Goal: Task Accomplishment & Management: Complete application form

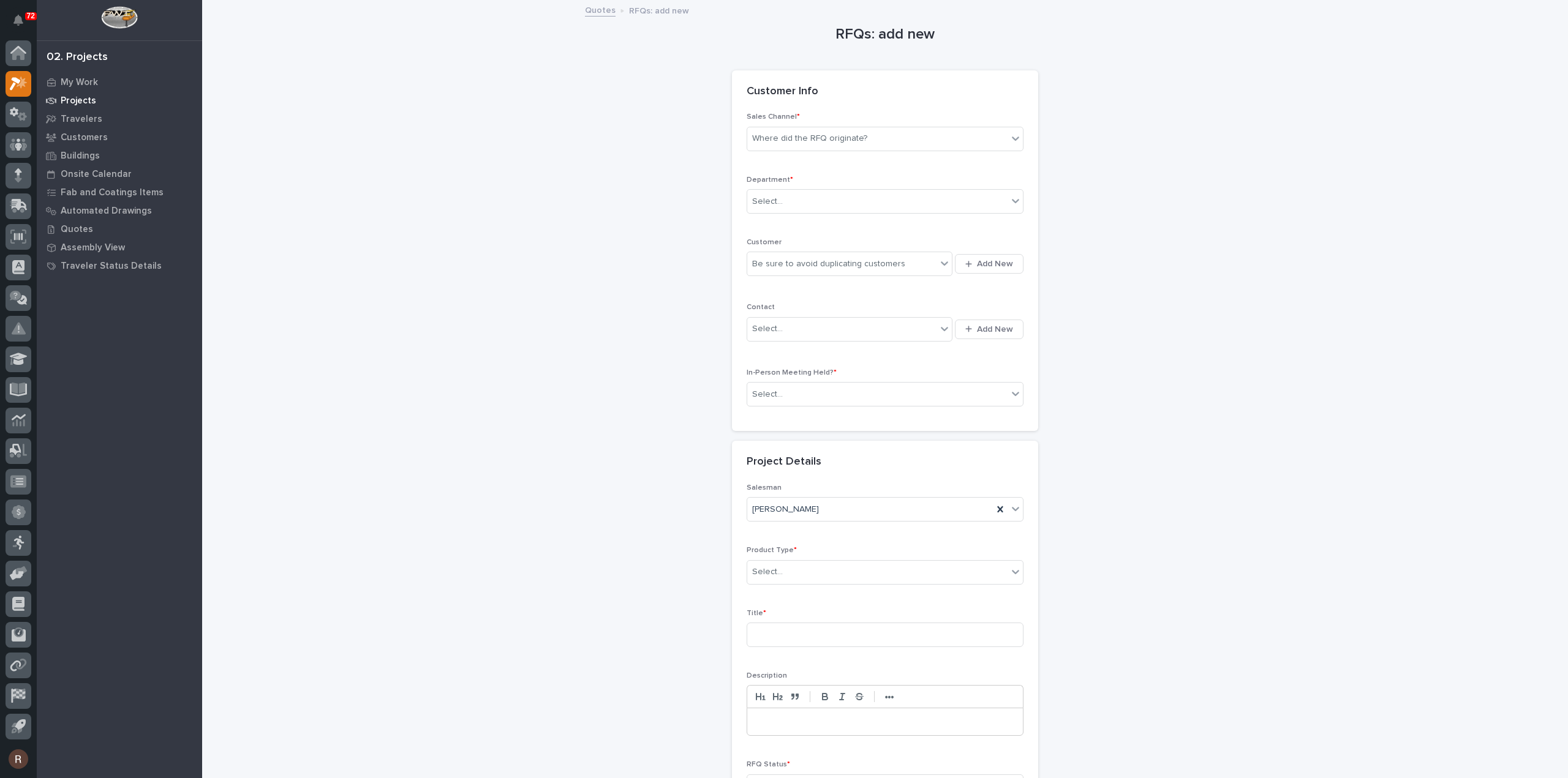
click at [84, 93] on div "Projects" at bounding box center [119, 100] width 159 height 17
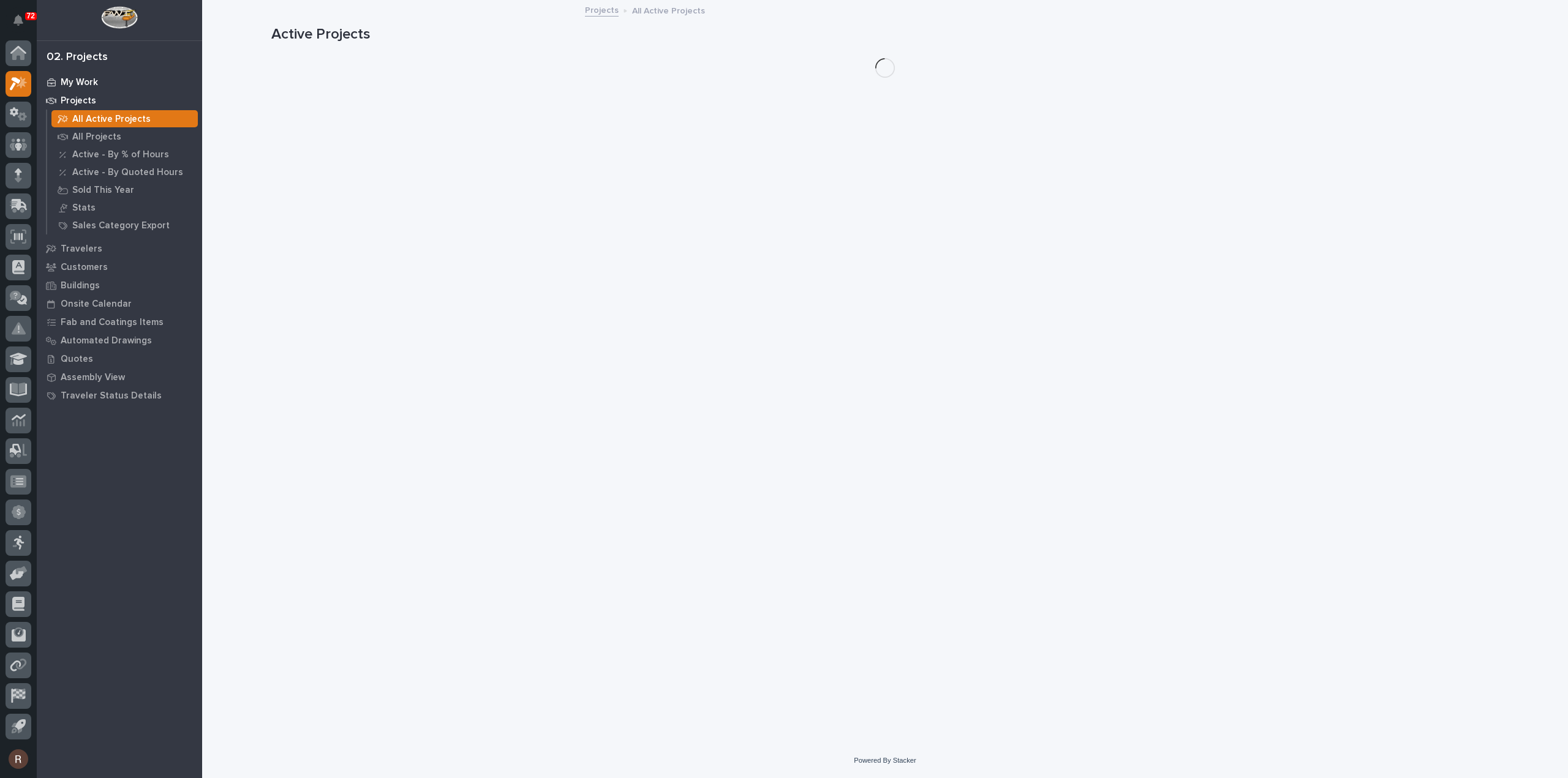
click at [69, 84] on p "My Work" at bounding box center [79, 83] width 37 height 11
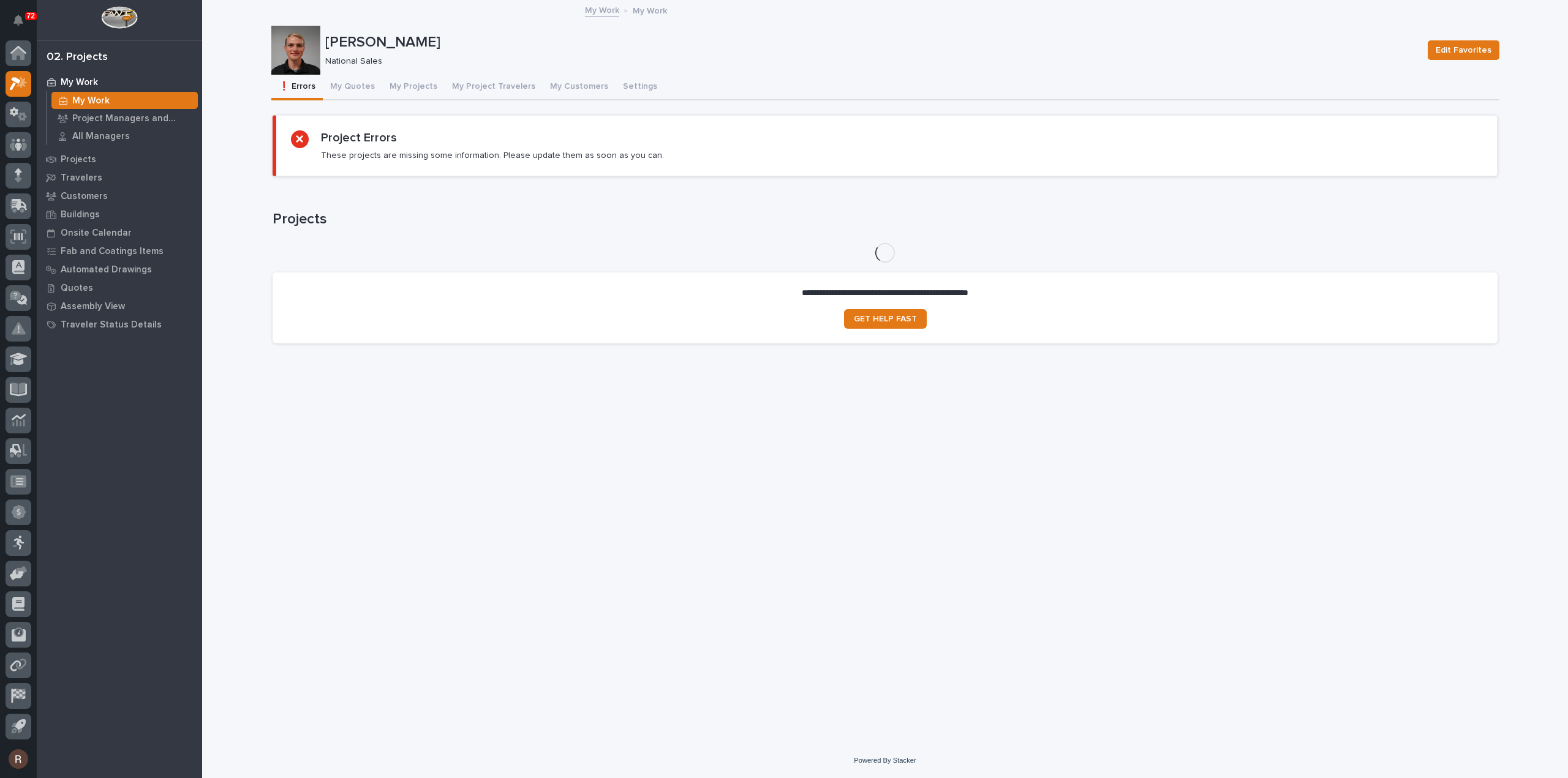
click at [402, 87] on button "My Projects" at bounding box center [413, 88] width 63 height 26
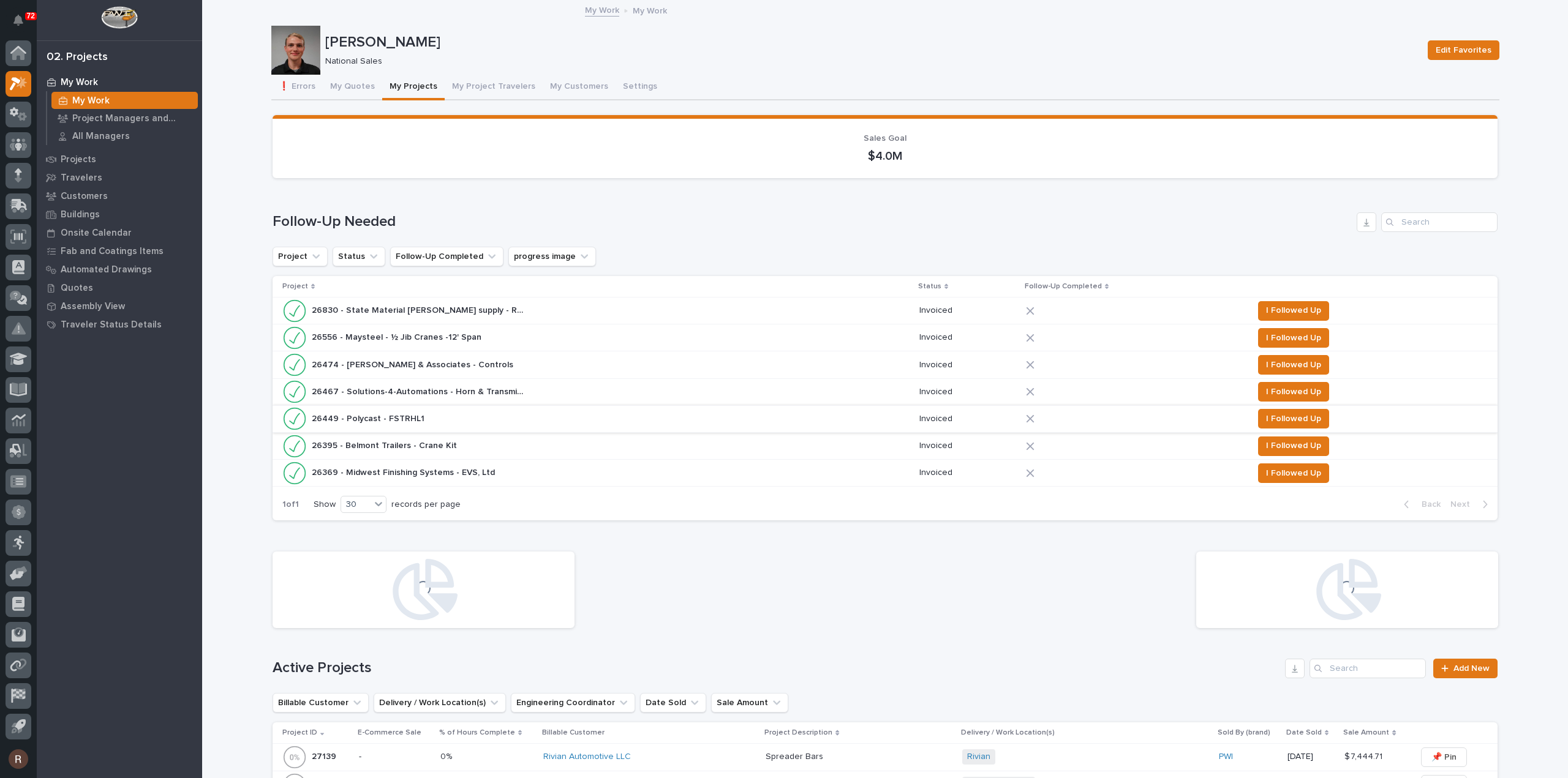
scroll to position [490, 0]
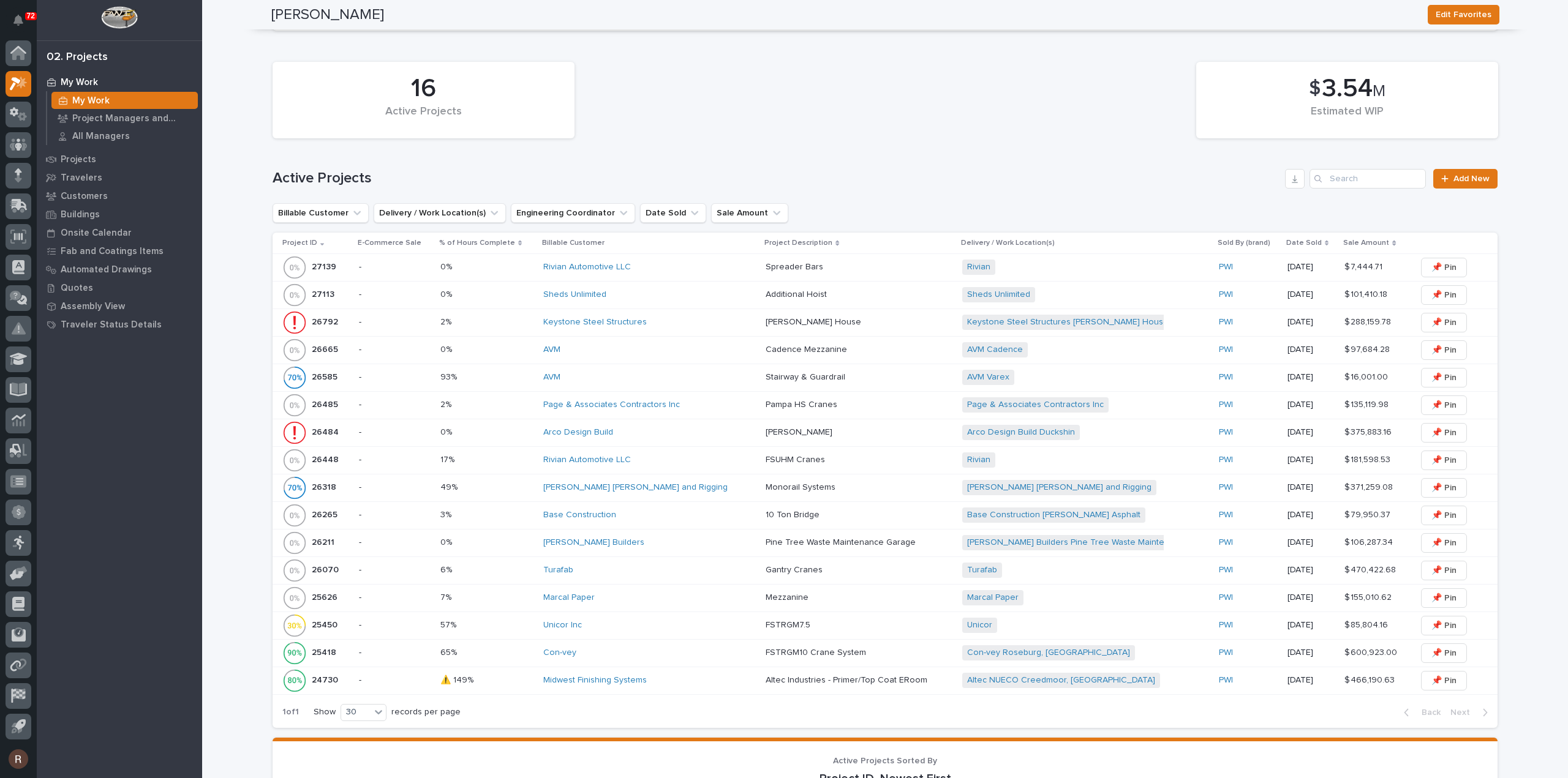
click at [521, 345] on p at bounding box center [487, 350] width 94 height 11
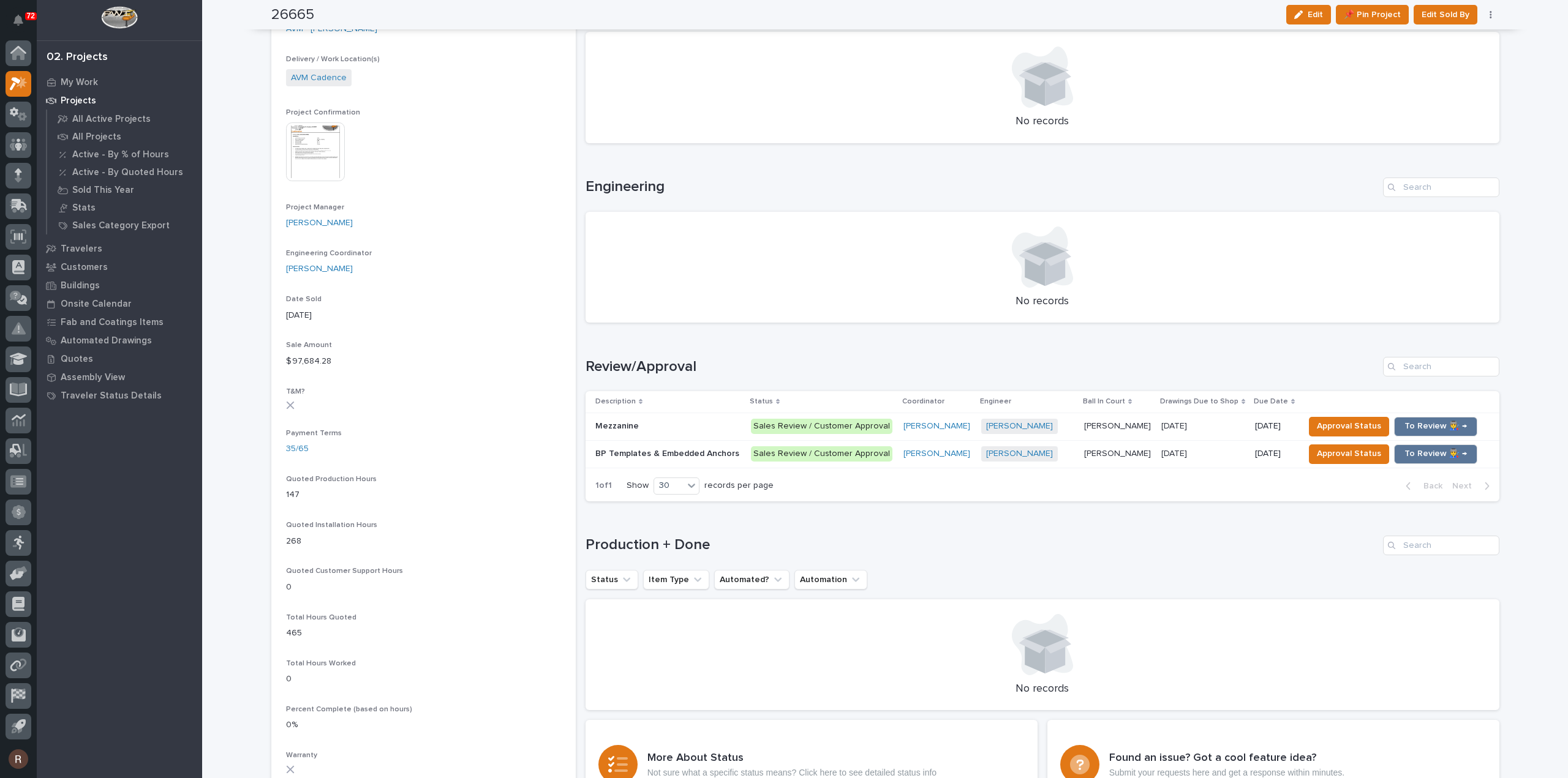
scroll to position [429, 0]
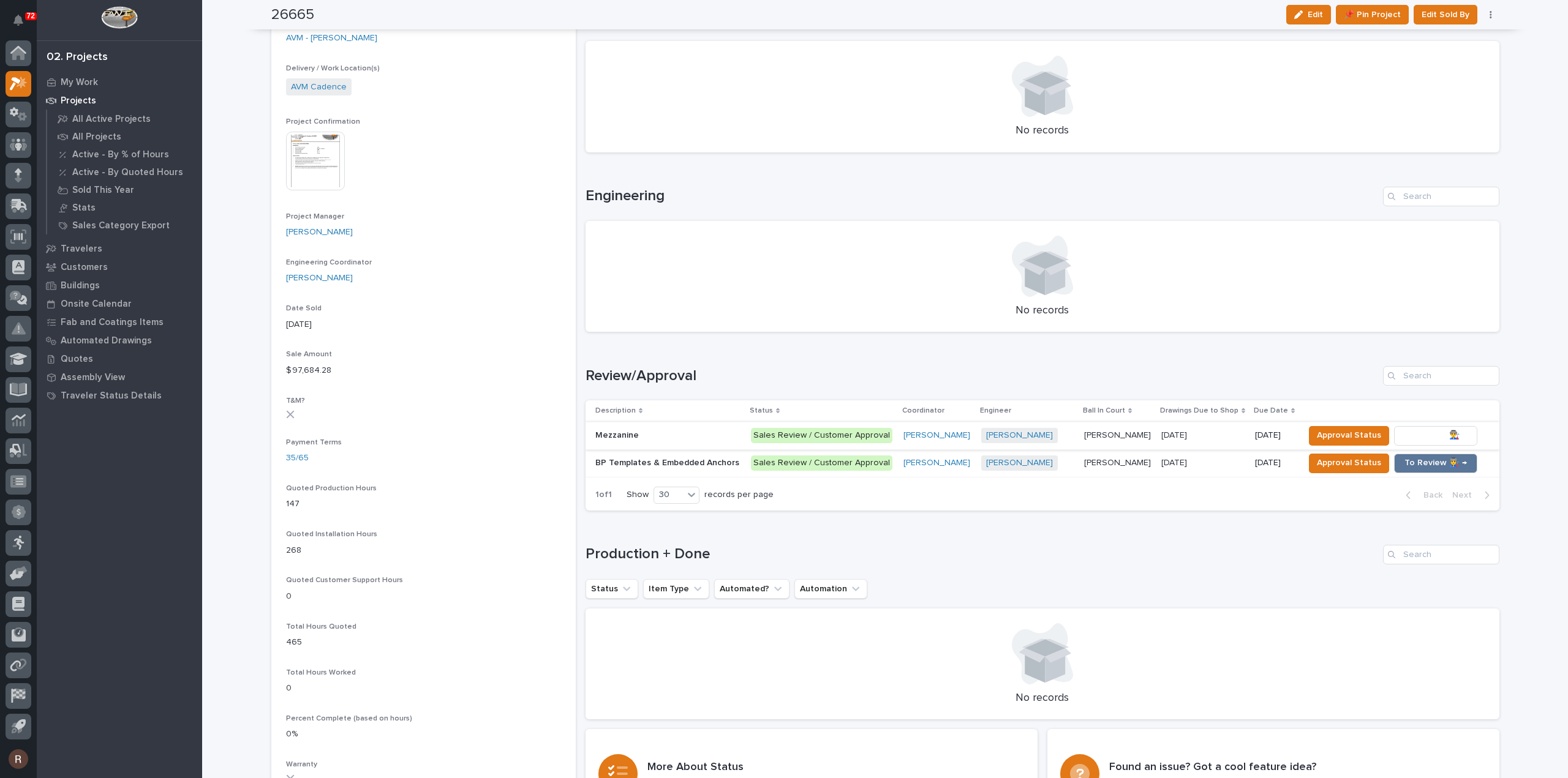
click at [1440, 434] on span "To Review 👨‍🏭 →" at bounding box center [1435, 435] width 63 height 15
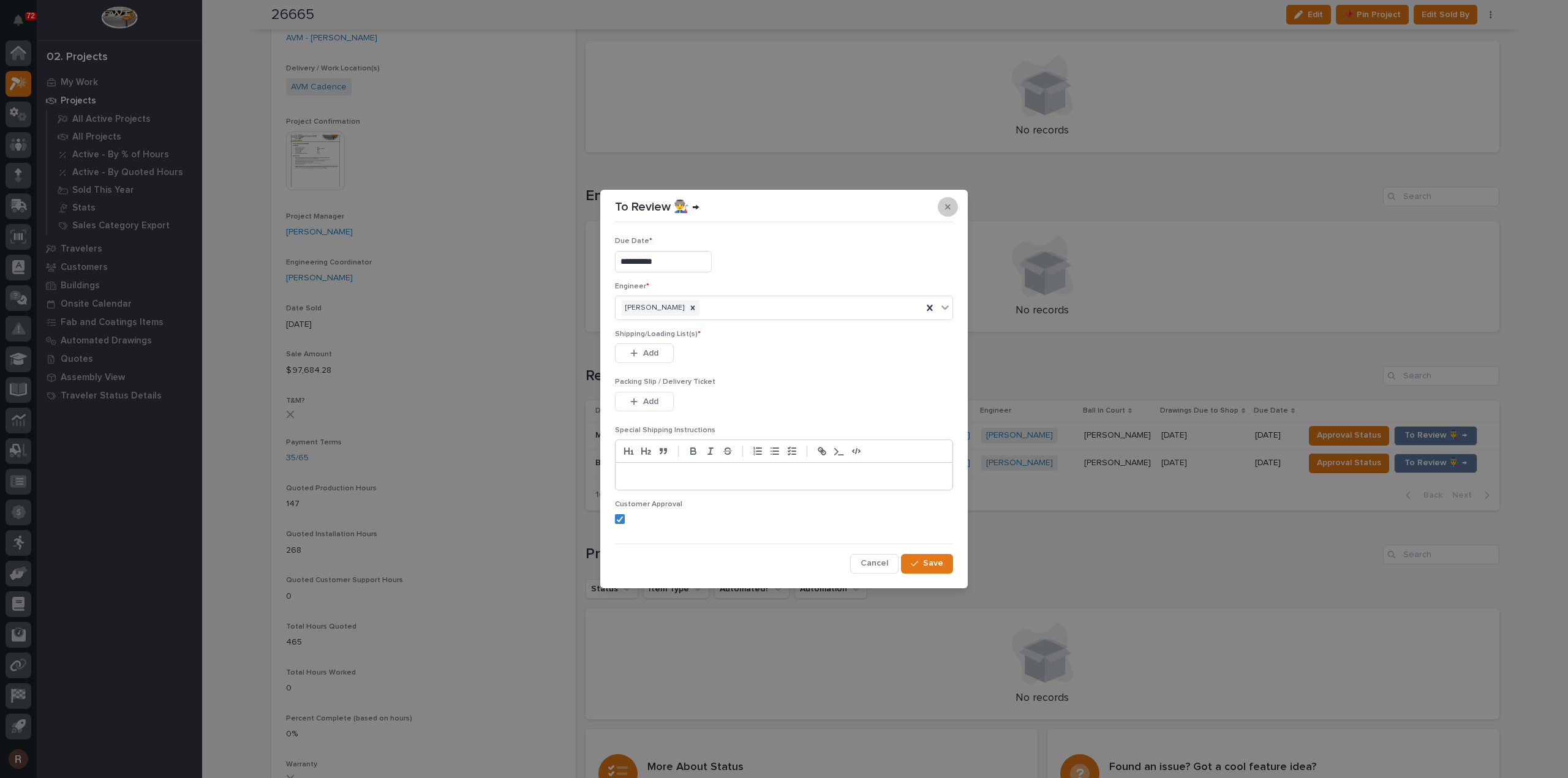
click at [947, 208] on icon "button" at bounding box center [947, 207] width 6 height 6
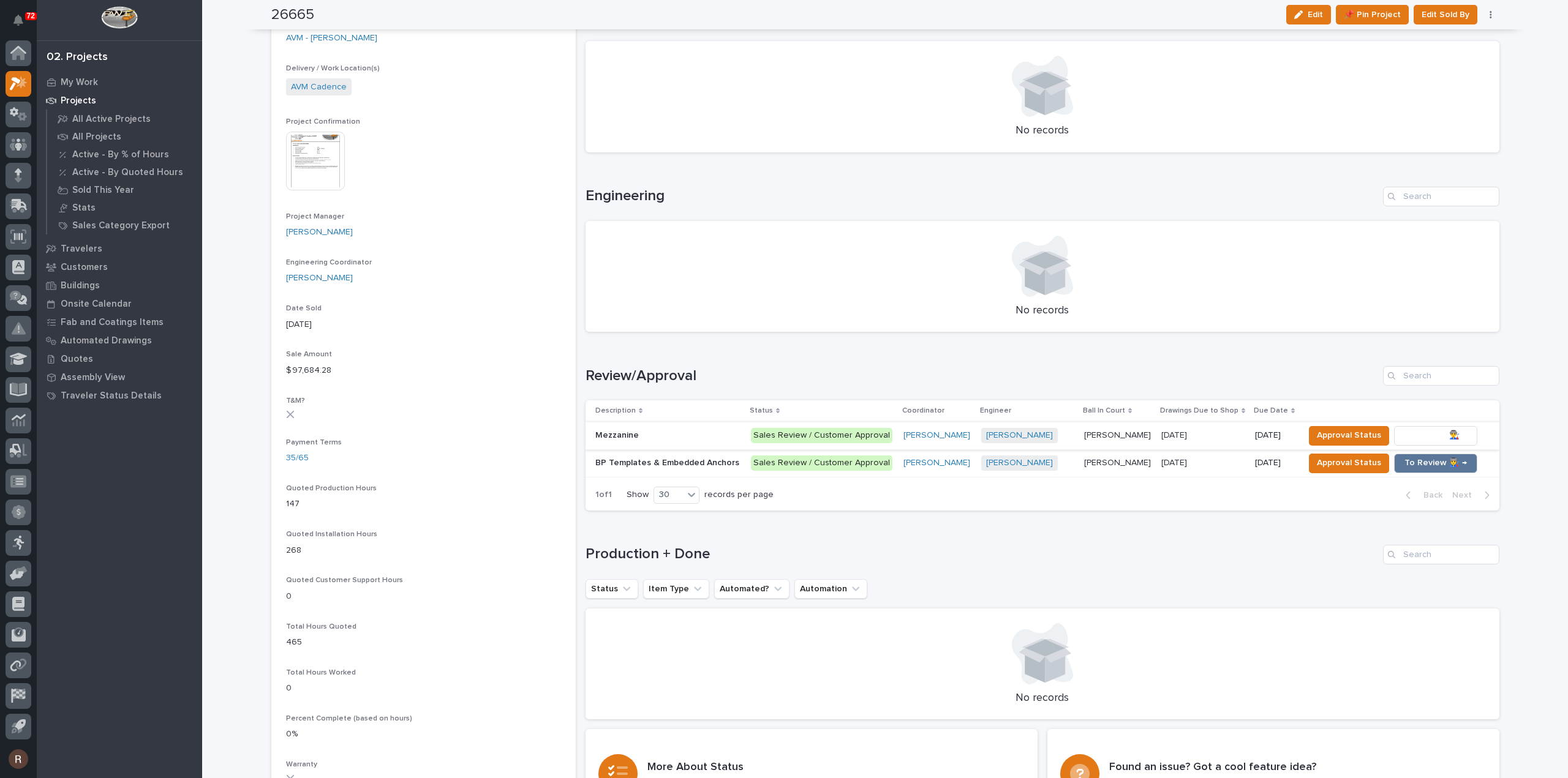
click at [1421, 431] on span "To Review 👨‍🏭 →" at bounding box center [1435, 435] width 63 height 15
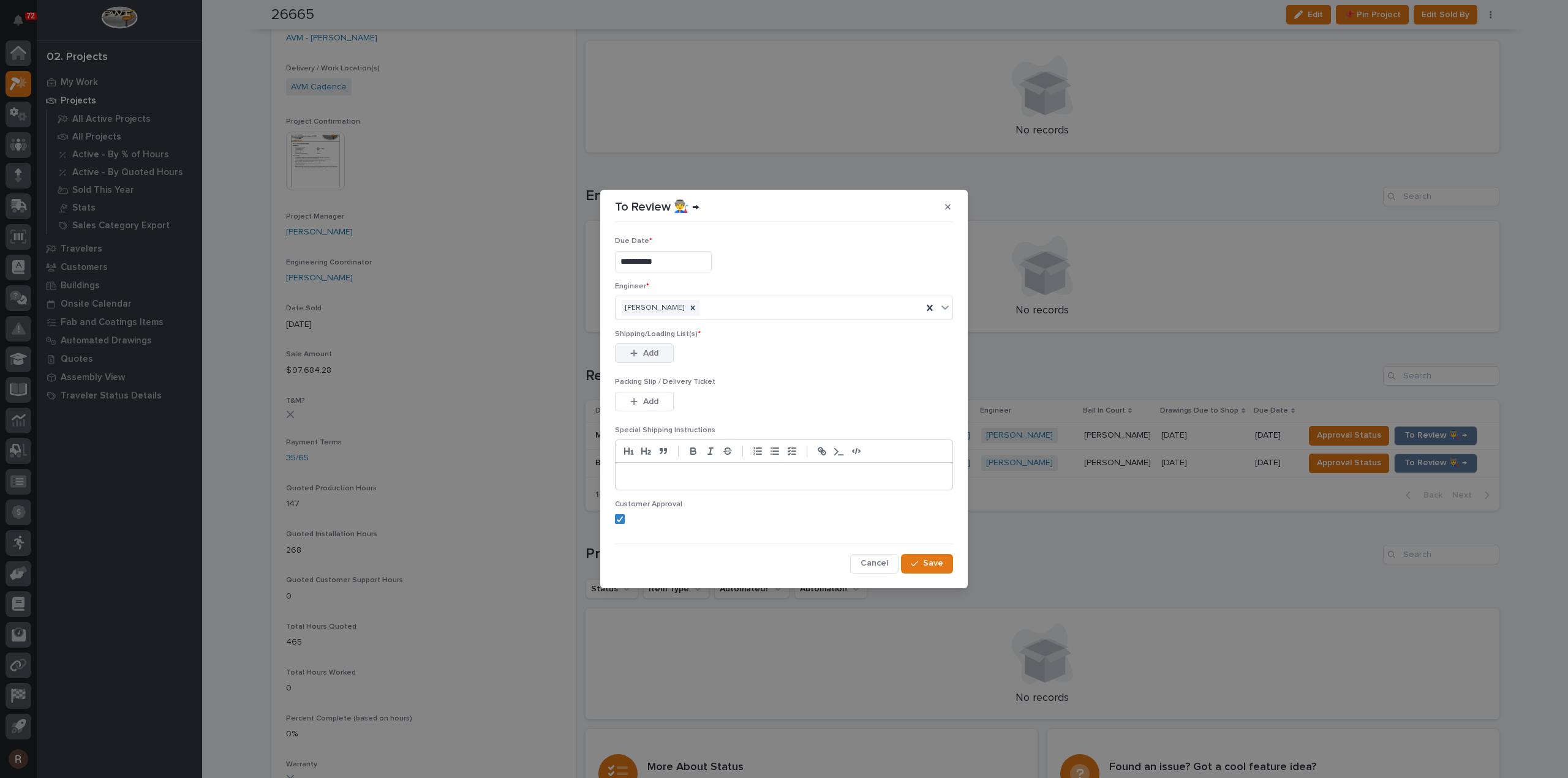
click at [646, 347] on button "Add" at bounding box center [644, 354] width 59 height 20
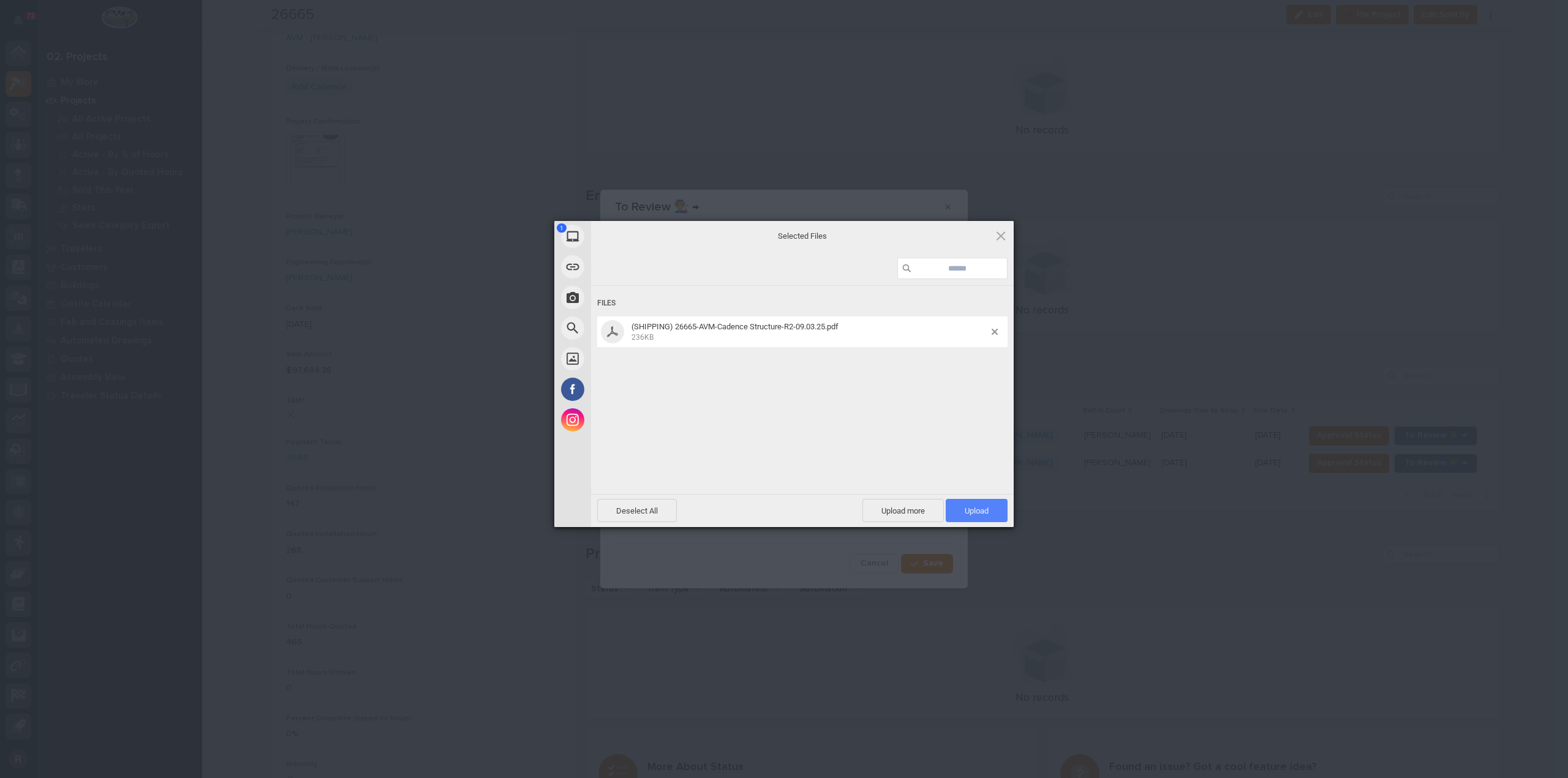
click at [968, 508] on span "Upload 1" at bounding box center [976, 511] width 24 height 9
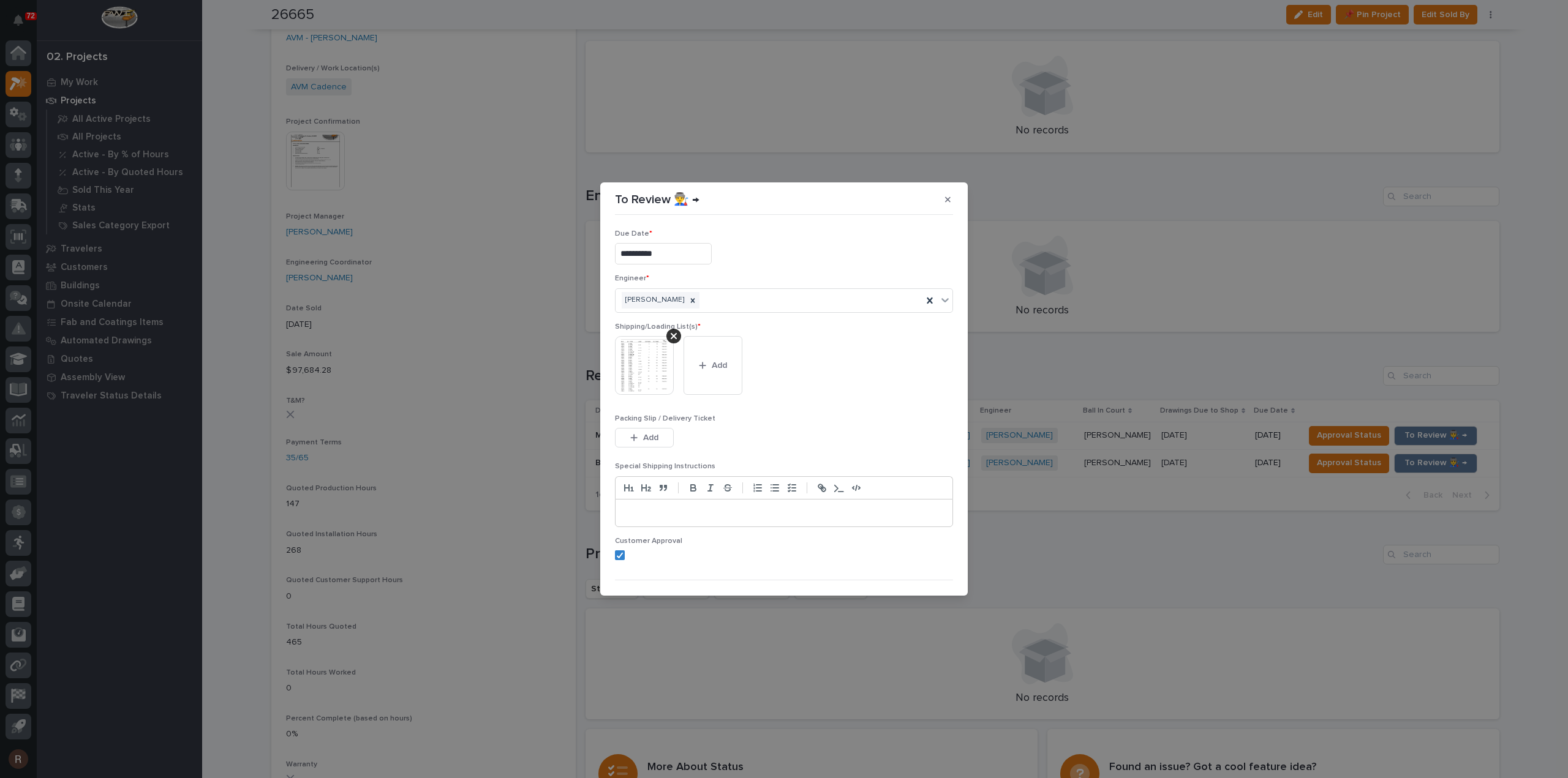
scroll to position [25, 0]
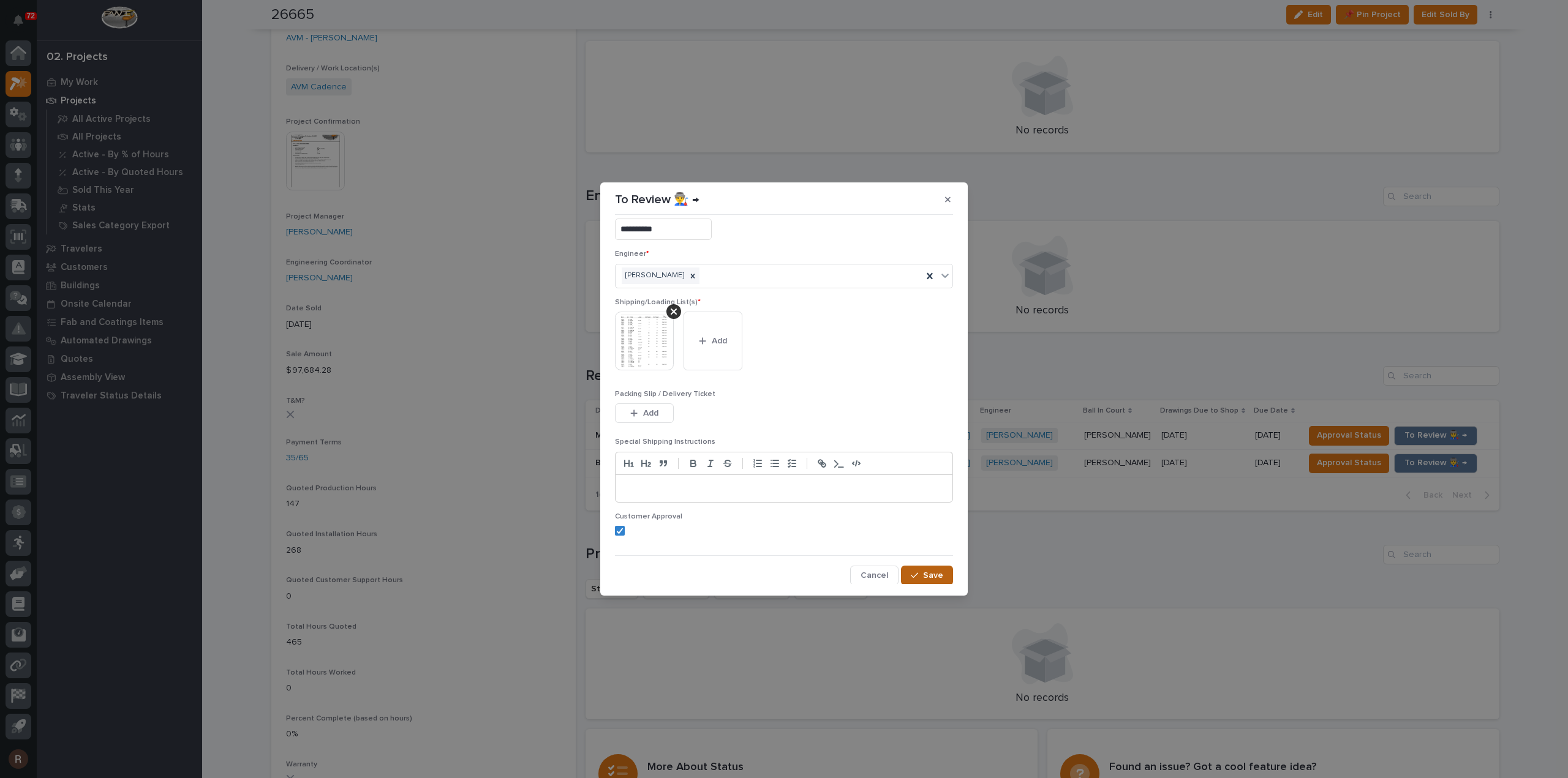
click at [939, 581] on button "Save" at bounding box center [927, 575] width 52 height 20
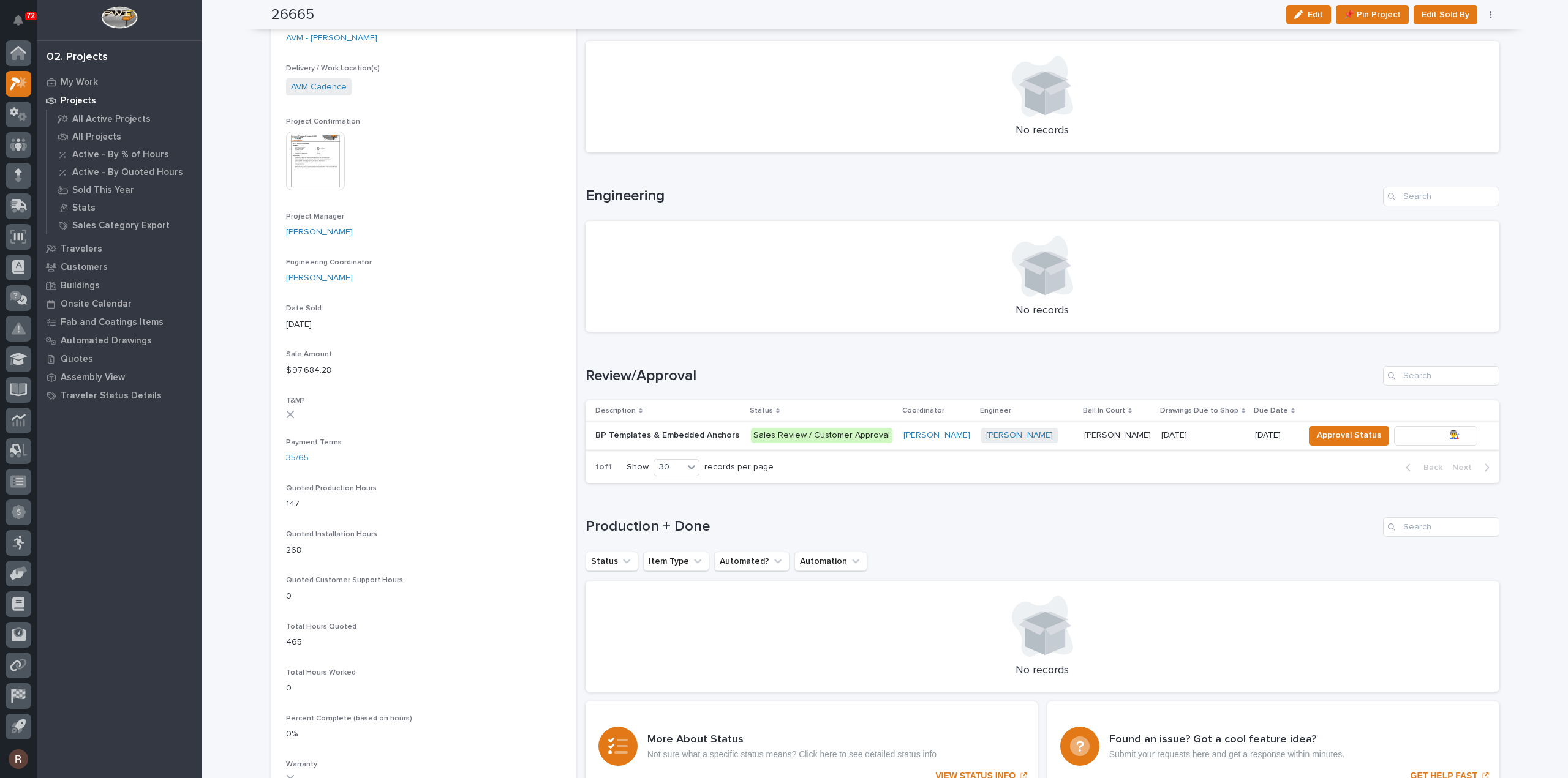
click at [1443, 438] on span "To Review 👨‍🏭 →" at bounding box center [1435, 435] width 63 height 15
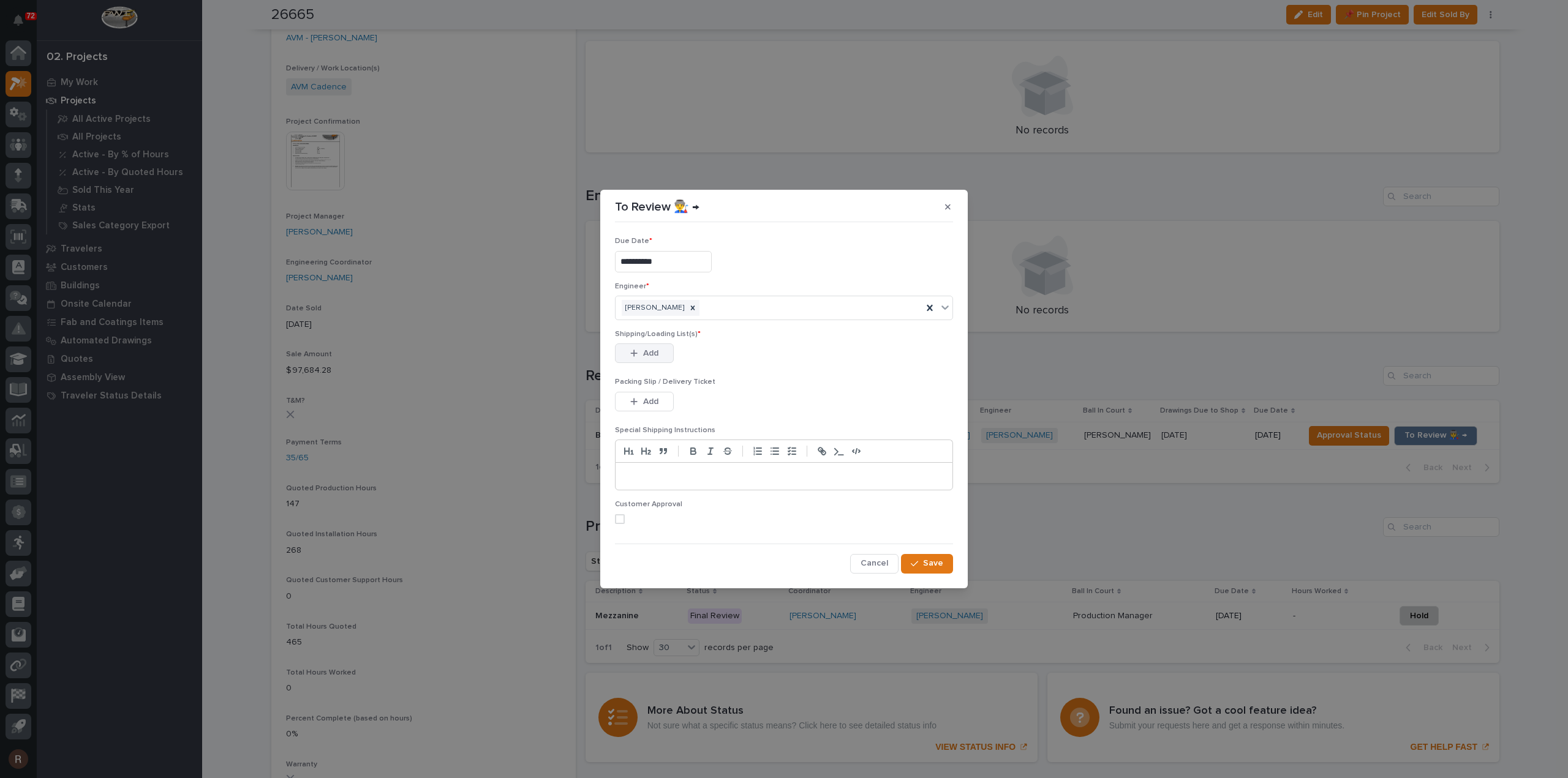
click at [647, 356] on span "Add" at bounding box center [650, 354] width 15 height 11
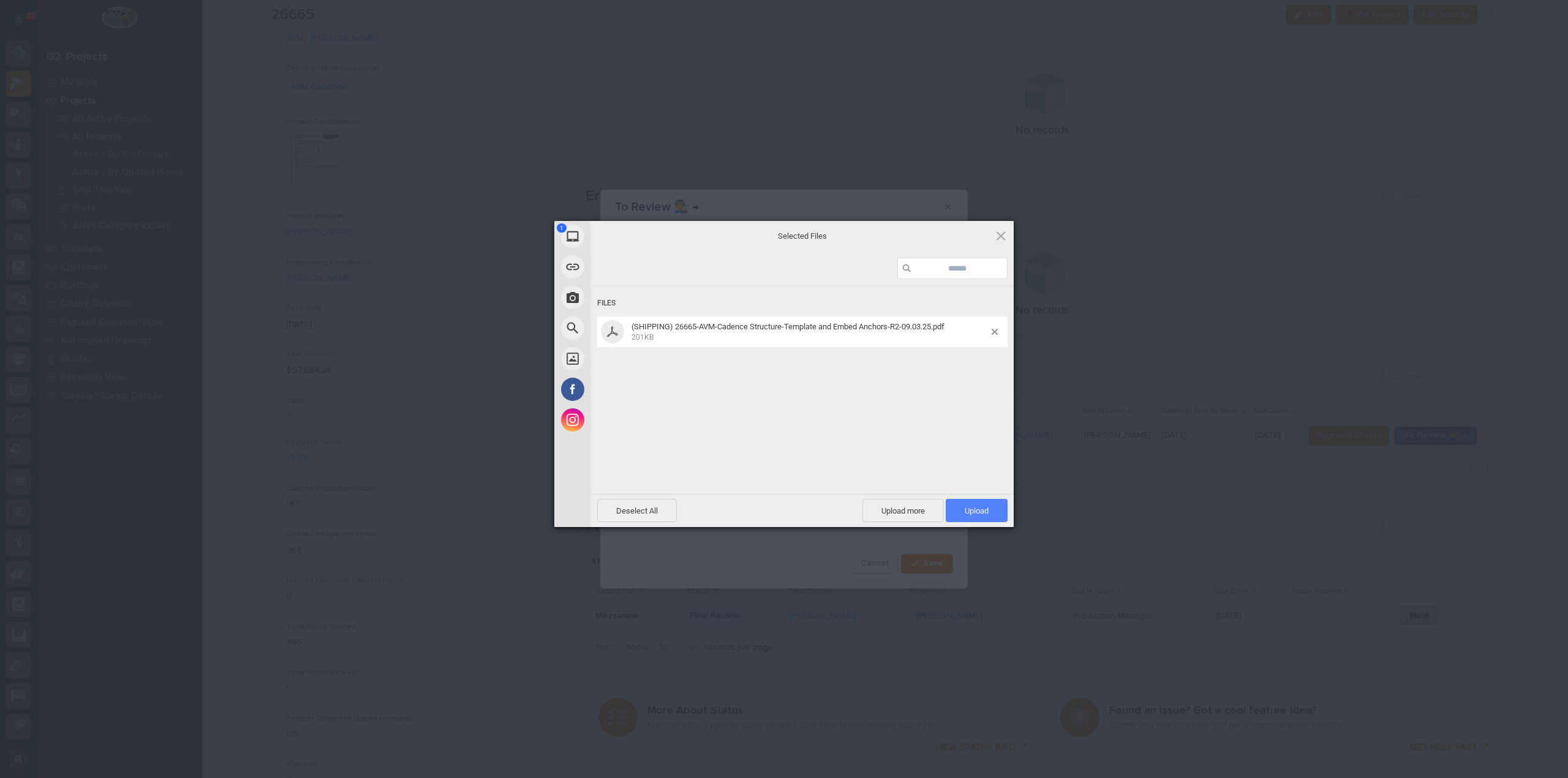
click at [970, 505] on span "Upload 1" at bounding box center [976, 511] width 62 height 24
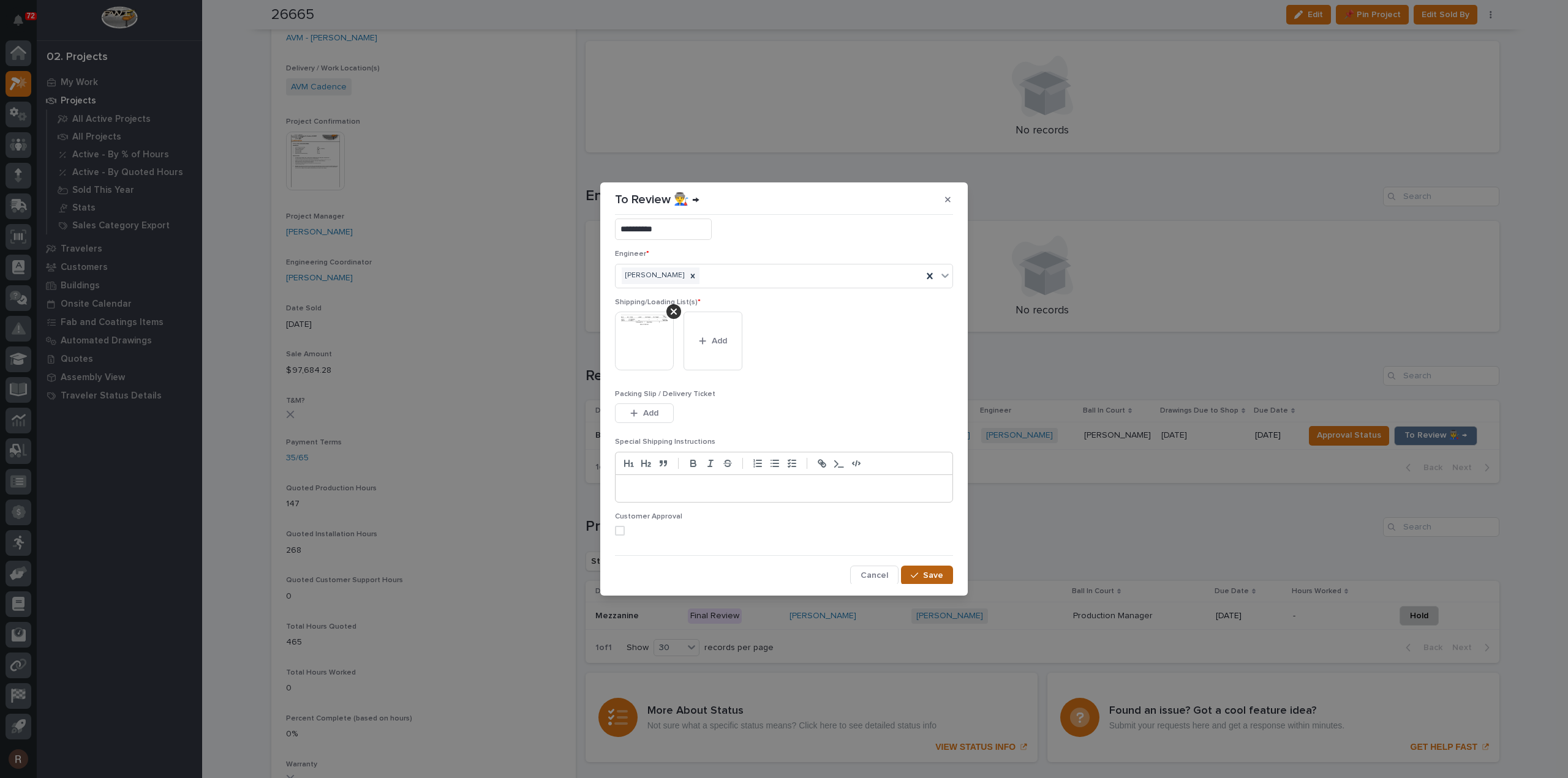
click at [924, 580] on button "Save" at bounding box center [927, 575] width 52 height 20
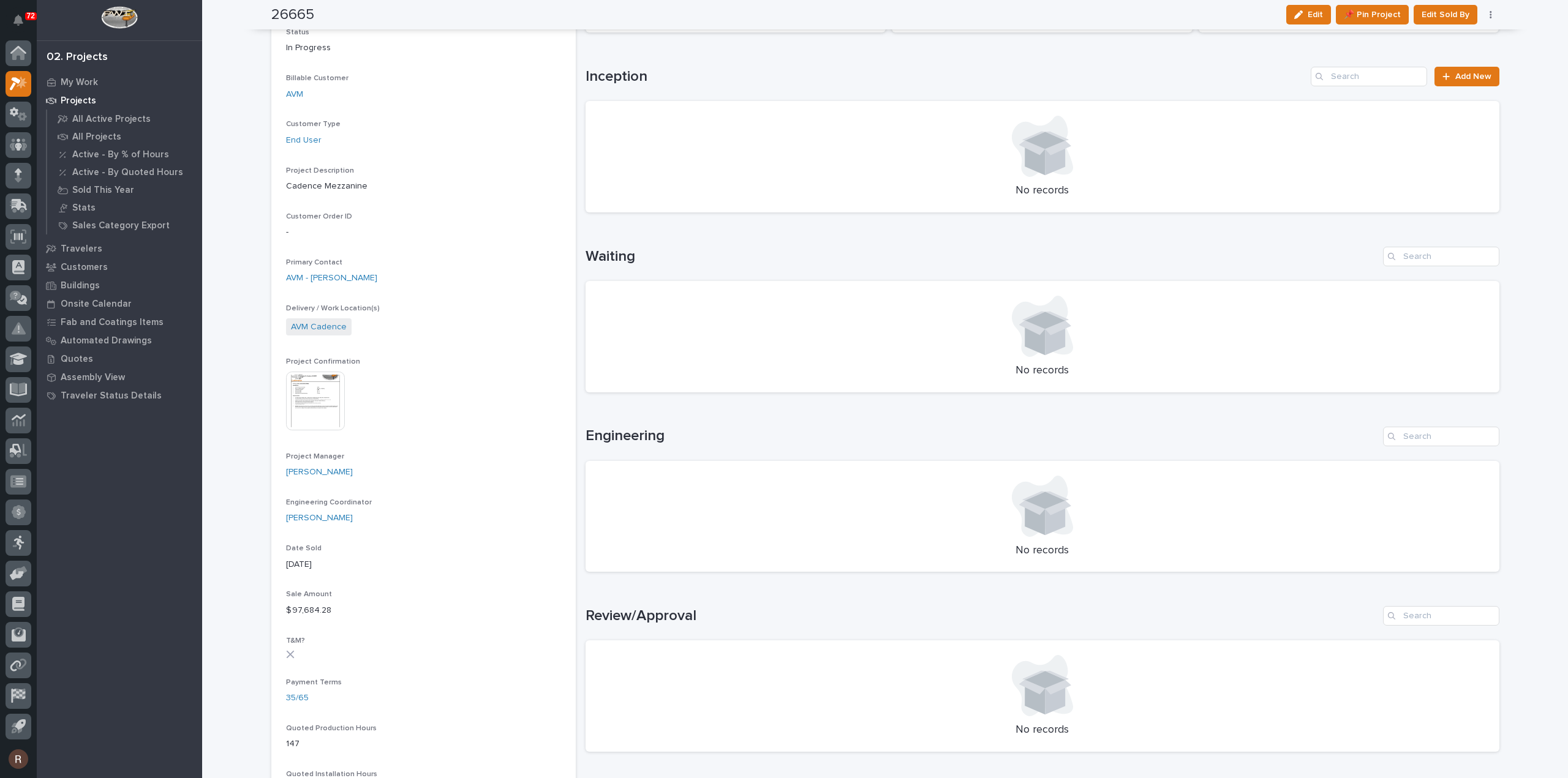
scroll to position [0, 0]
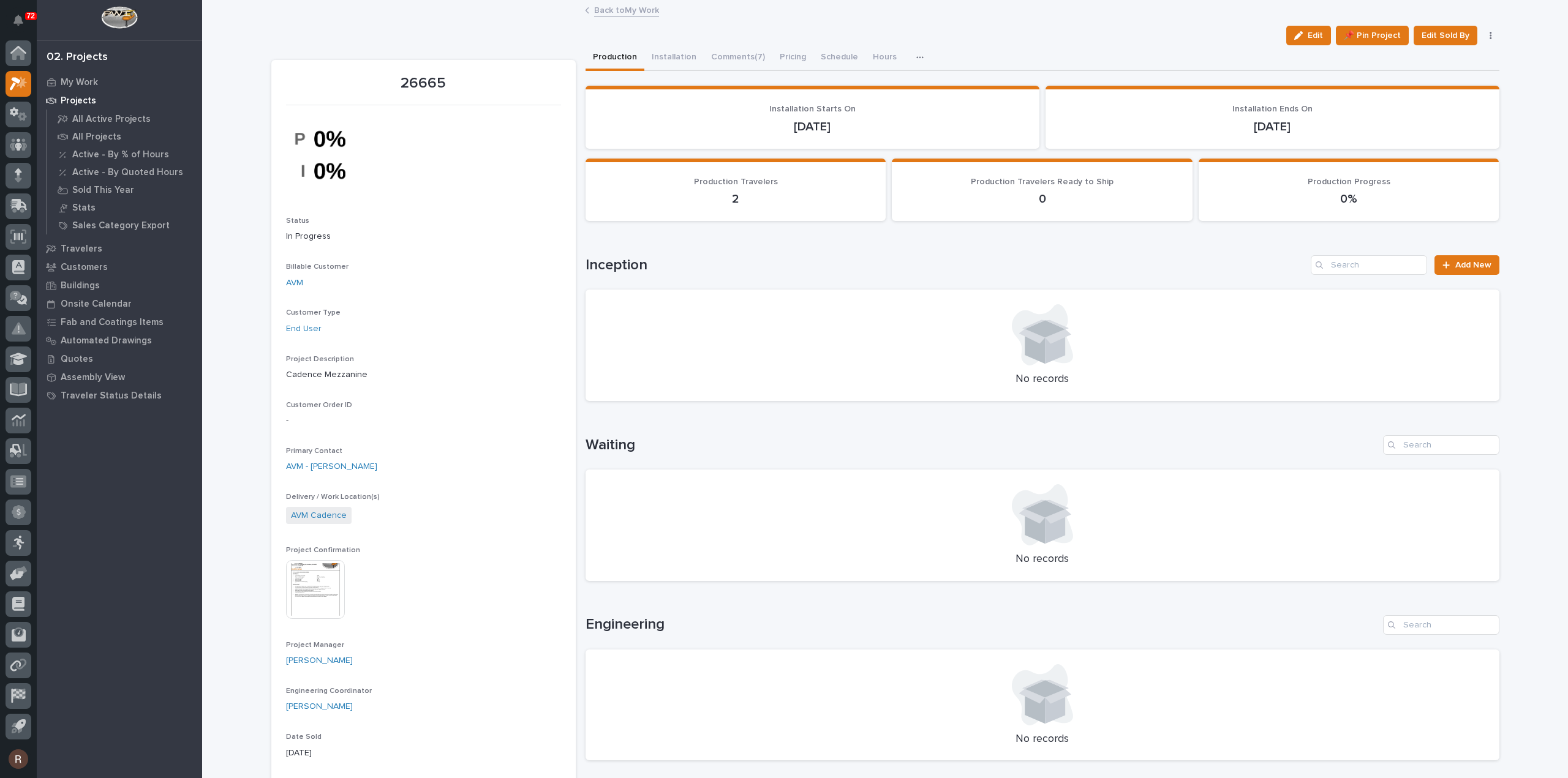
click at [650, 11] on link "Back to My Work" at bounding box center [626, 9] width 65 height 14
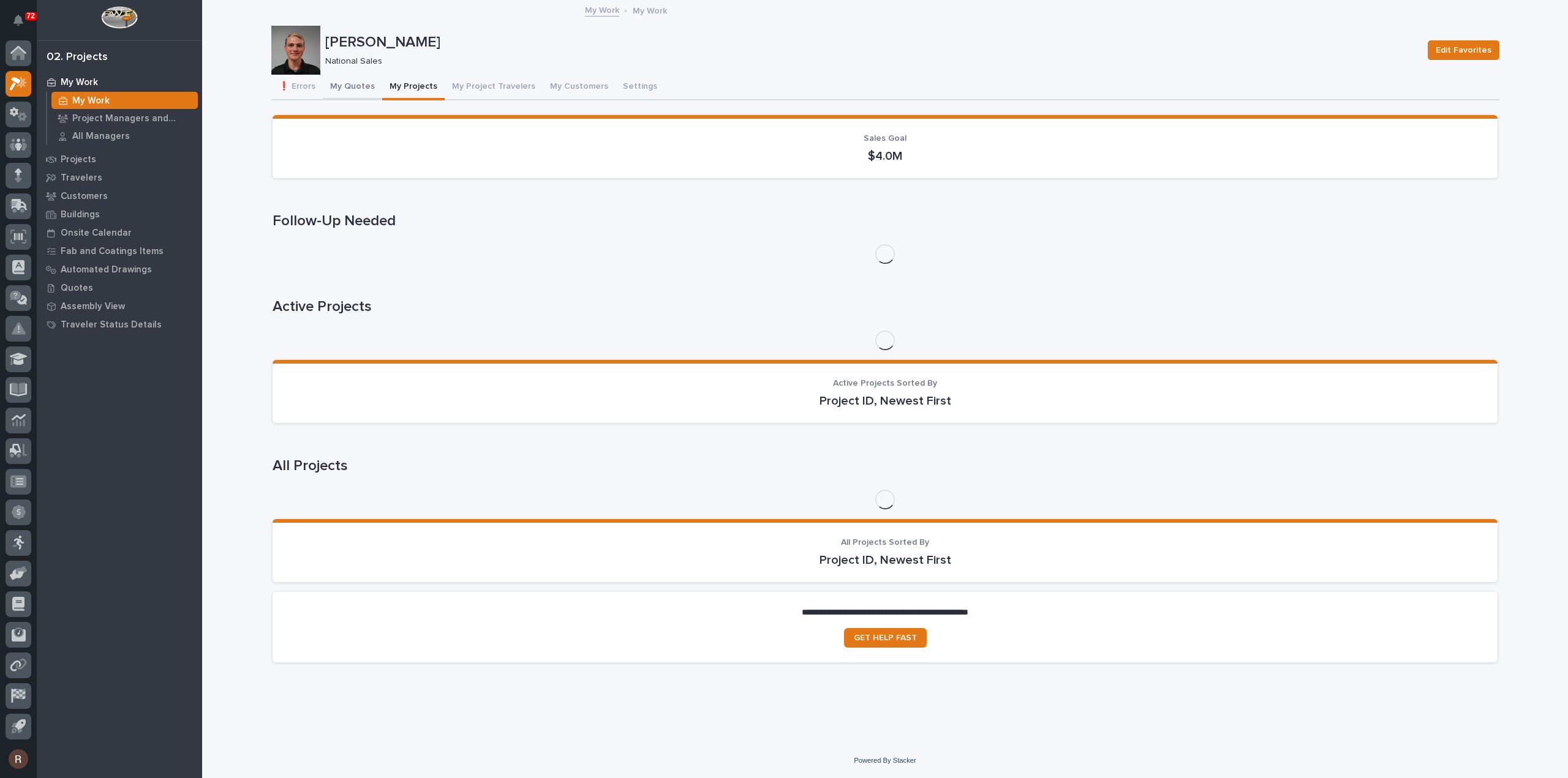
click at [342, 95] on button "My Quotes" at bounding box center [353, 88] width 59 height 26
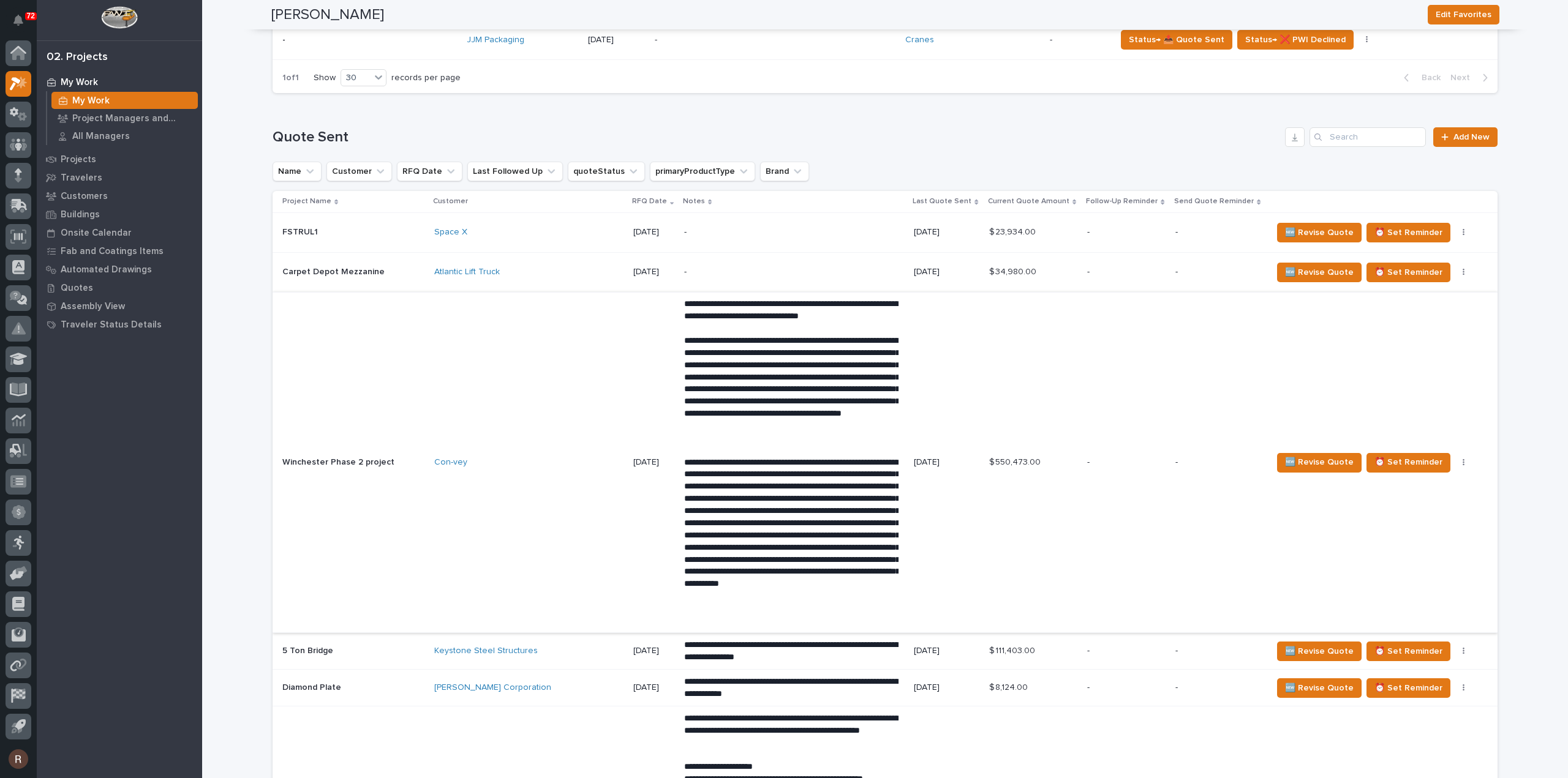
scroll to position [1041, 0]
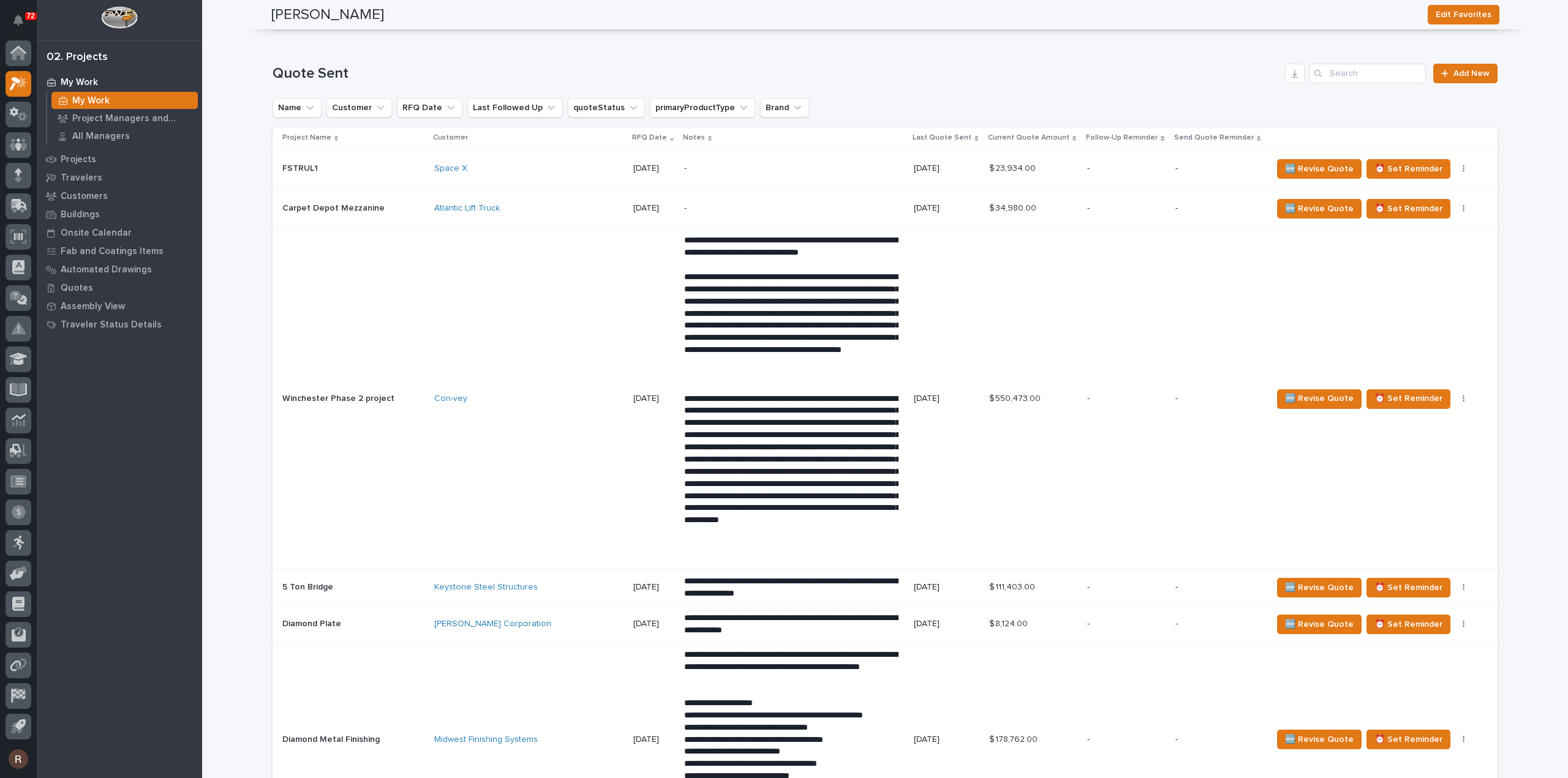
click at [569, 623] on div "[PERSON_NAME] Corporation" at bounding box center [529, 624] width 190 height 11
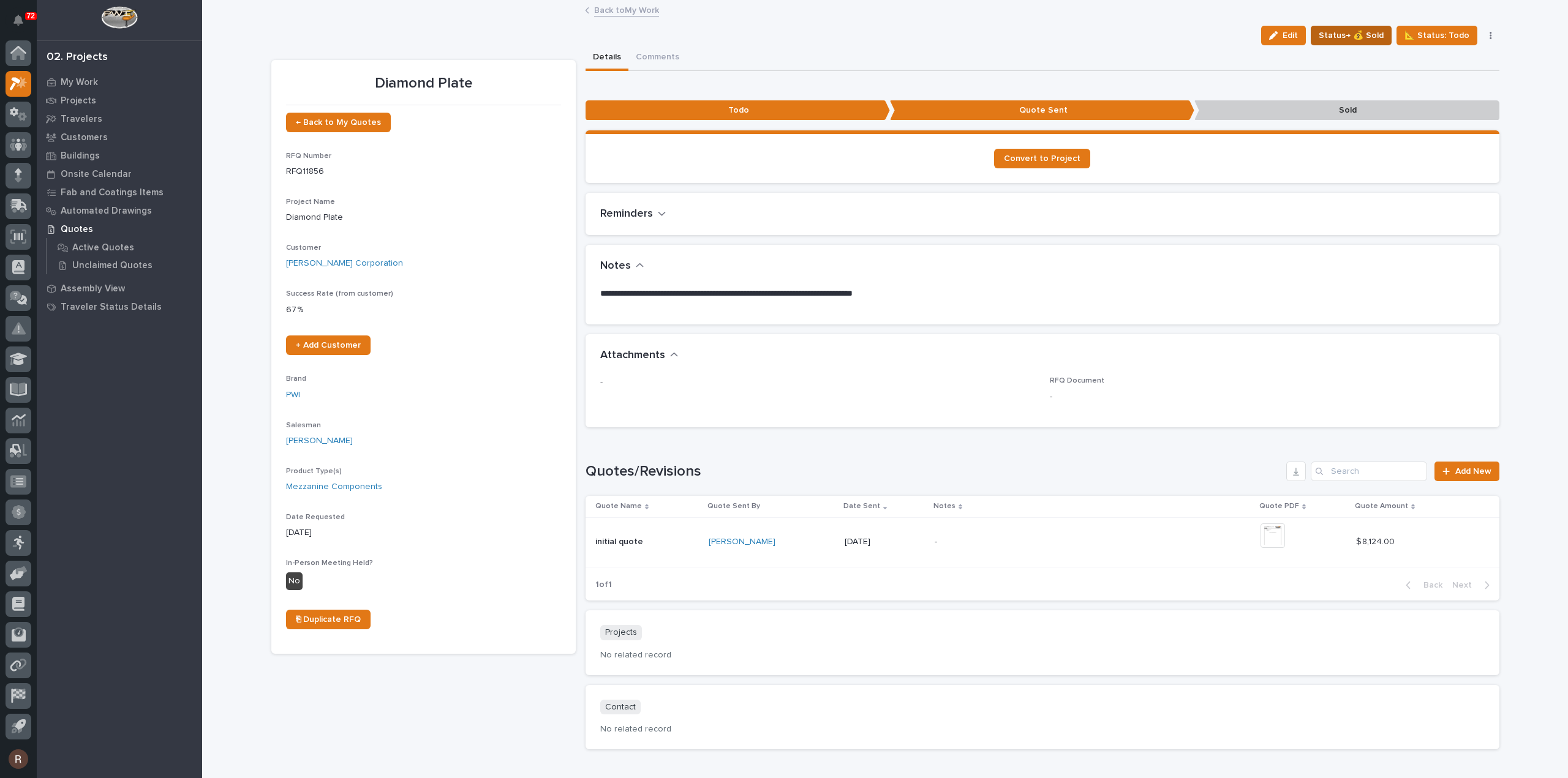
click at [1352, 36] on span "Status→ 💰 Sold" at bounding box center [1351, 35] width 65 height 15
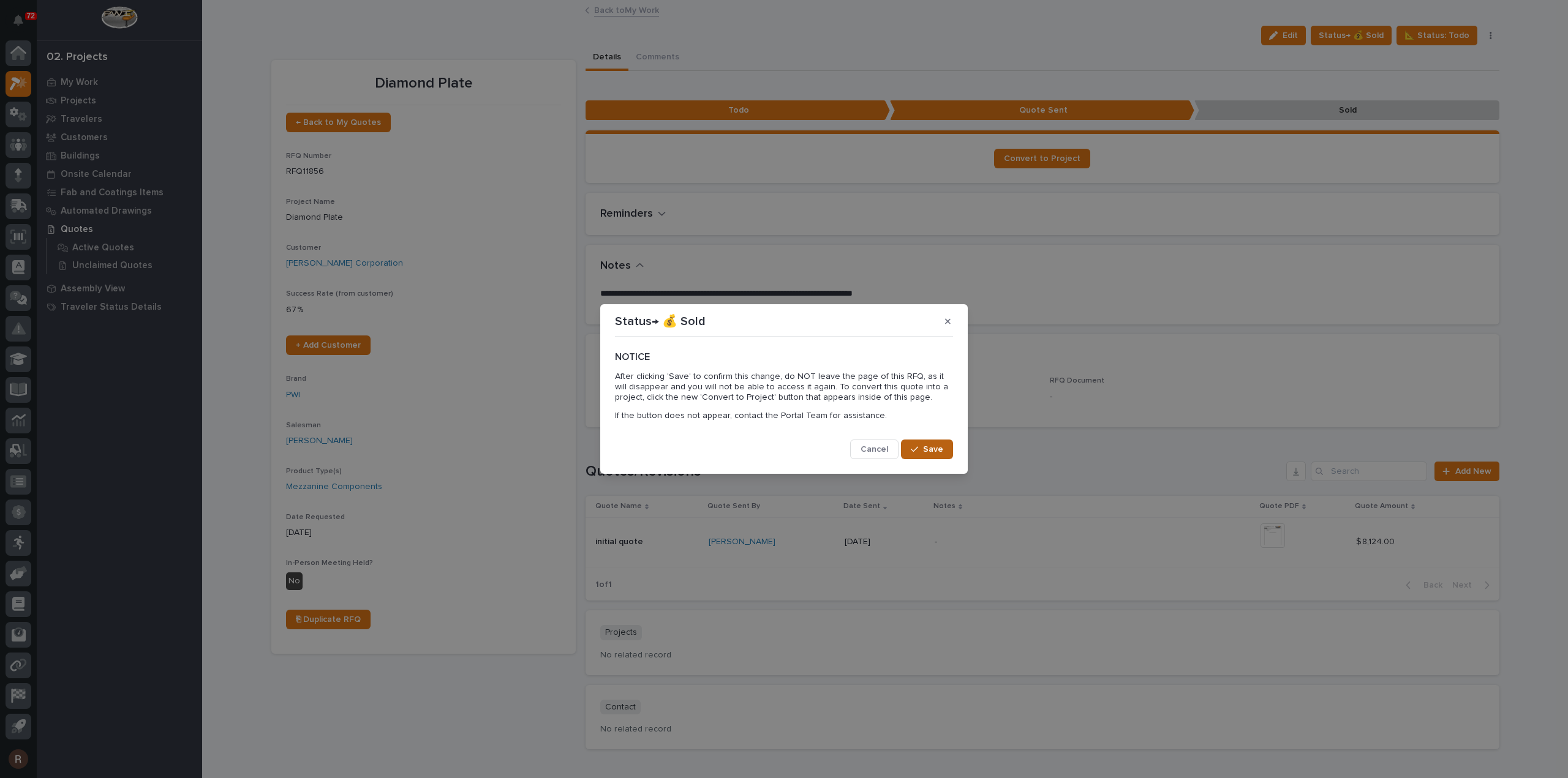
click at [939, 454] on span "Save" at bounding box center [933, 450] width 20 height 11
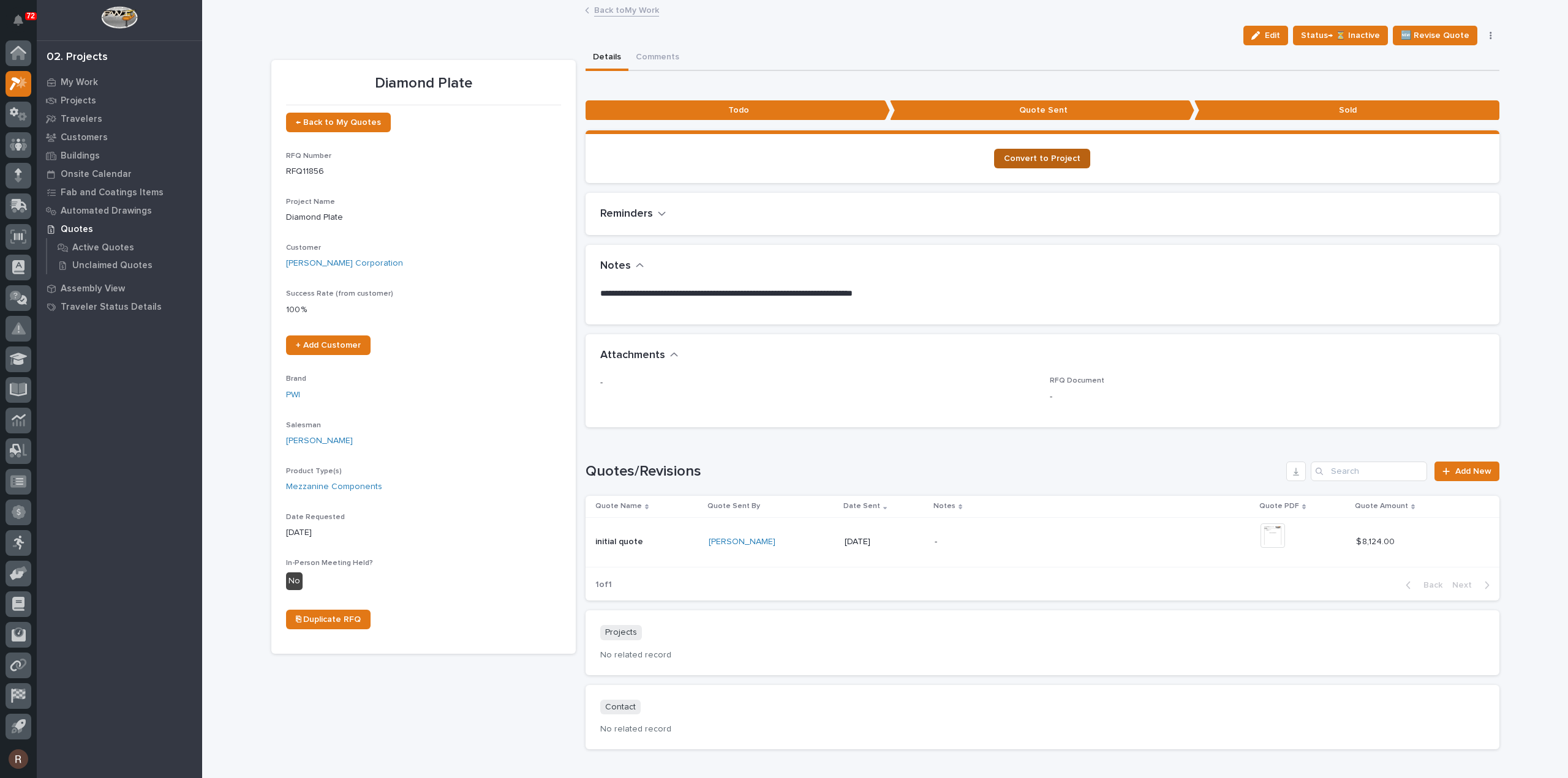
click at [1022, 160] on span "Convert to Project" at bounding box center [1042, 159] width 77 height 9
click at [74, 85] on p "My Work" at bounding box center [79, 83] width 37 height 11
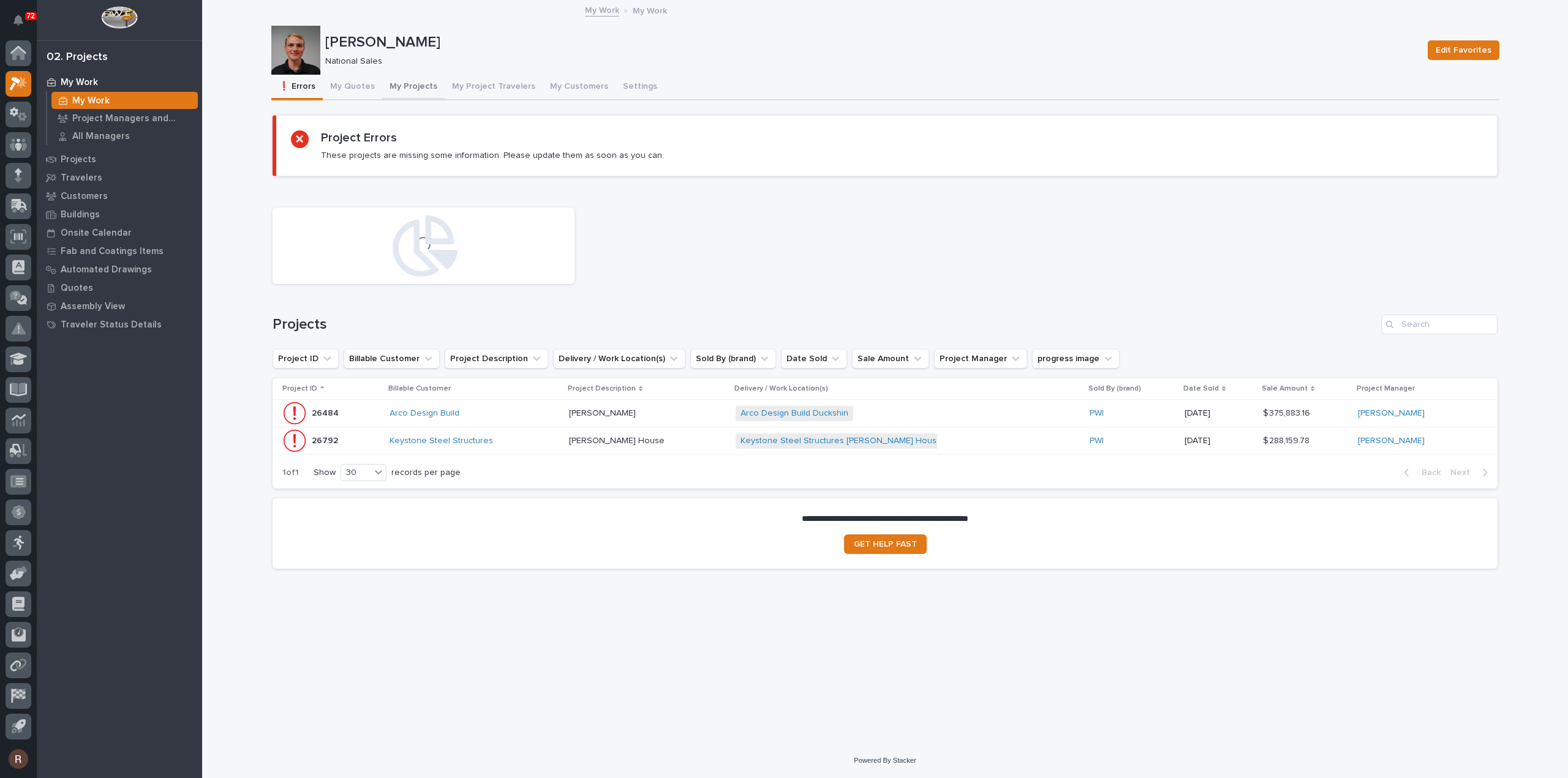
click at [411, 82] on button "My Projects" at bounding box center [413, 88] width 63 height 26
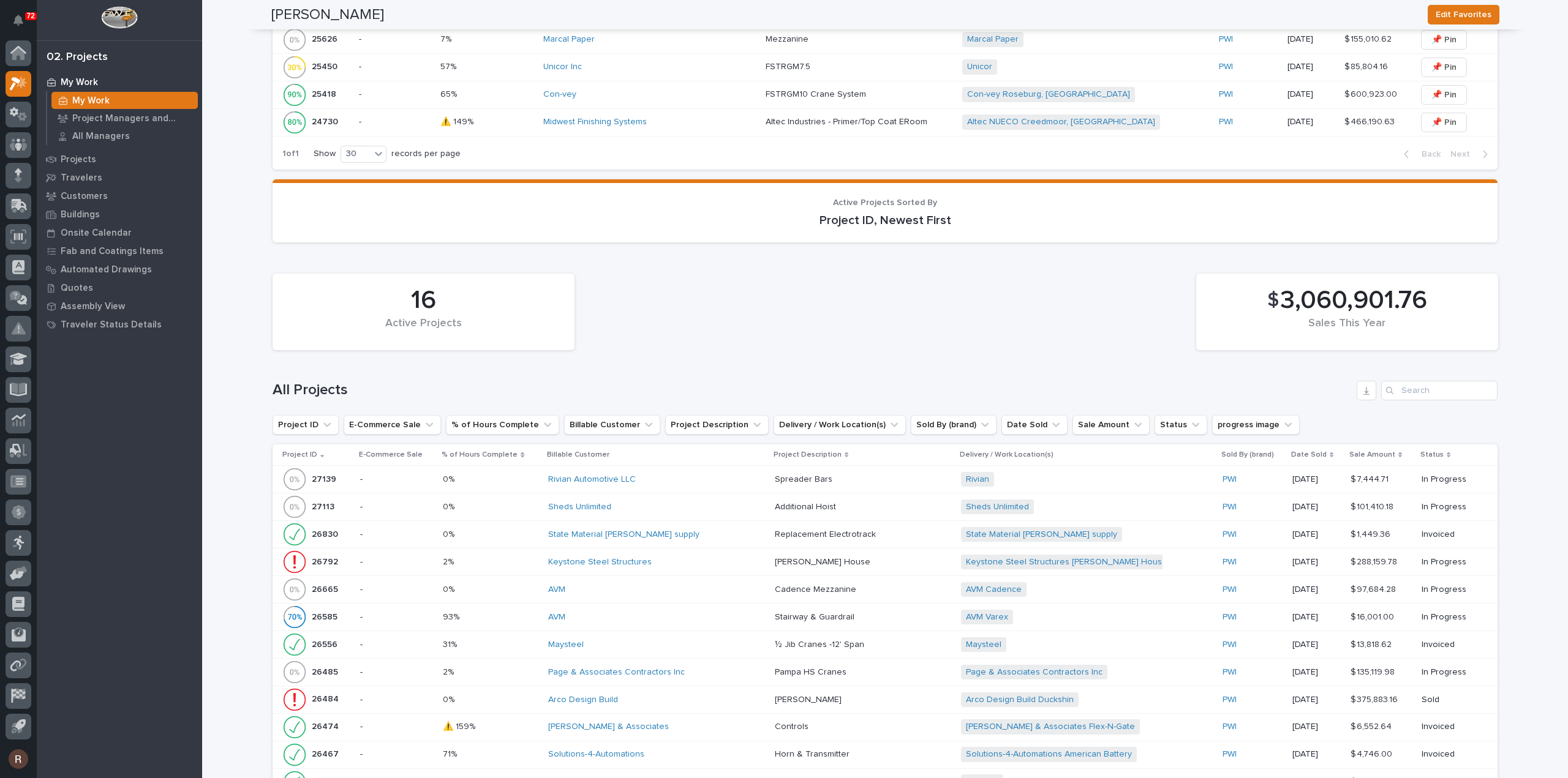
scroll to position [1102, 0]
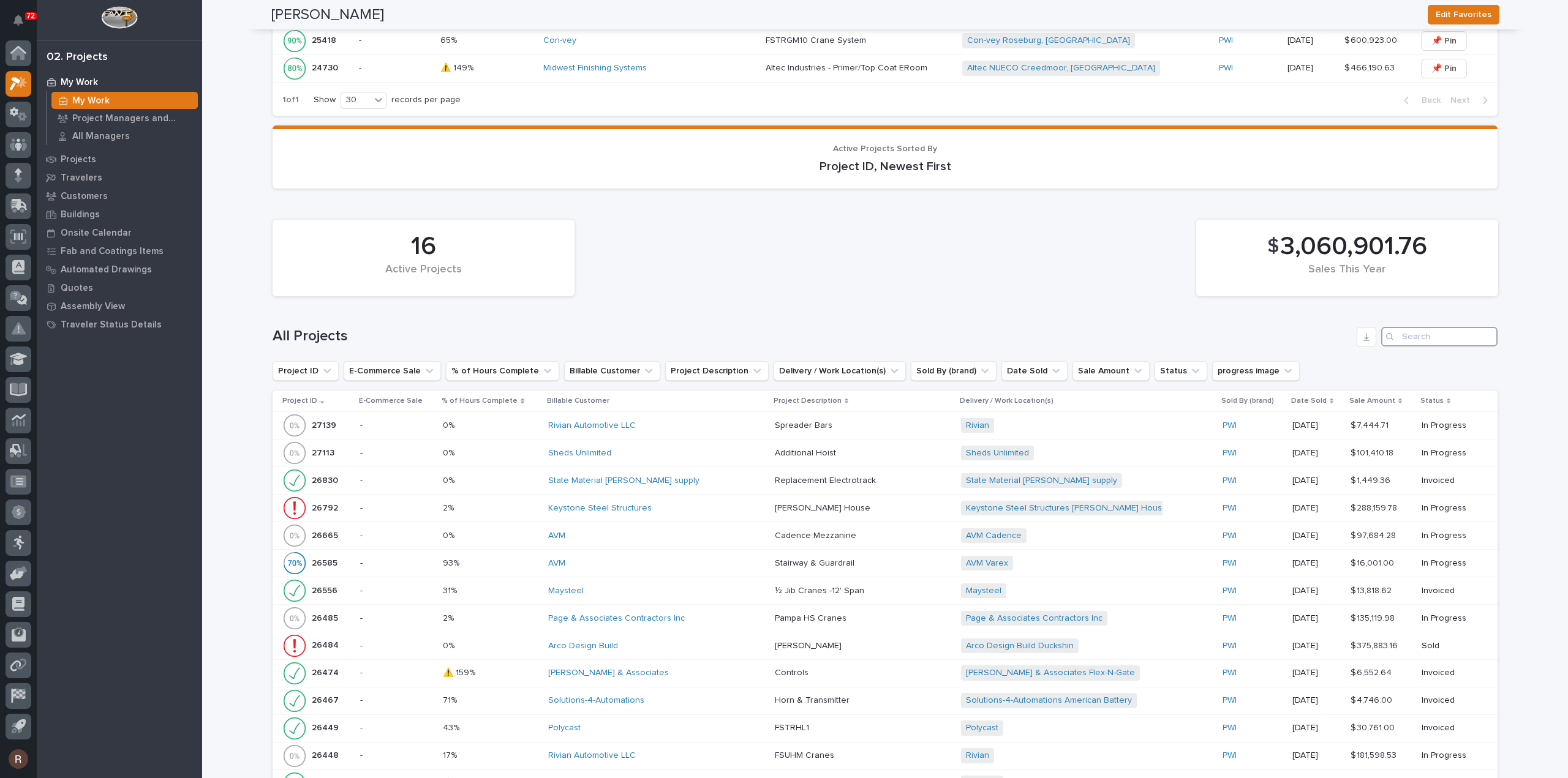
click at [1416, 328] on input "Search" at bounding box center [1439, 337] width 116 height 20
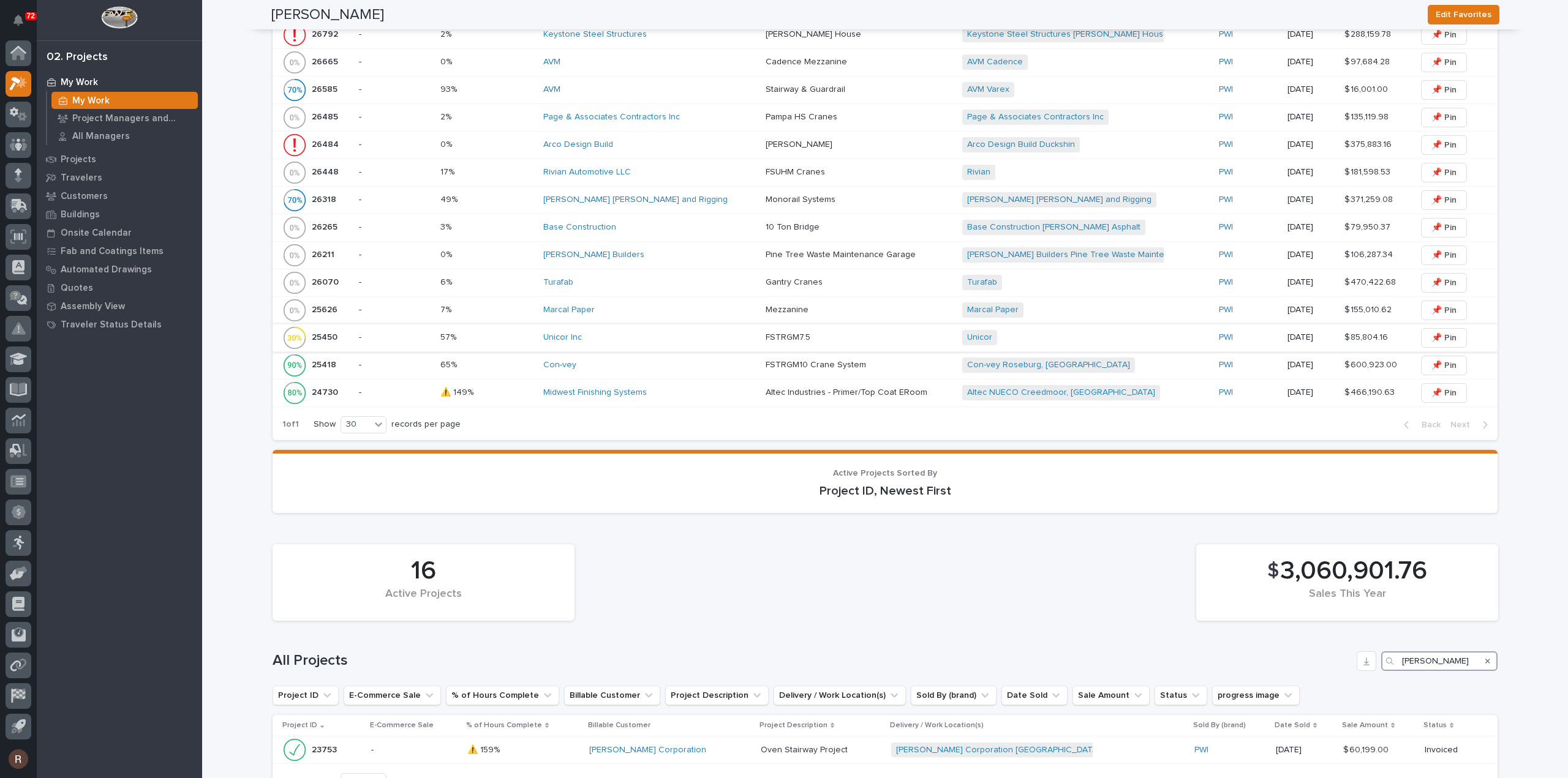
scroll to position [889, 0]
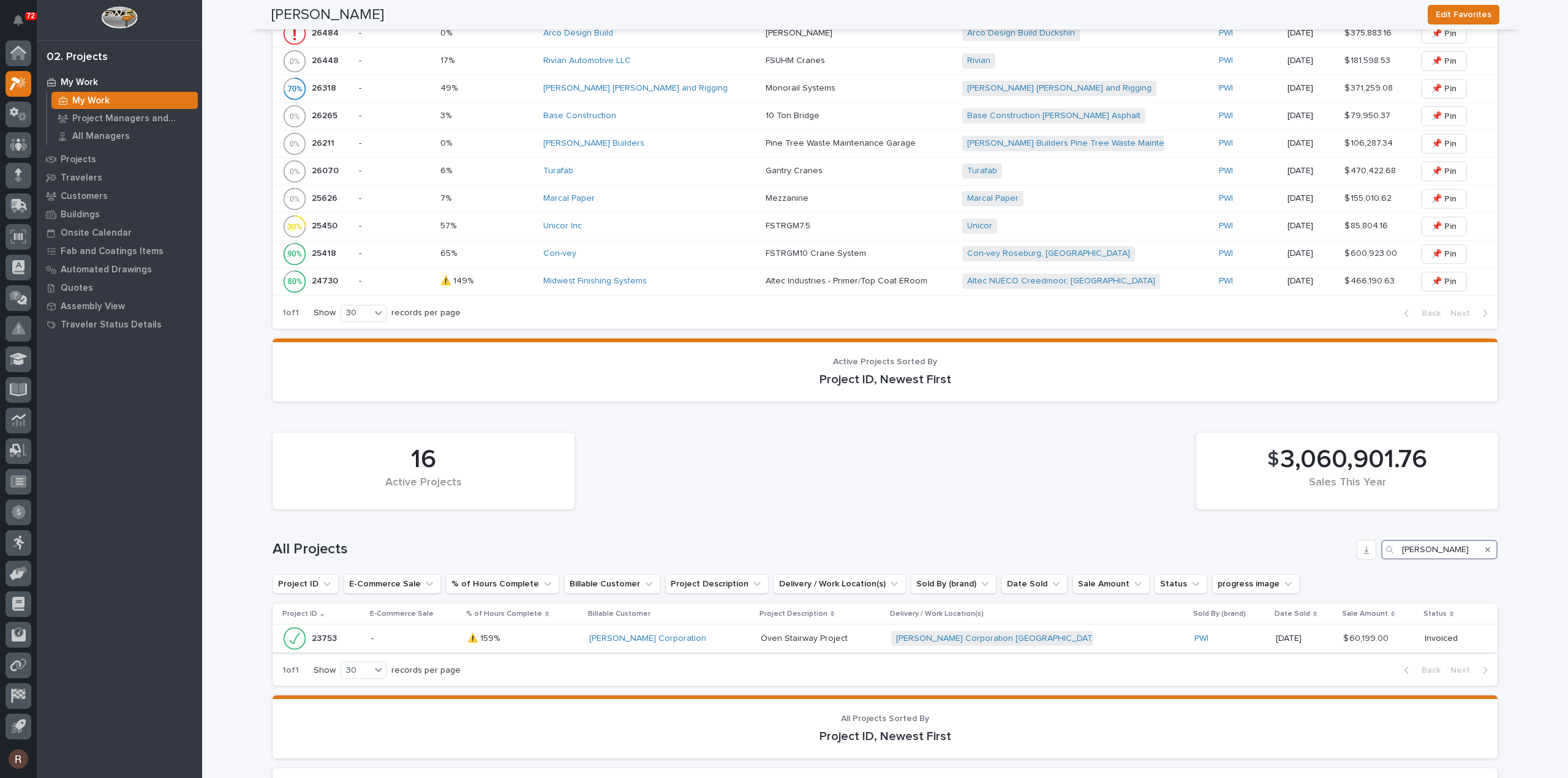
type input "[PERSON_NAME]"
click at [579, 637] on p at bounding box center [523, 639] width 112 height 11
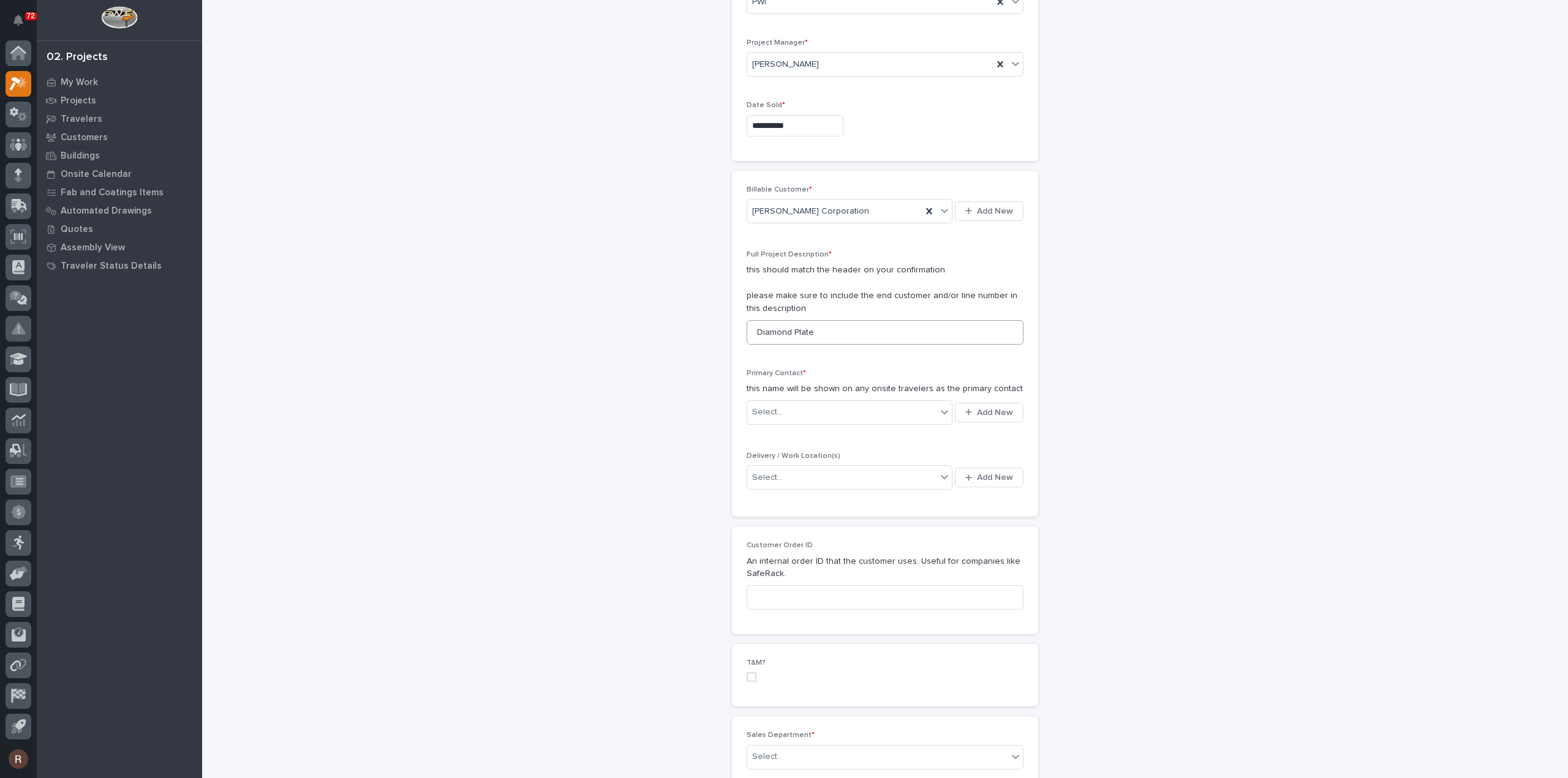
scroll to position [184, 0]
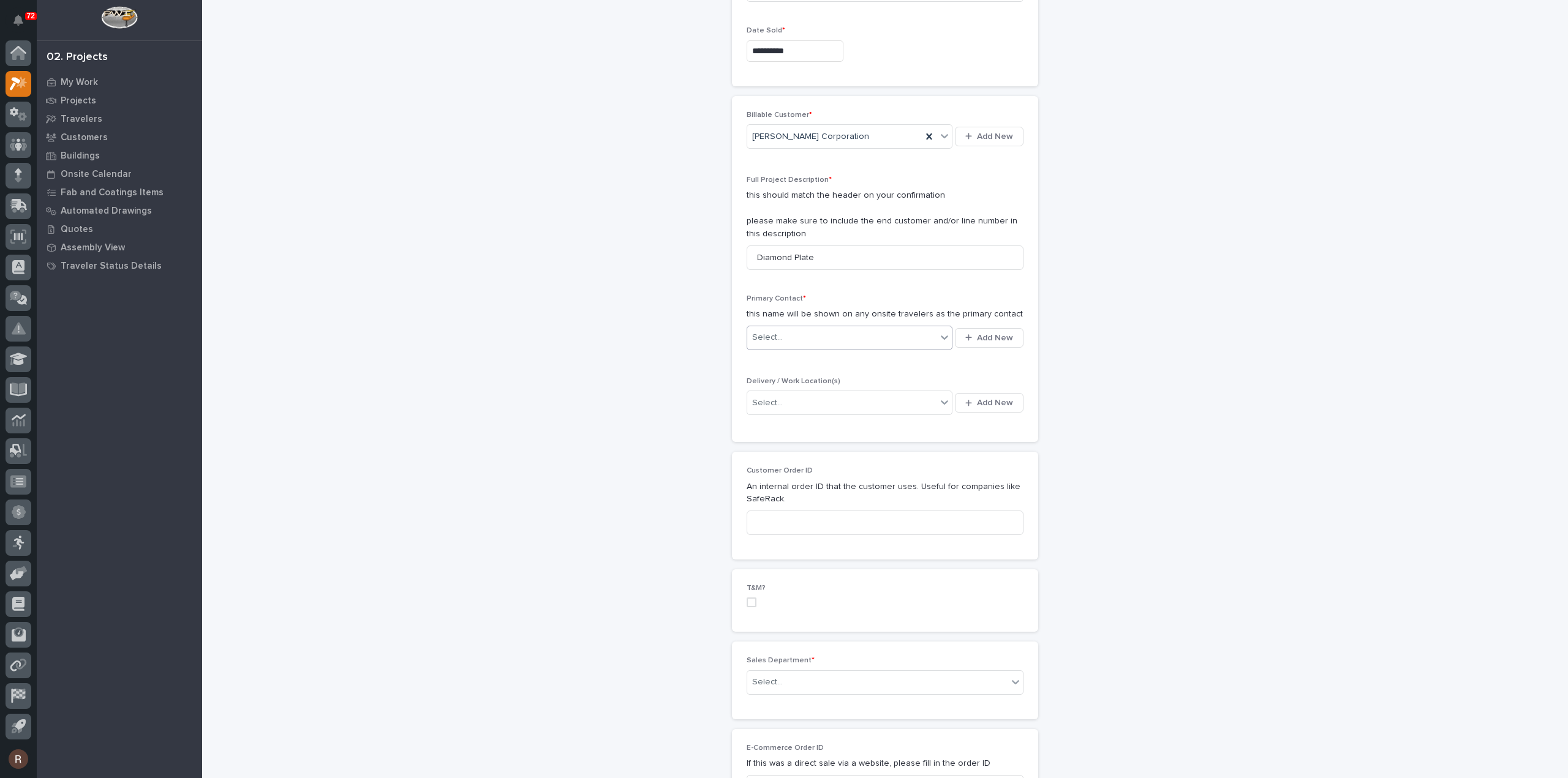
click at [796, 331] on div "Select..." at bounding box center [841, 338] width 189 height 20
type input "****"
click at [797, 357] on div "[PERSON_NAME] Corporation - [PERSON_NAME]" at bounding box center [845, 359] width 206 height 22
click at [786, 415] on div "Select..." at bounding box center [841, 425] width 189 height 20
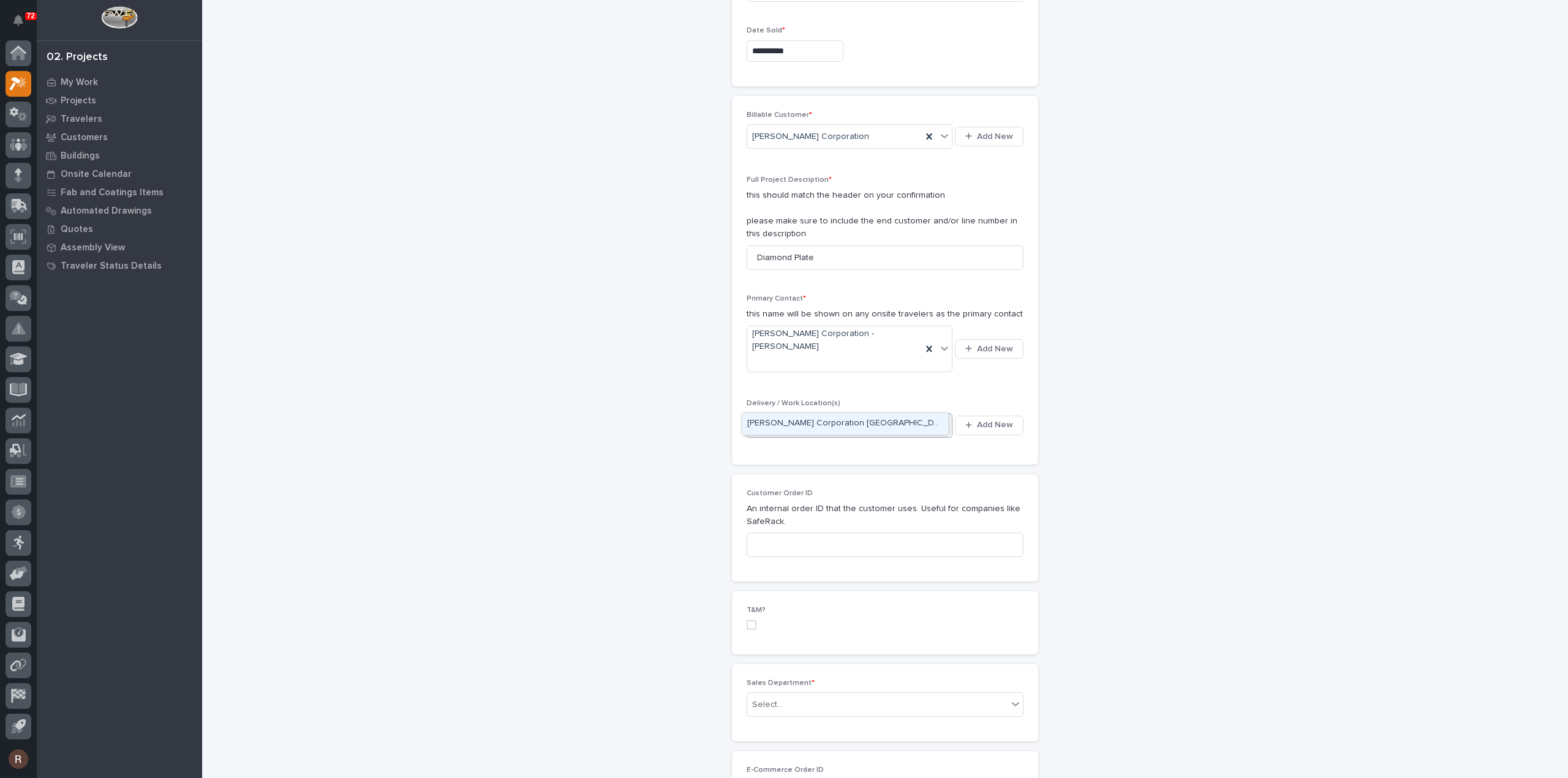
type input "*****"
click at [789, 424] on div "[PERSON_NAME] Corporation [GEOGRAPHIC_DATA]" at bounding box center [845, 424] width 206 height 22
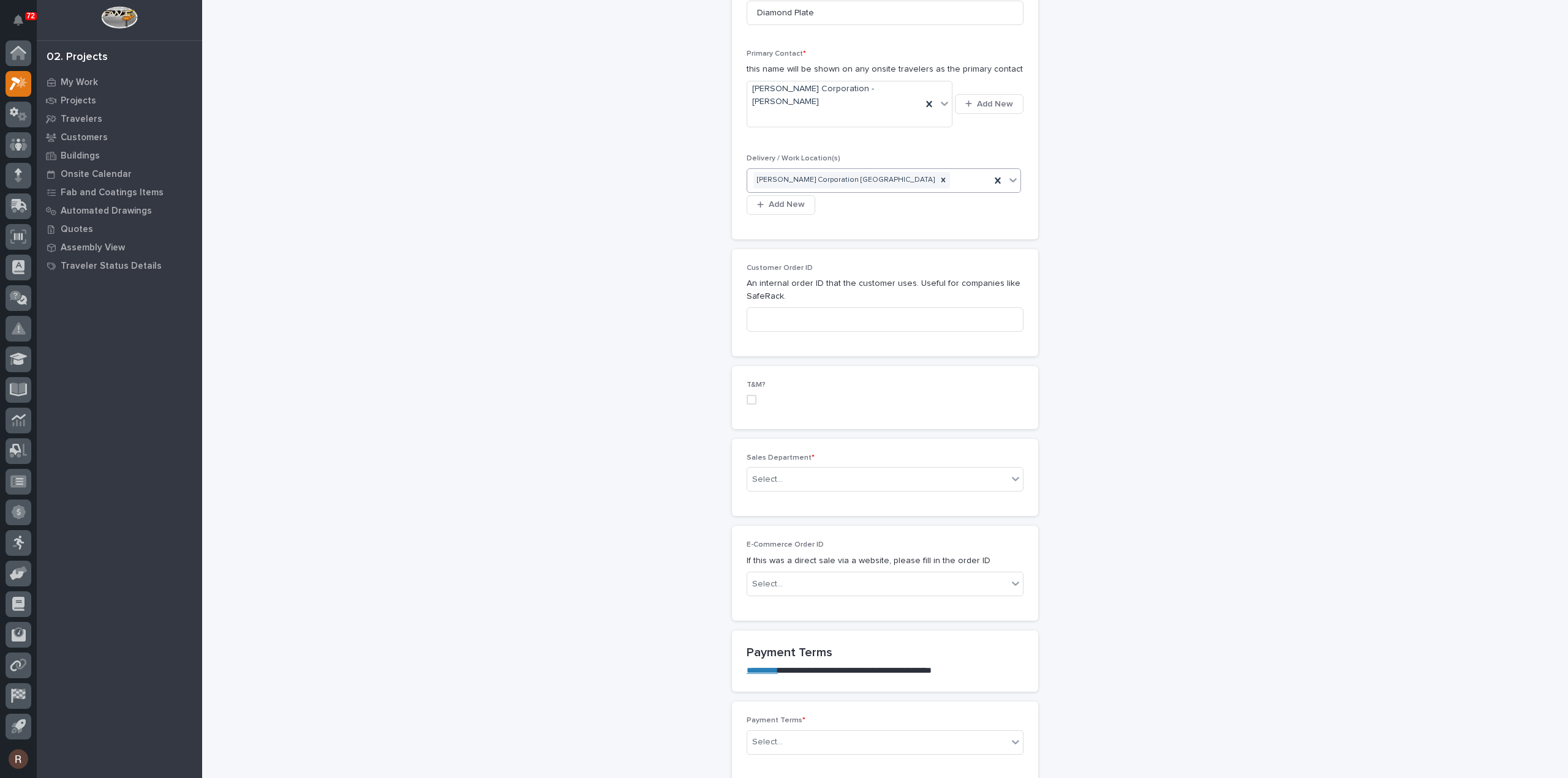
scroll to position [551, 0]
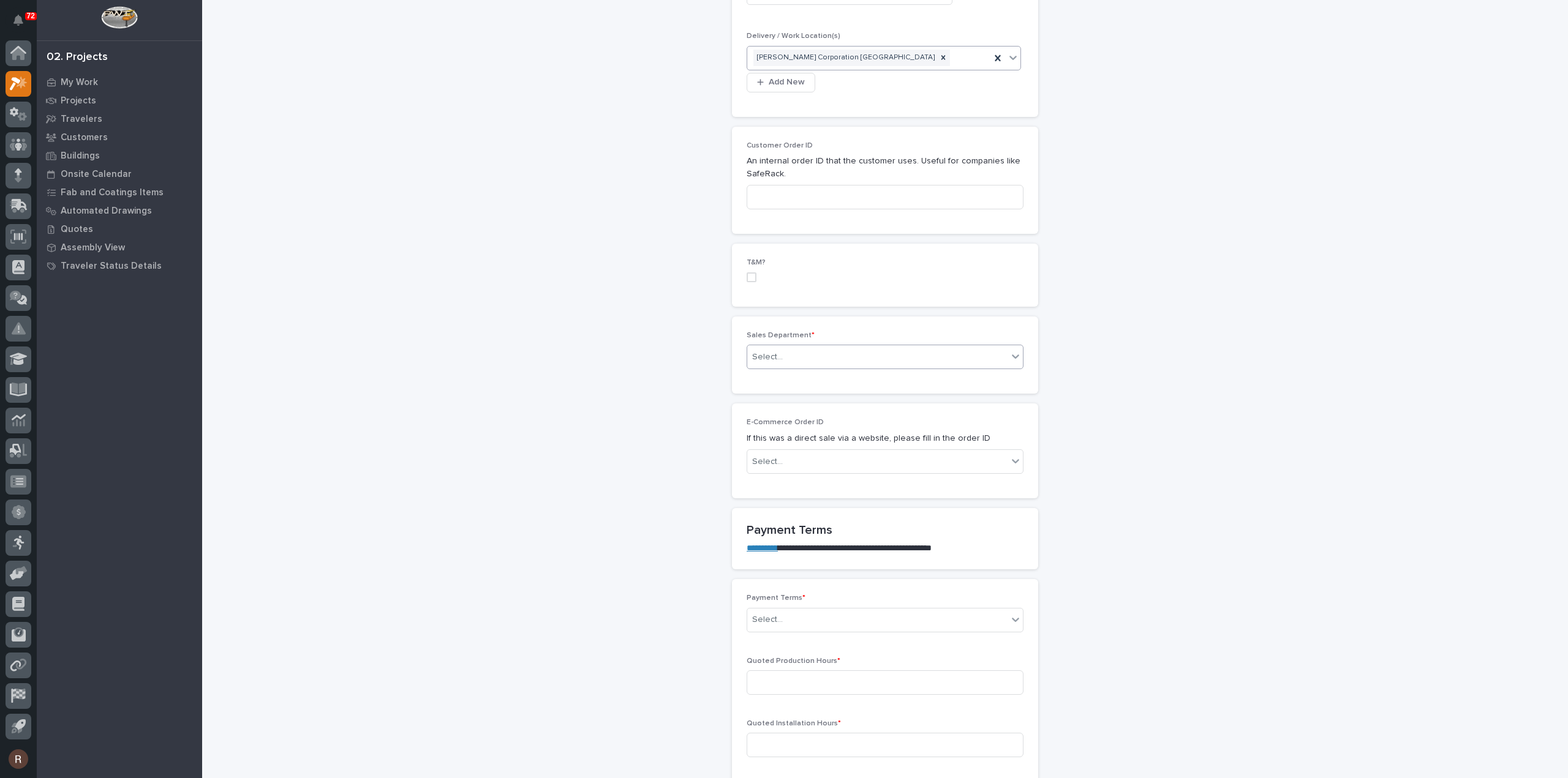
click at [780, 347] on div "Select..." at bounding box center [877, 357] width 260 height 20
click at [771, 337] on span "National Sales" at bounding box center [778, 335] width 62 height 14
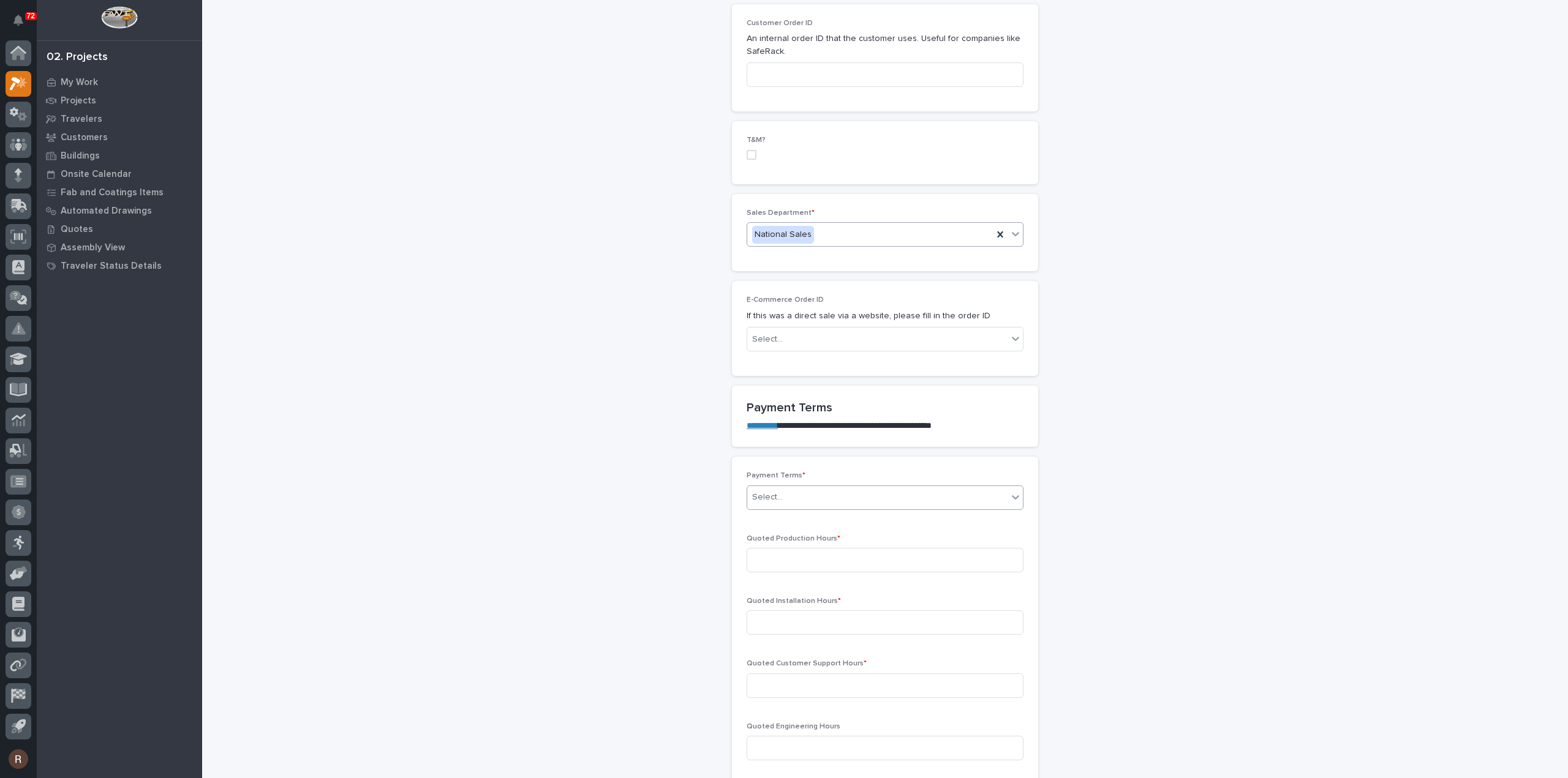
click at [774, 491] on div "Select..." at bounding box center [767, 497] width 30 height 13
click at [772, 517] on div "35/65" at bounding box center [880, 518] width 276 height 22
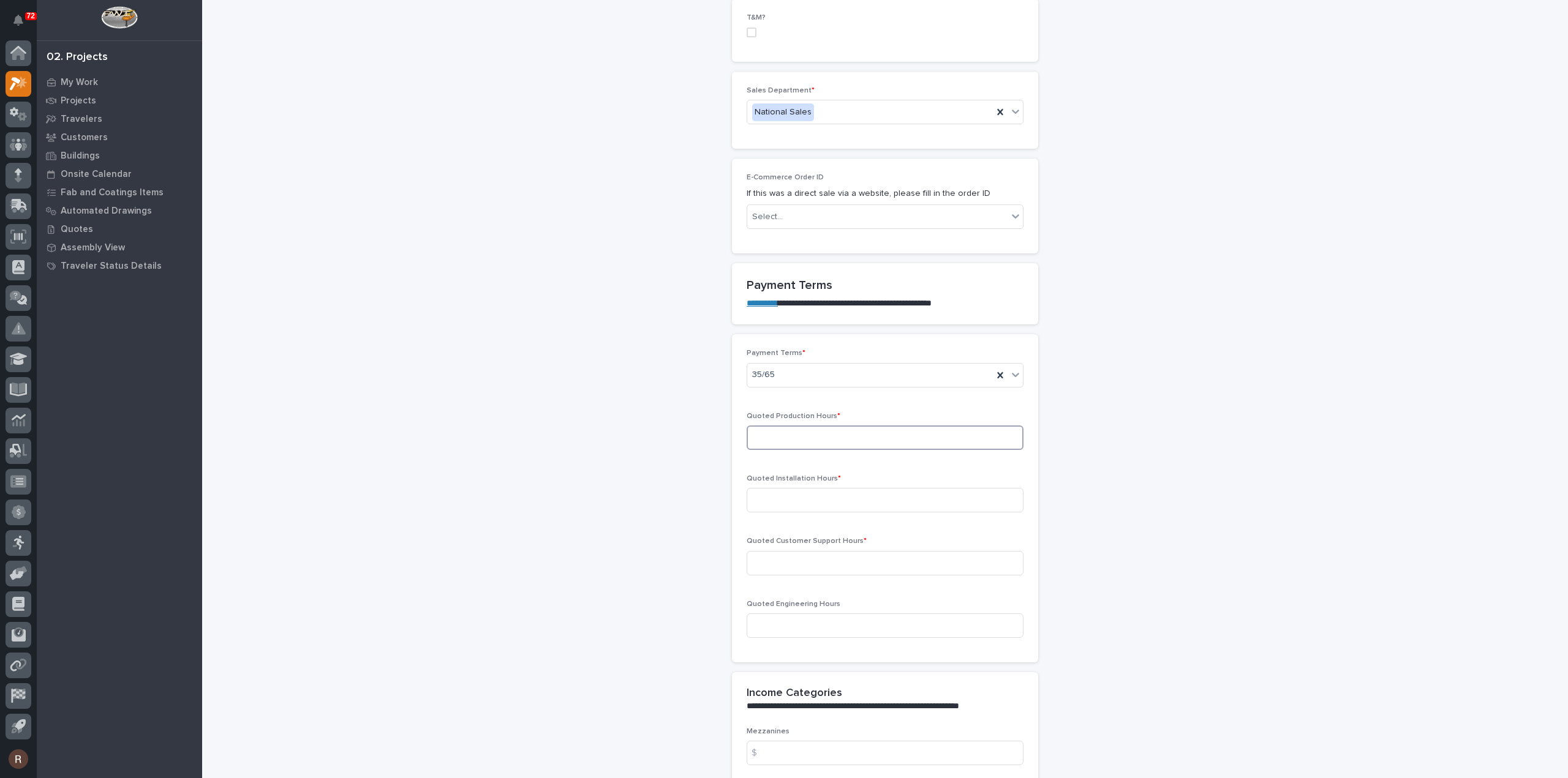
click at [827, 426] on input at bounding box center [885, 438] width 277 height 25
type input "4"
type input "0"
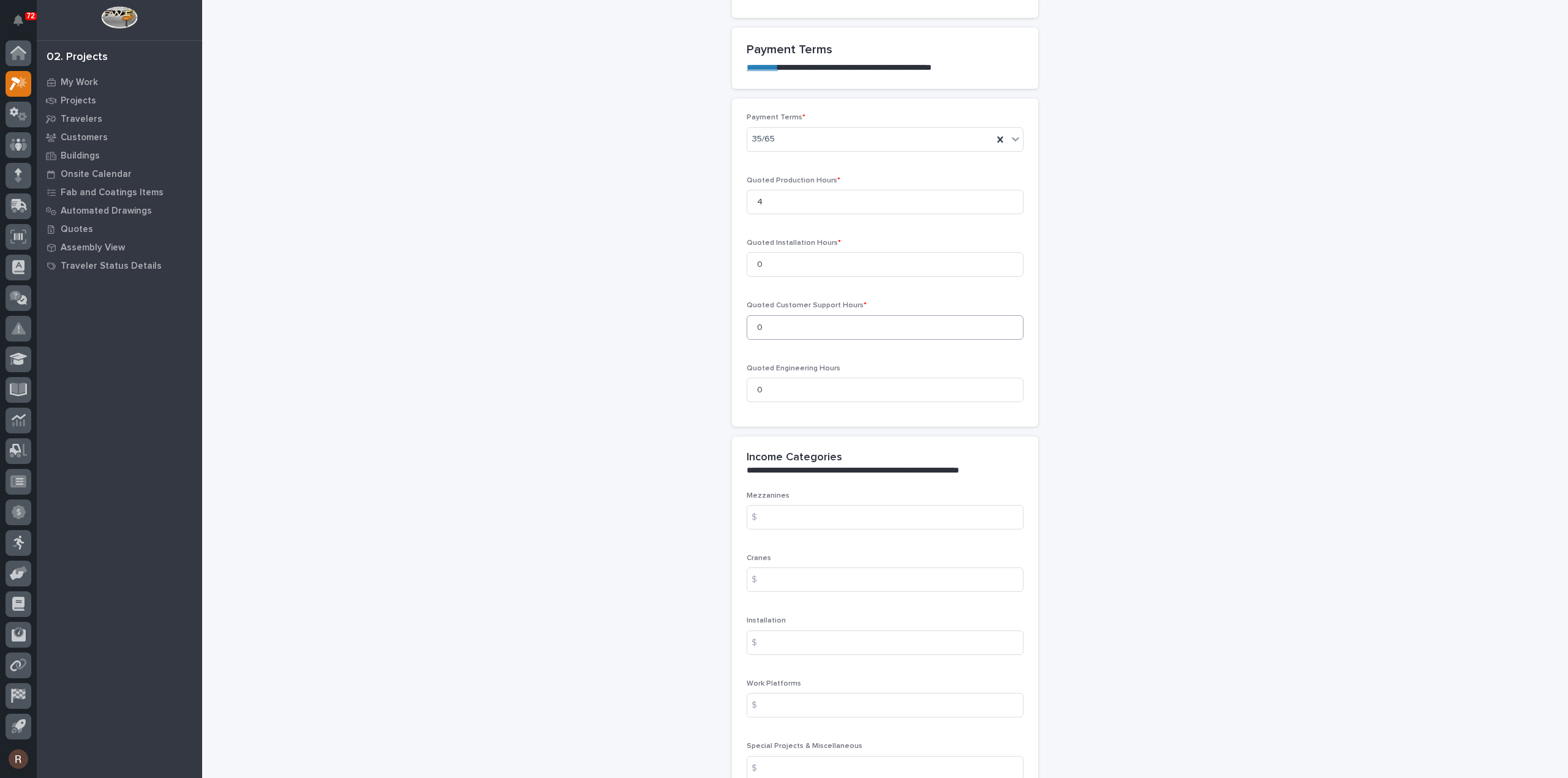
scroll to position [1041, 0]
click at [780, 496] on input at bounding box center [885, 509] width 277 height 25
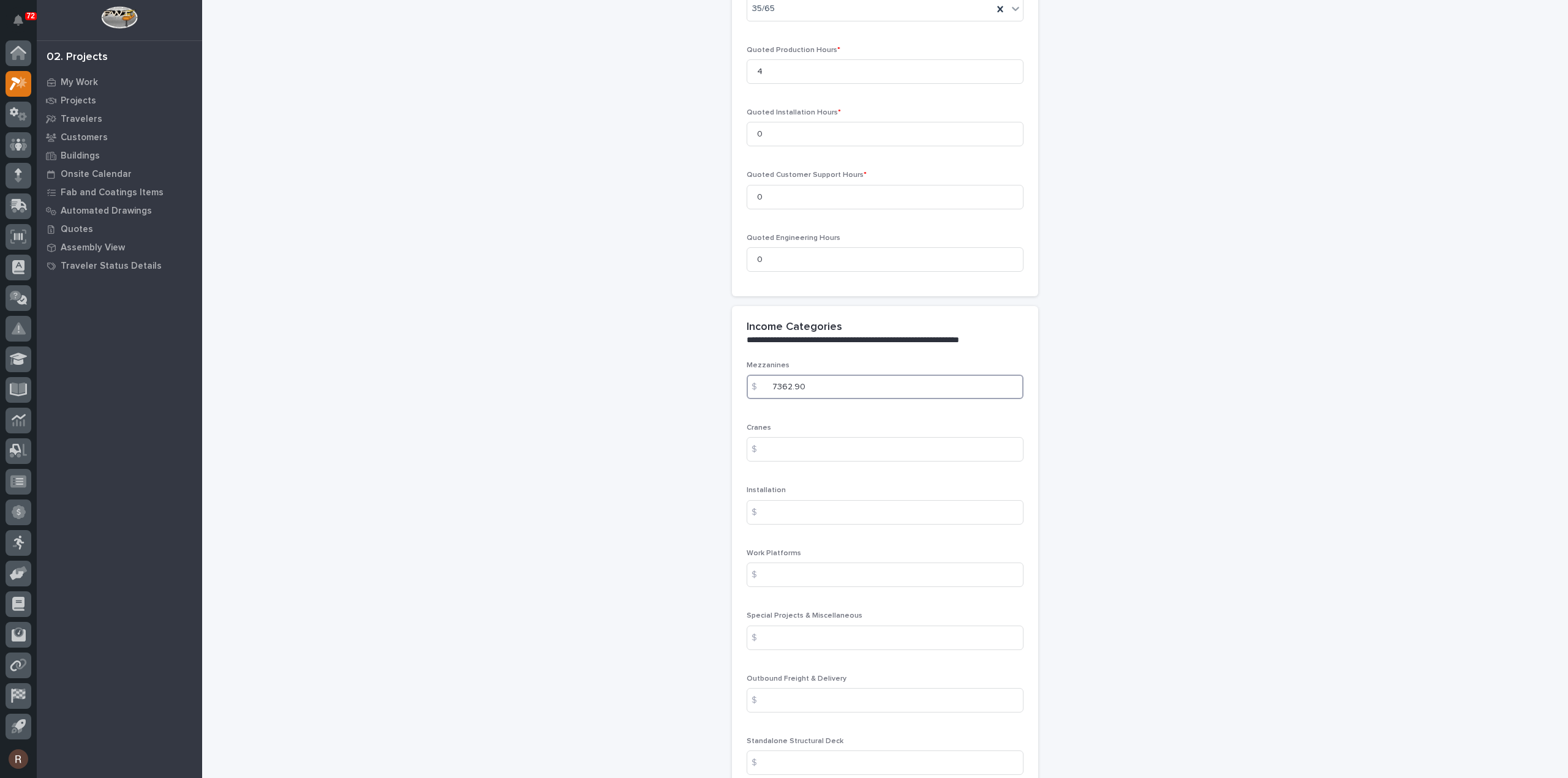
scroll to position [1163, 0]
type input "7362.90"
click at [794, 687] on input at bounding box center [885, 699] width 277 height 25
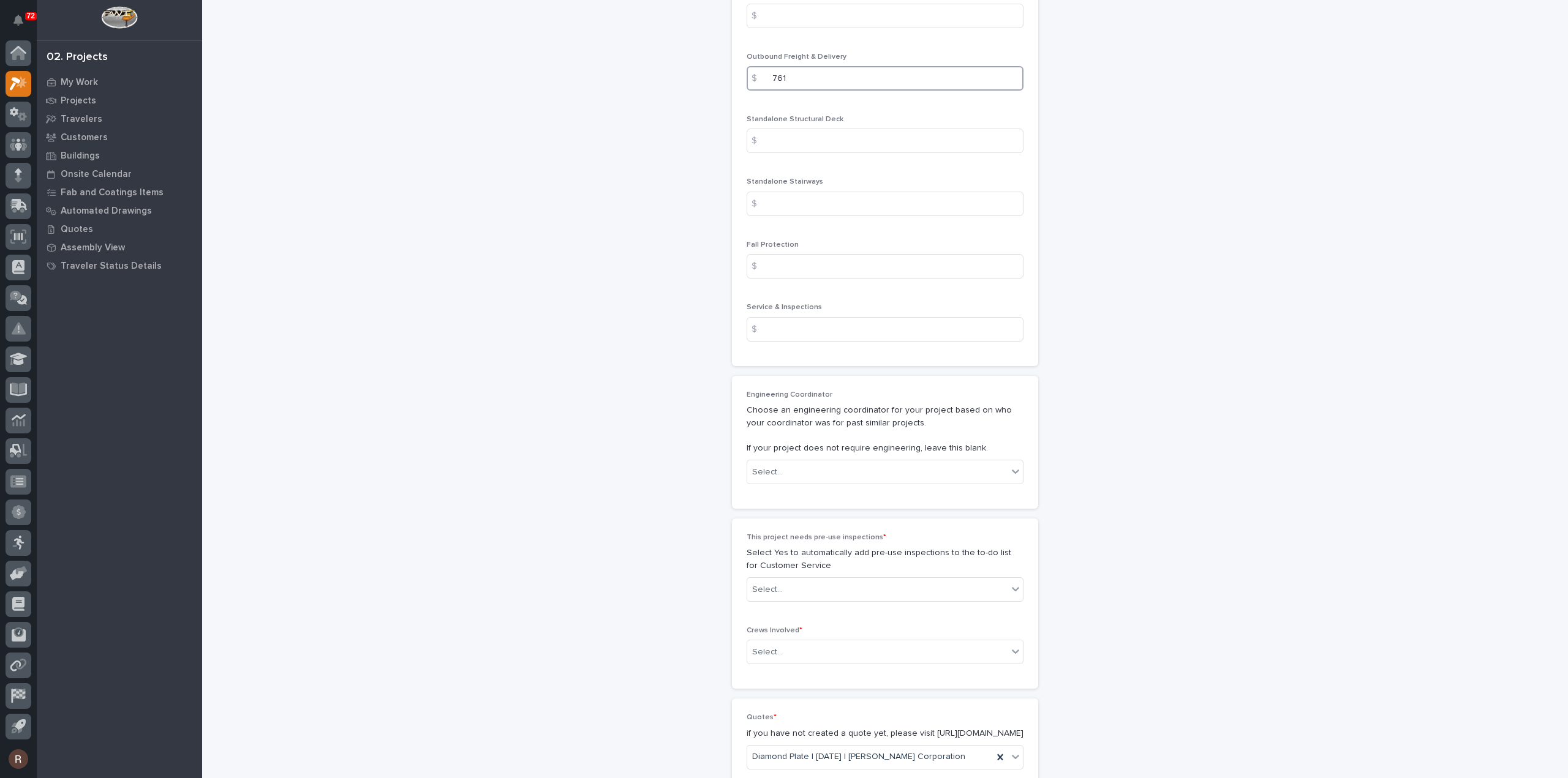
scroll to position [1646, 0]
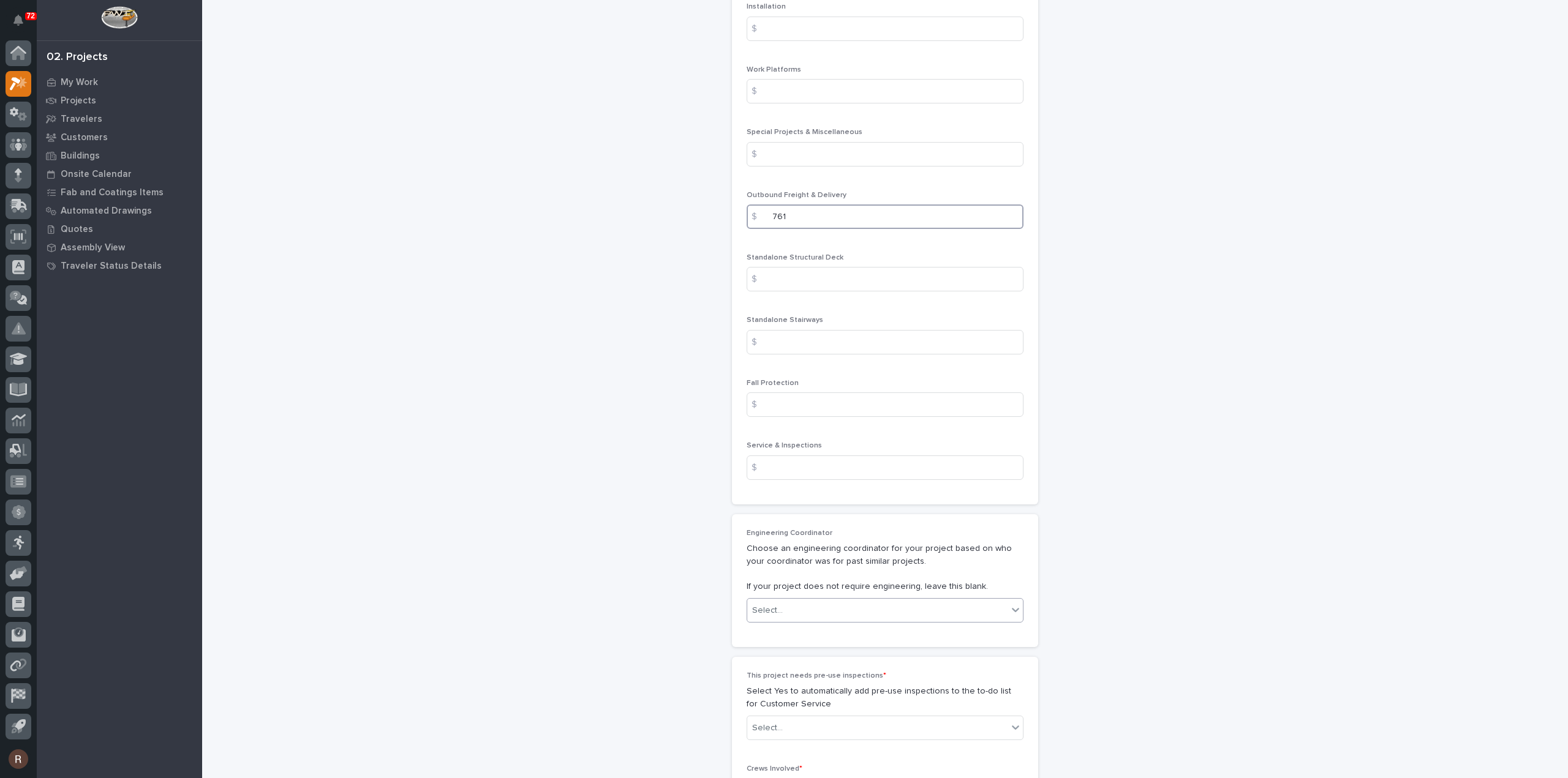
type input "761"
click at [784, 606] on input "text" at bounding box center [784, 611] width 1 height 11
click at [807, 709] on div "[PERSON_NAME]" at bounding box center [880, 717] width 276 height 22
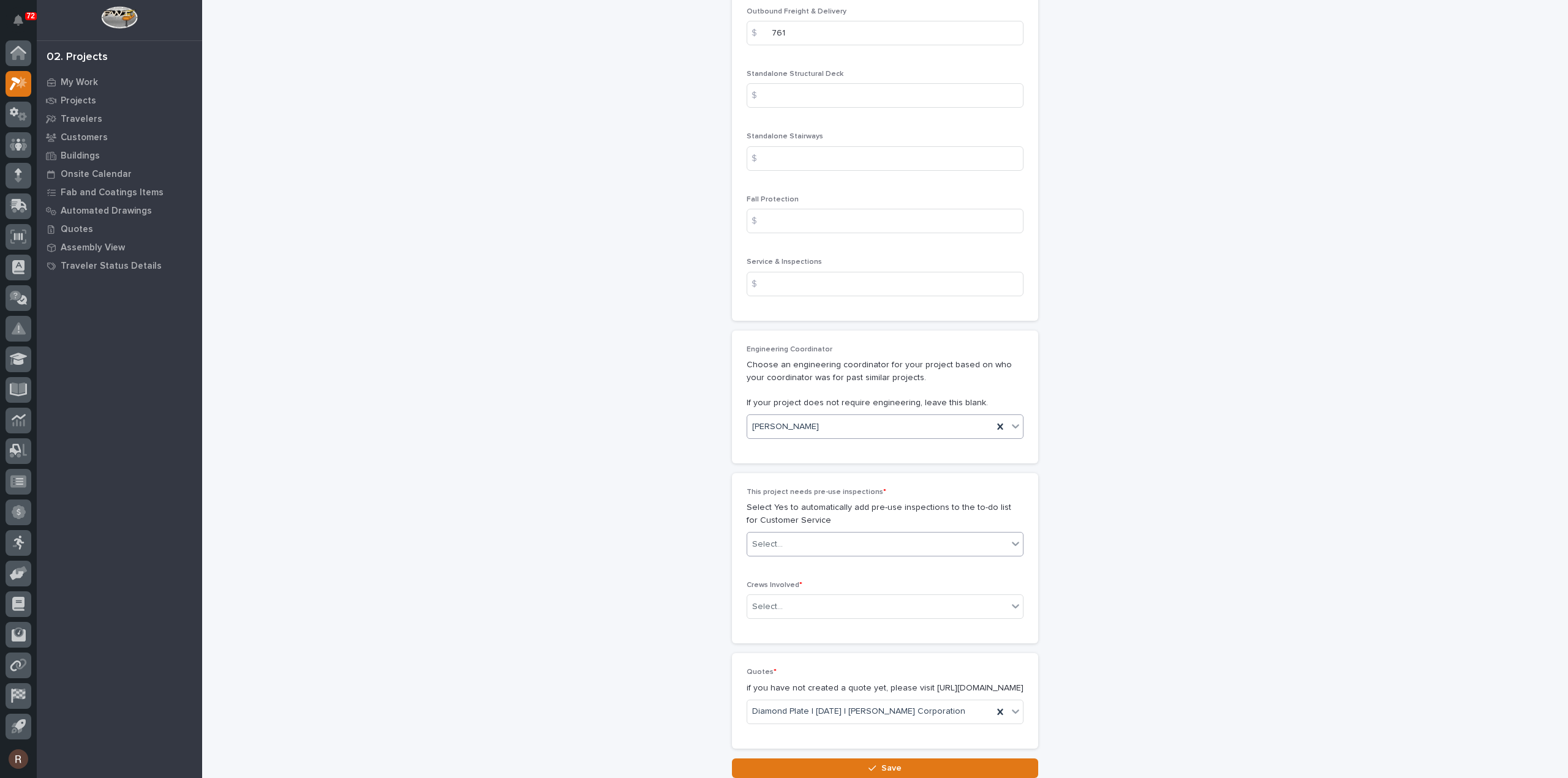
click at [795, 535] on div "Select..." at bounding box center [877, 544] width 260 height 20
click at [770, 535] on div "No" at bounding box center [880, 543] width 276 height 22
click at [769, 601] on div "Select..." at bounding box center [767, 607] width 30 height 13
click at [770, 581] on div "Production" at bounding box center [880, 584] width 276 height 22
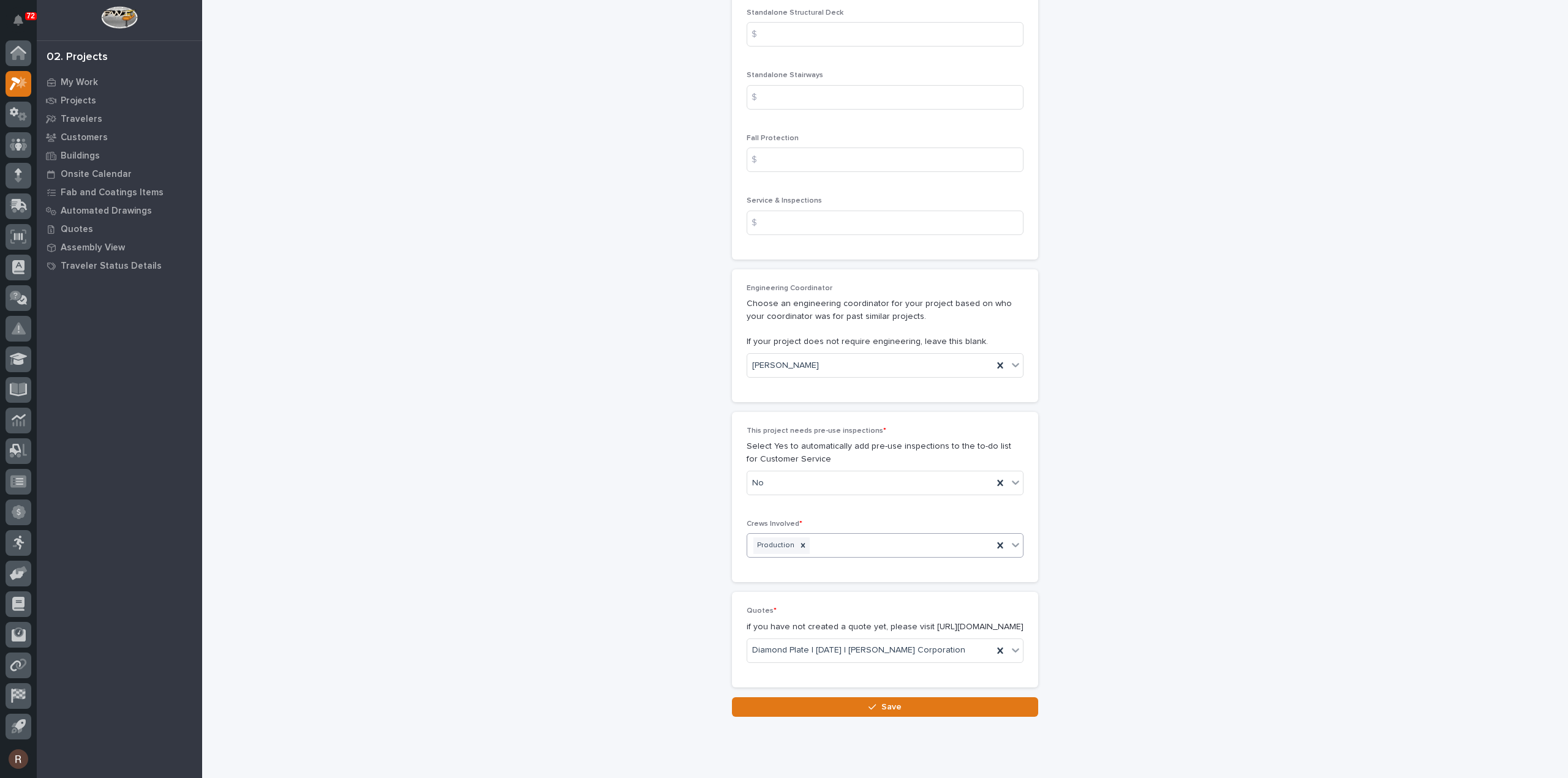
click at [900, 697] on button "Save" at bounding box center [885, 707] width 306 height 20
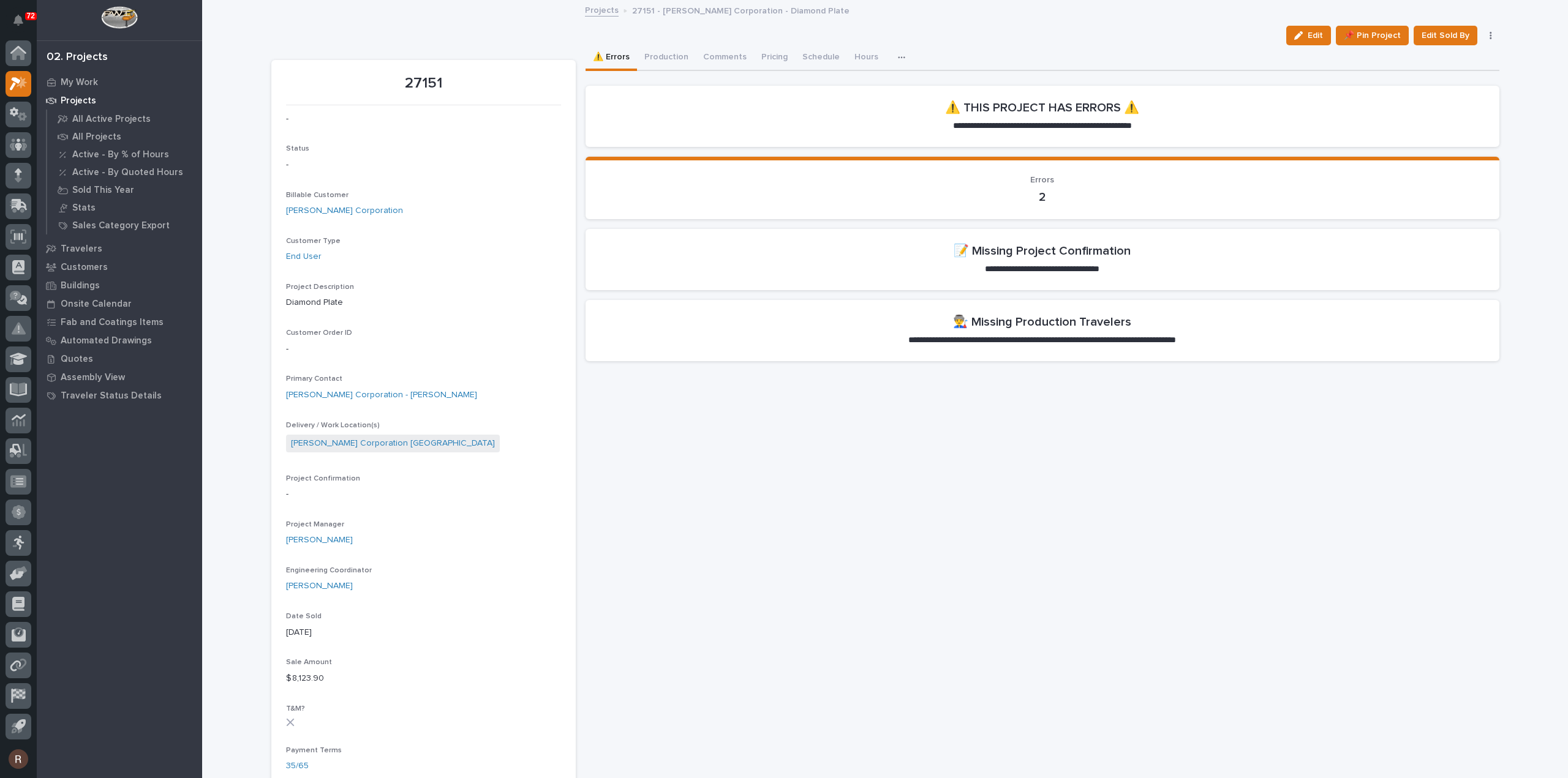
drag, startPoint x: 1299, startPoint y: 33, endPoint x: 641, endPoint y: 448, distance: 777.9
click at [1299, 33] on icon "button" at bounding box center [1299, 35] width 9 height 9
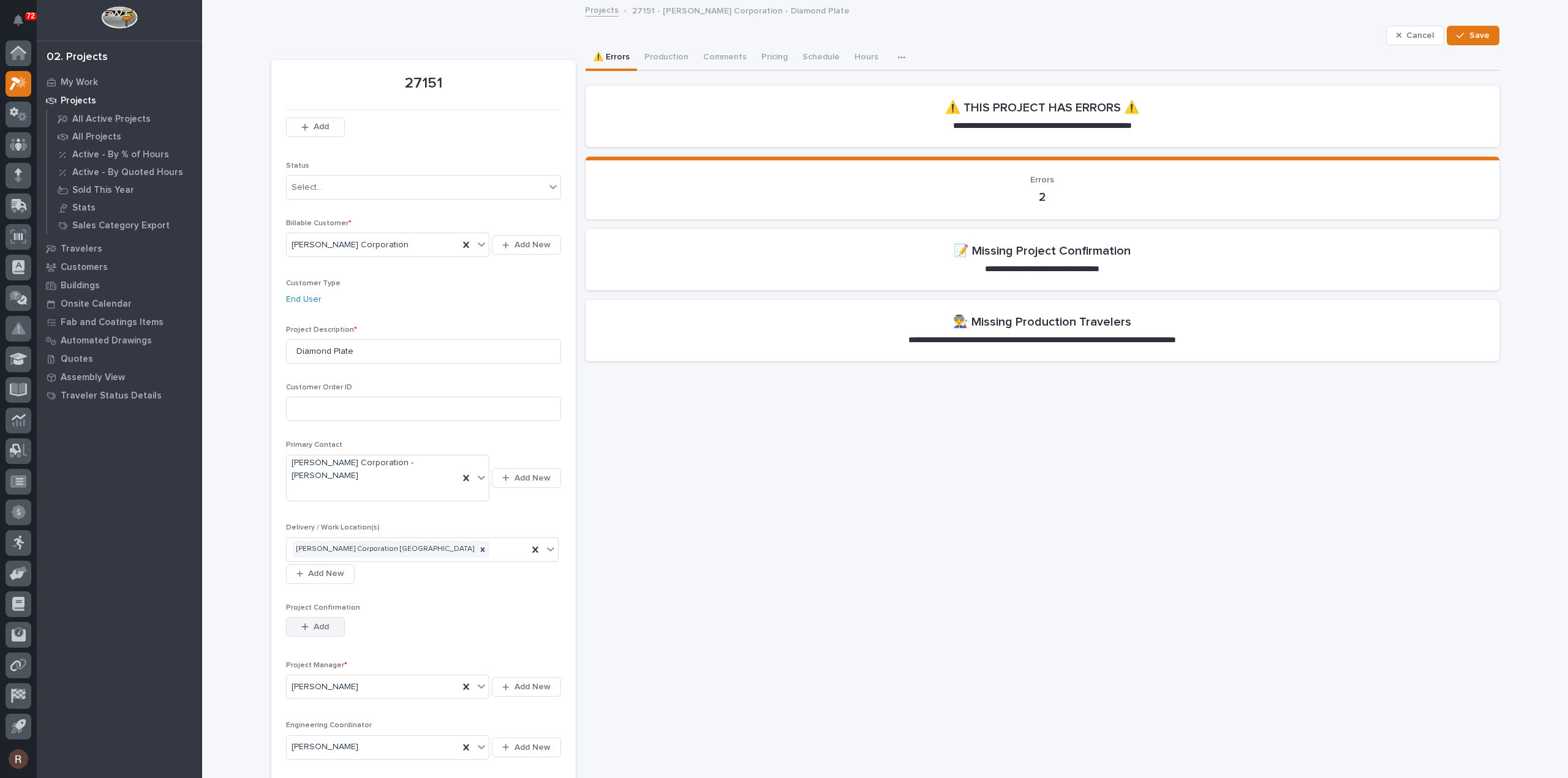
click at [321, 617] on button "Add" at bounding box center [315, 627] width 59 height 20
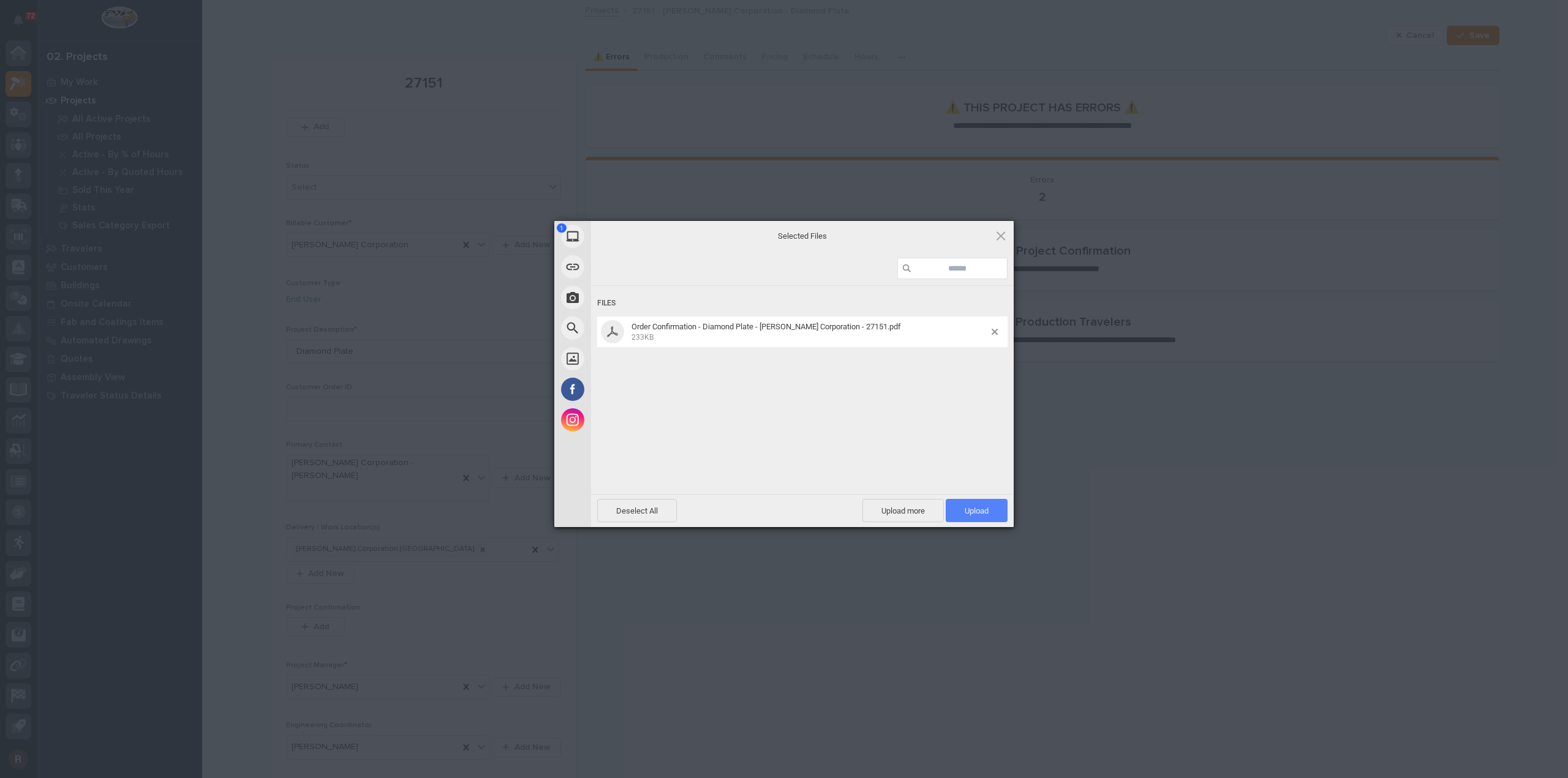
click at [971, 509] on span "Upload 1" at bounding box center [976, 511] width 24 height 9
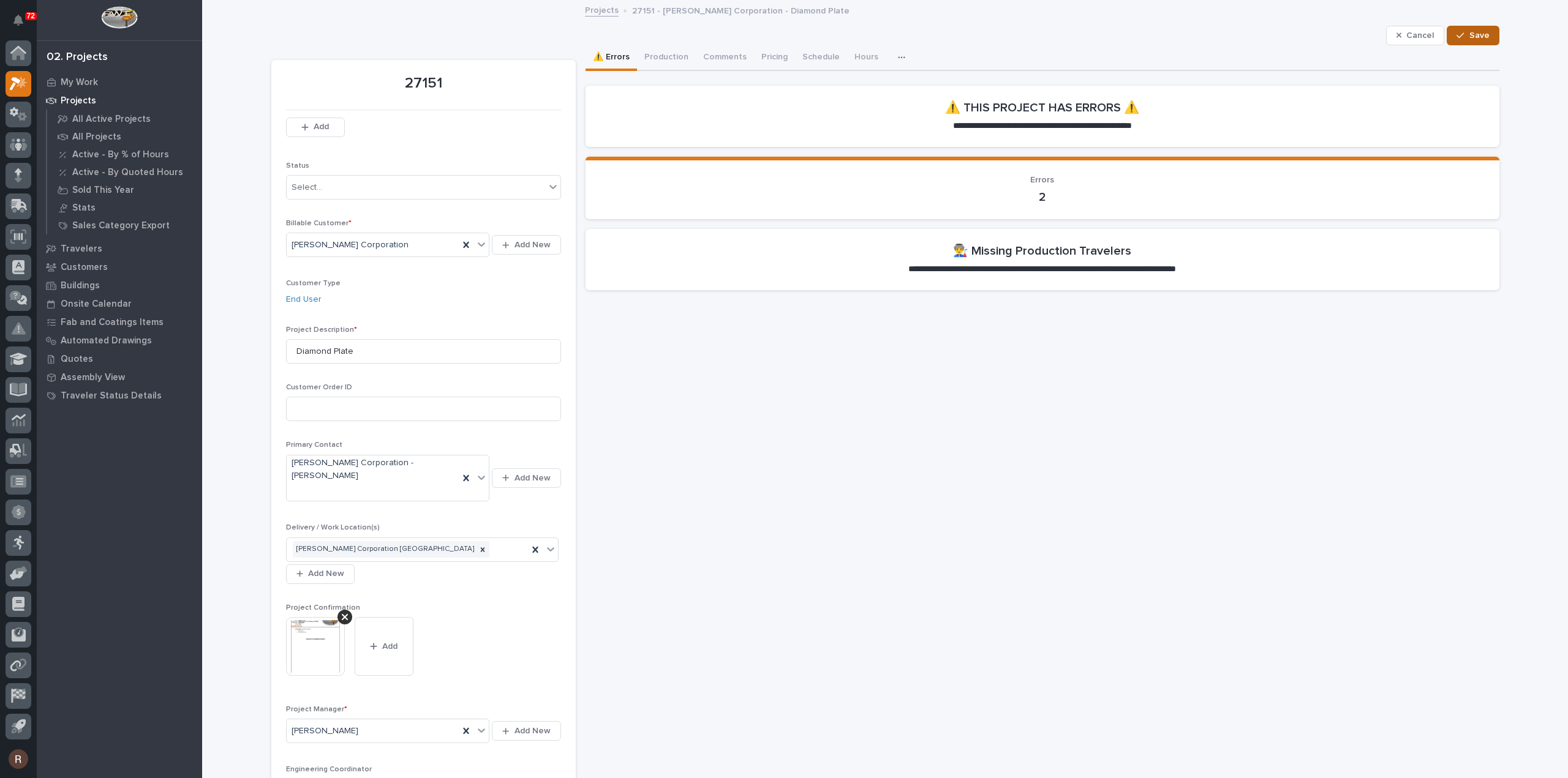
click at [1460, 30] on button "Save" at bounding box center [1473, 36] width 52 height 20
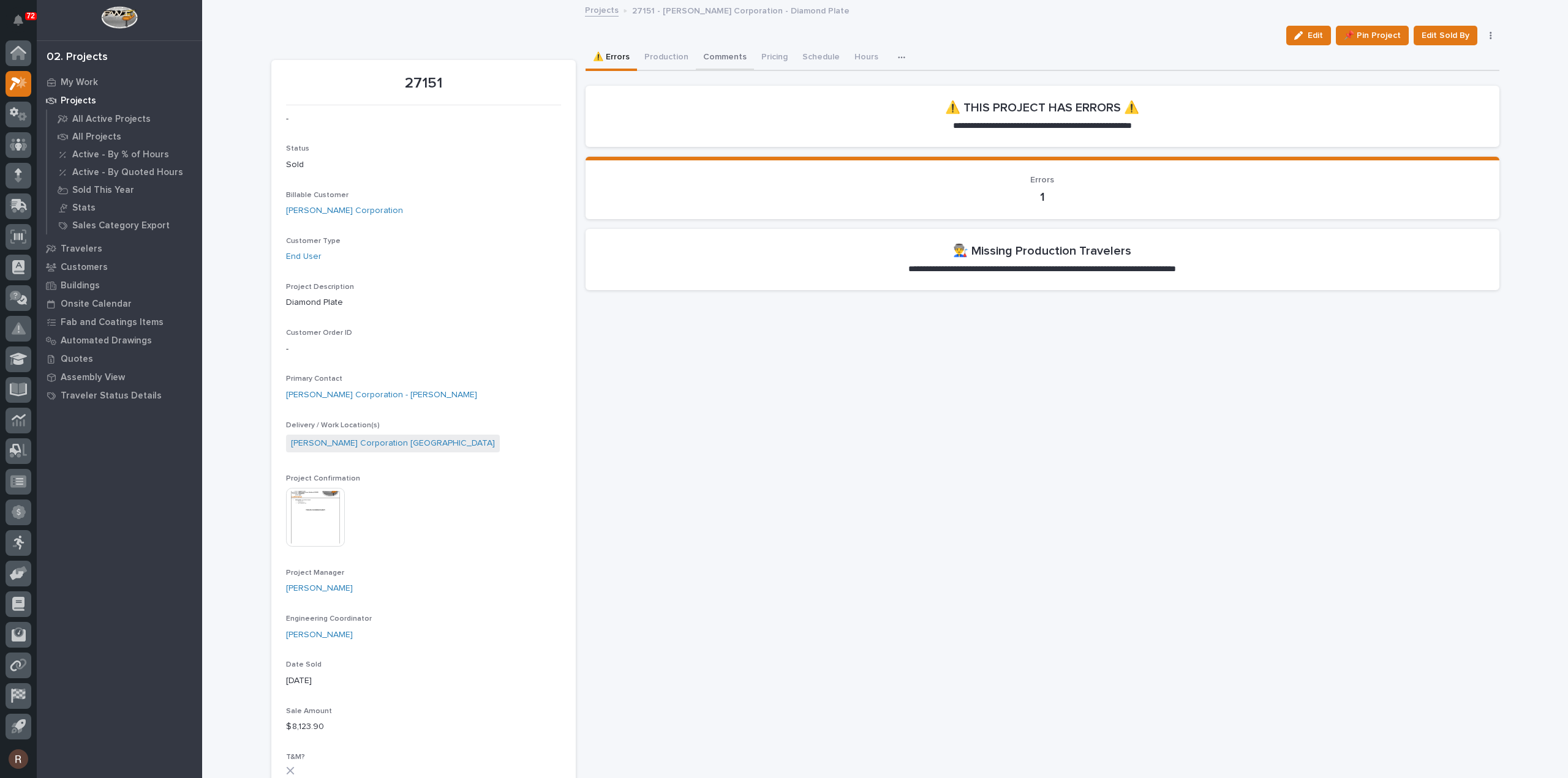
click at [680, 50] on button "Production" at bounding box center [666, 58] width 59 height 26
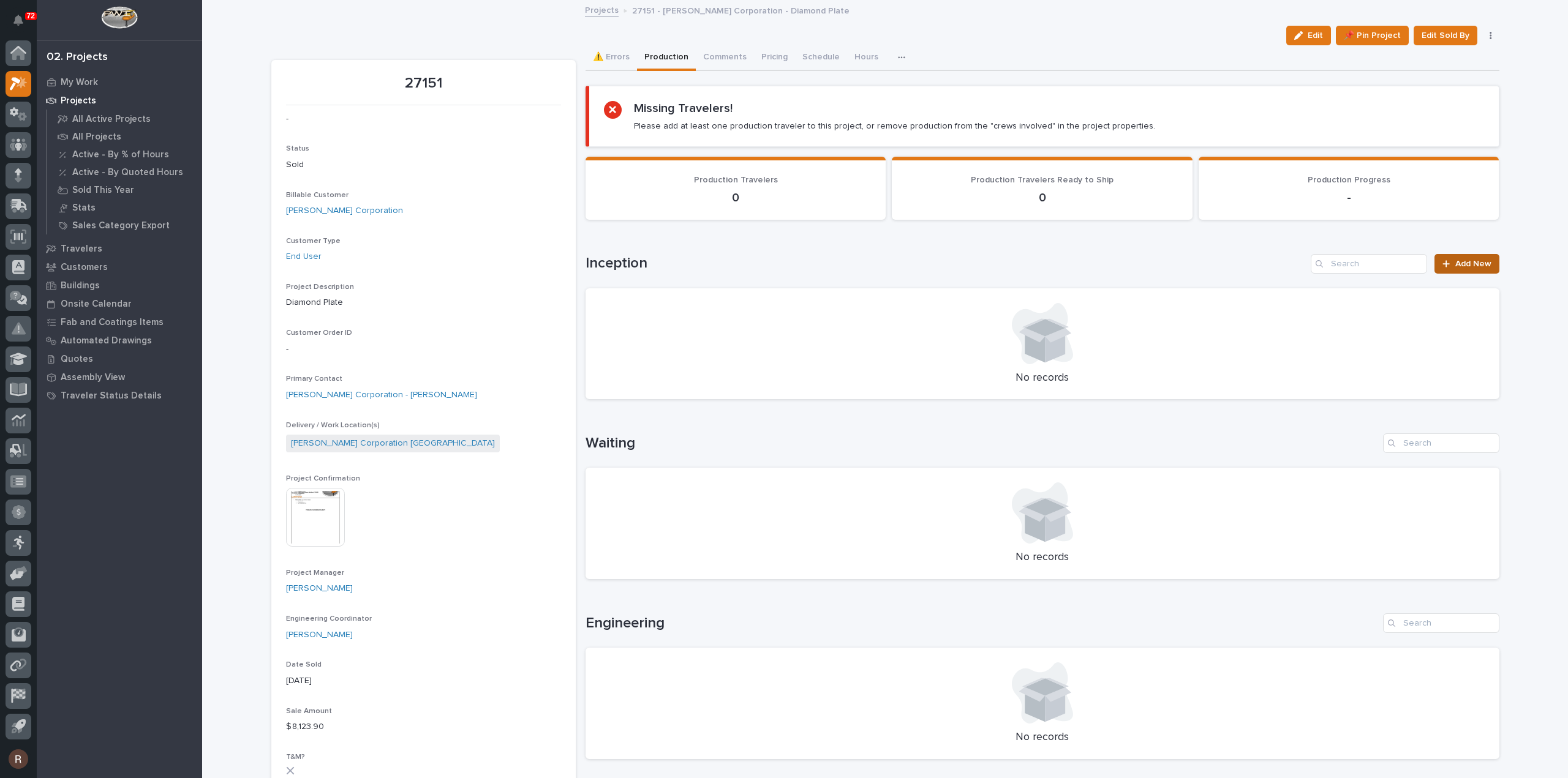
click at [1455, 266] on span "Add New" at bounding box center [1473, 264] width 36 height 9
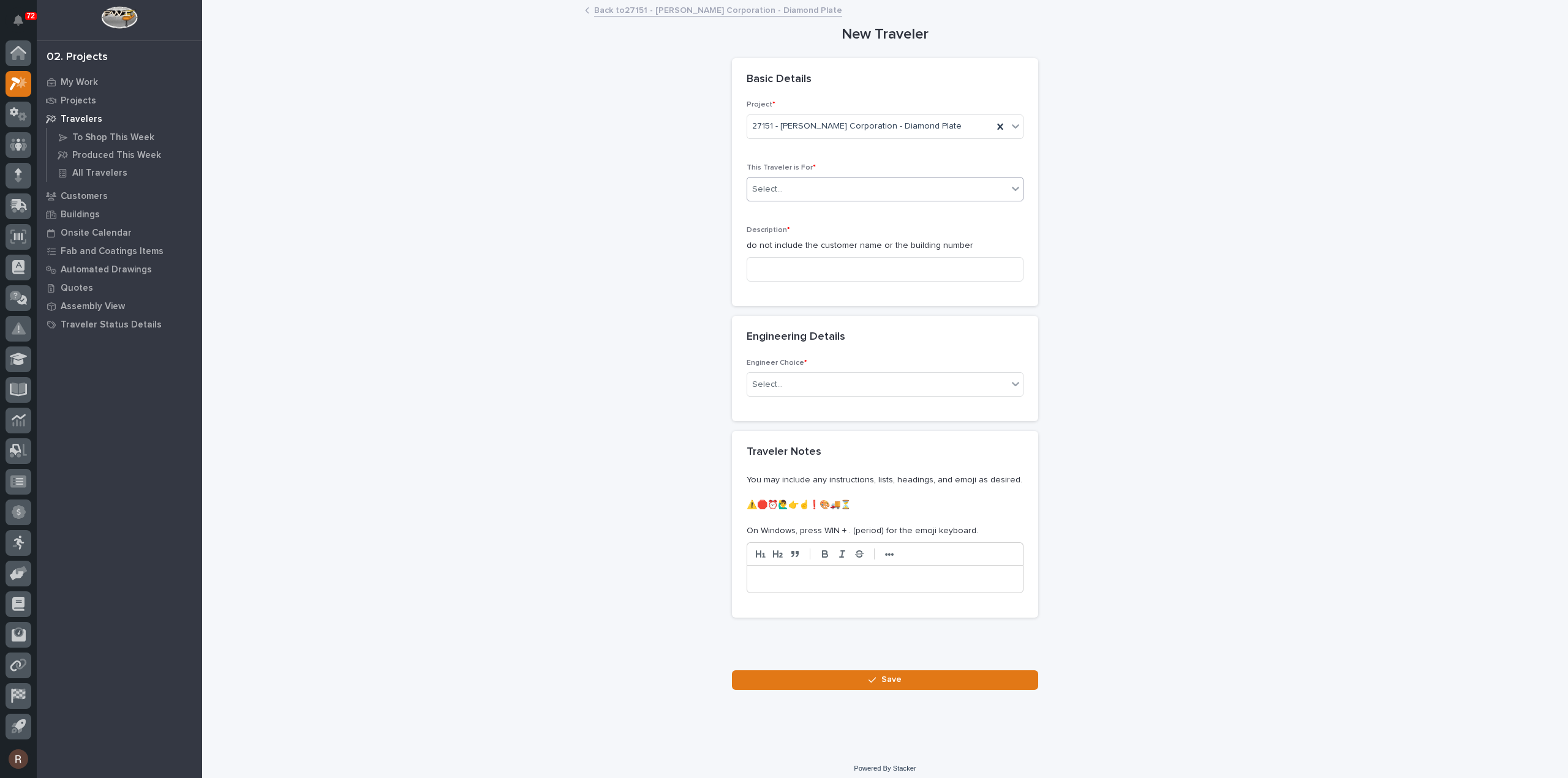
click at [784, 189] on div "Select..." at bounding box center [877, 190] width 260 height 20
click at [781, 216] on span "Production" at bounding box center [771, 211] width 47 height 14
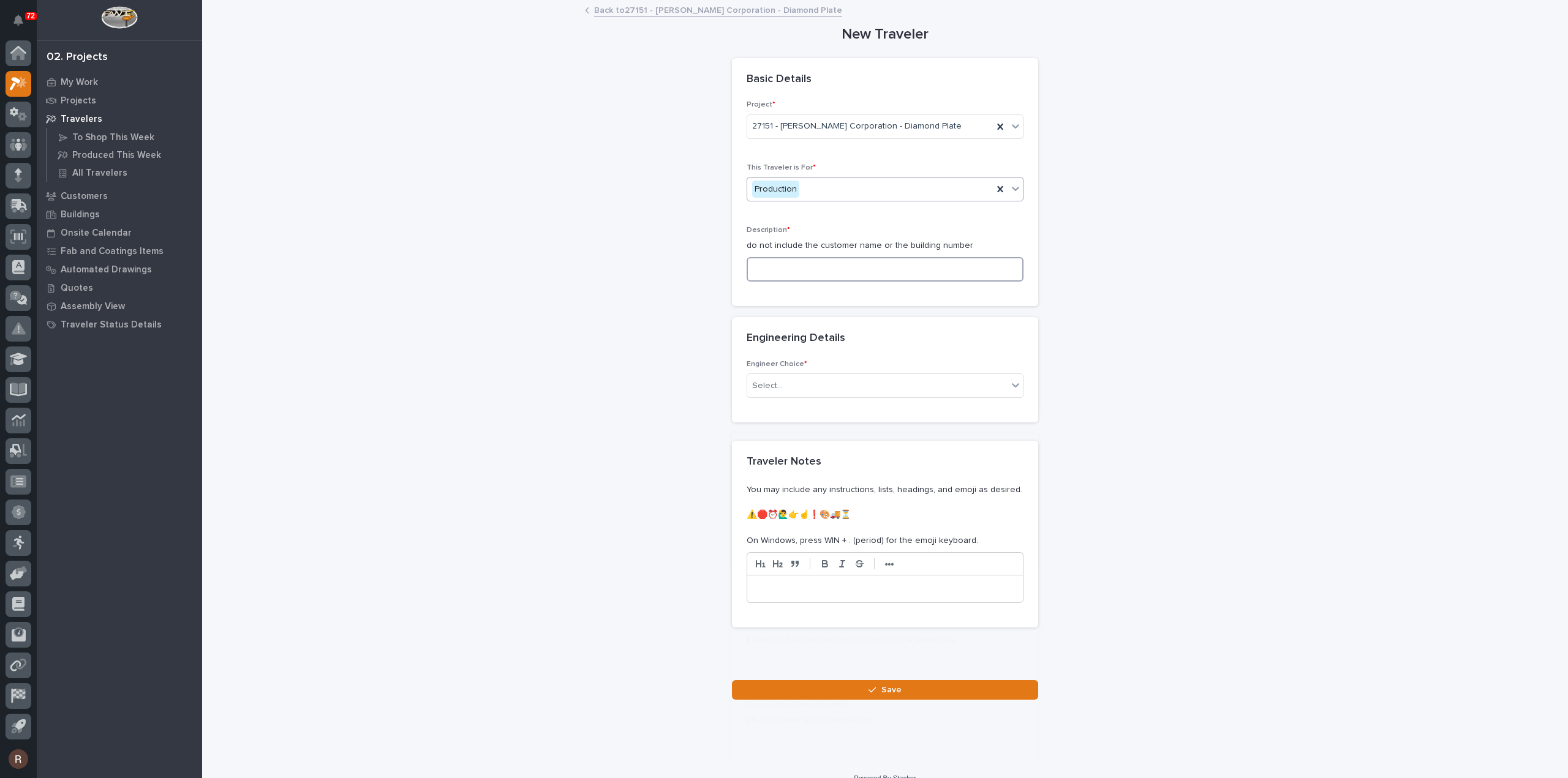
click at [790, 268] on input at bounding box center [885, 269] width 277 height 25
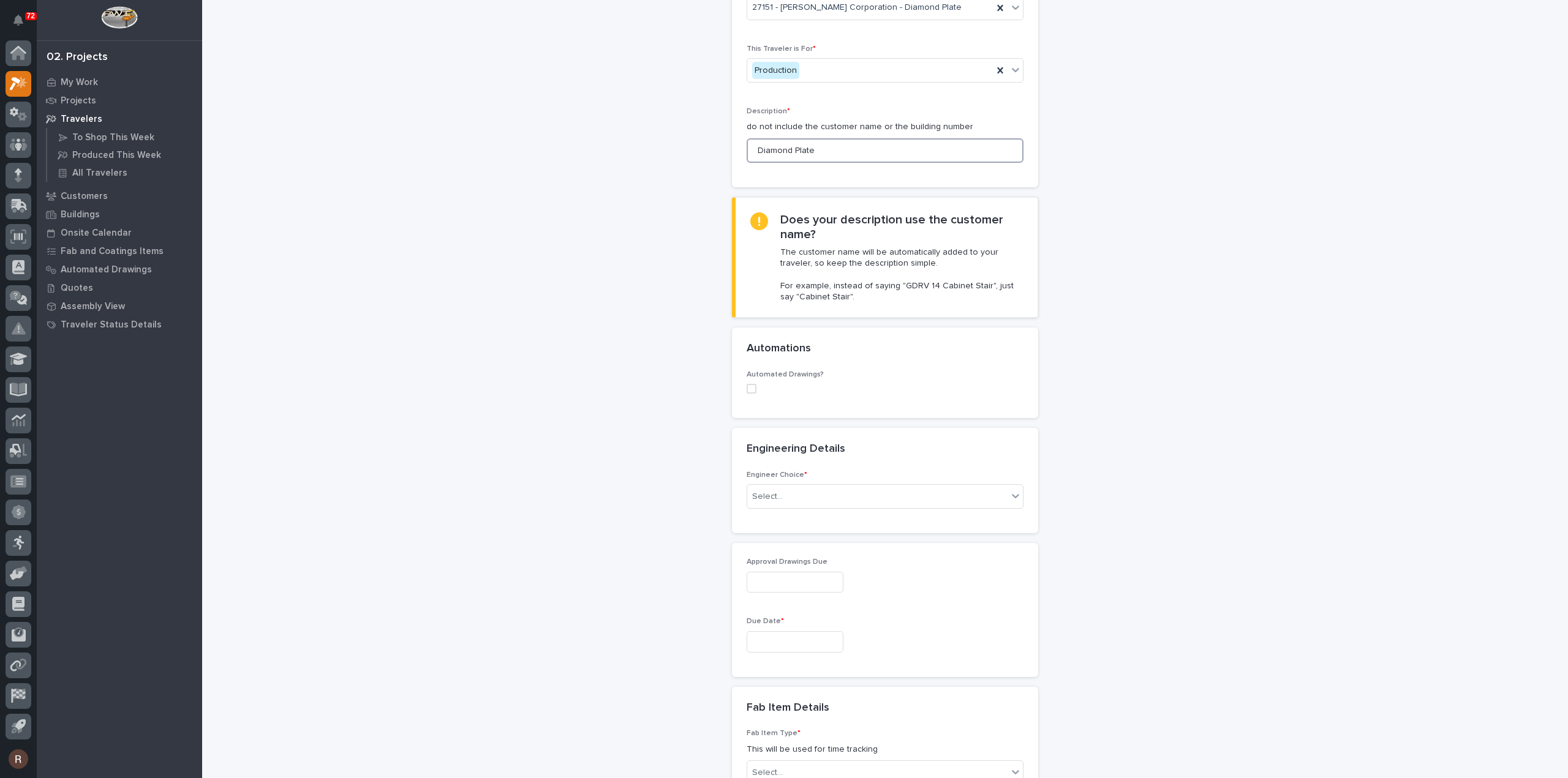
scroll to position [123, 0]
type input "Diamond Plate"
click at [779, 492] on div "Select..." at bounding box center [877, 493] width 260 height 20
click at [768, 529] on div "I want my coordinator to choose an engineer" at bounding box center [880, 536] width 276 height 22
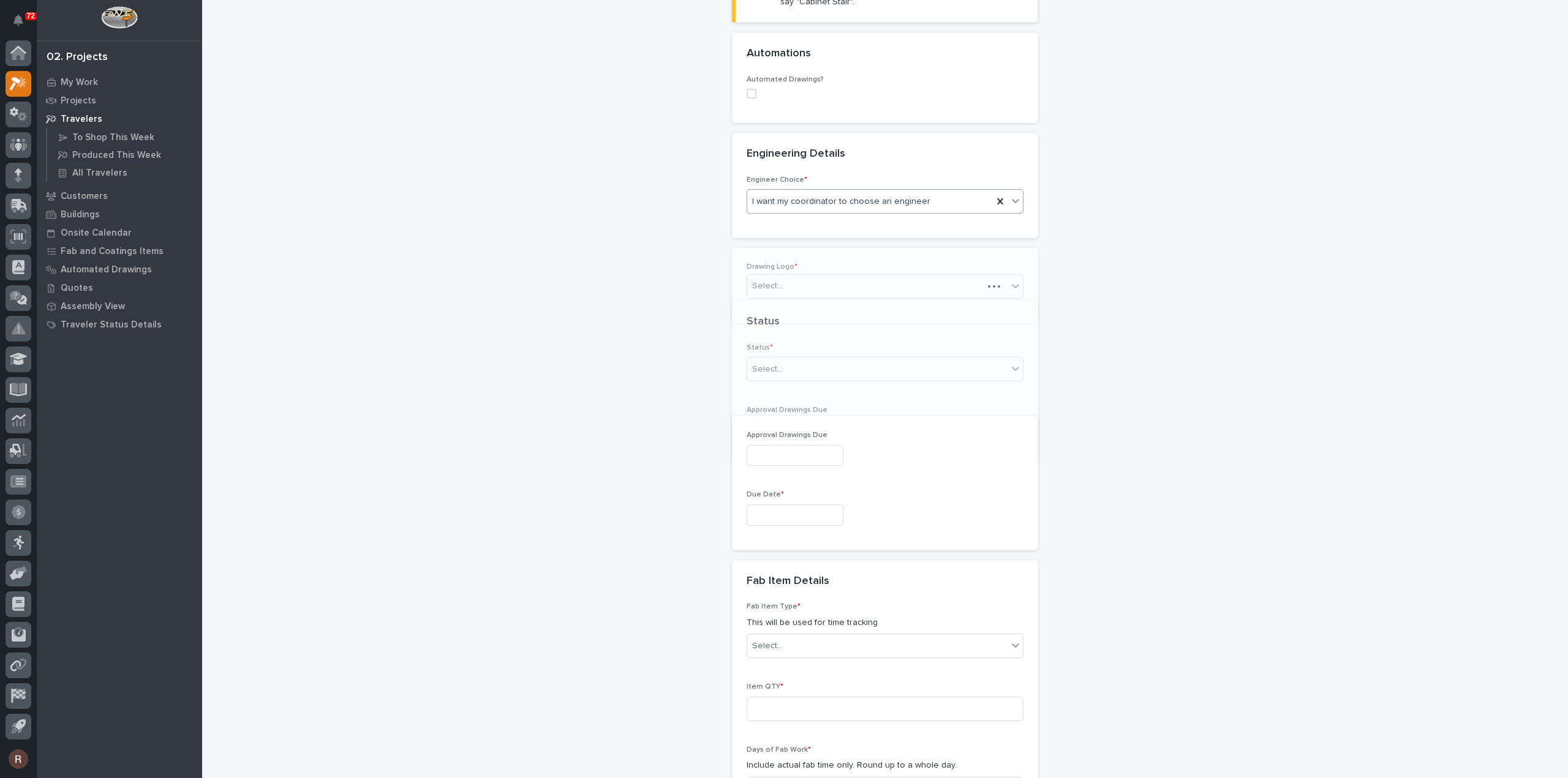
scroll to position [435, 0]
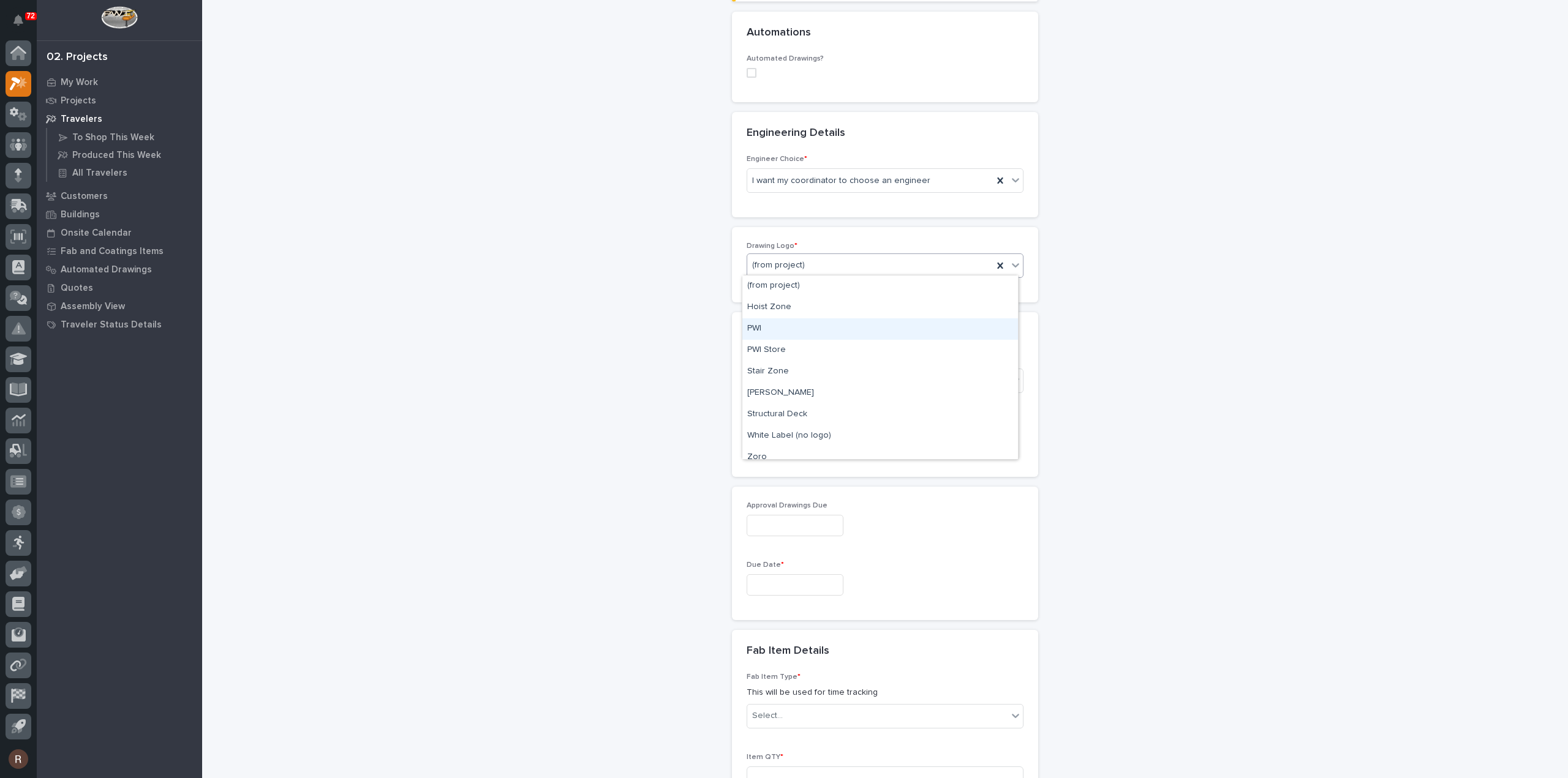
click at [773, 328] on div "PWI" at bounding box center [880, 329] width 276 height 22
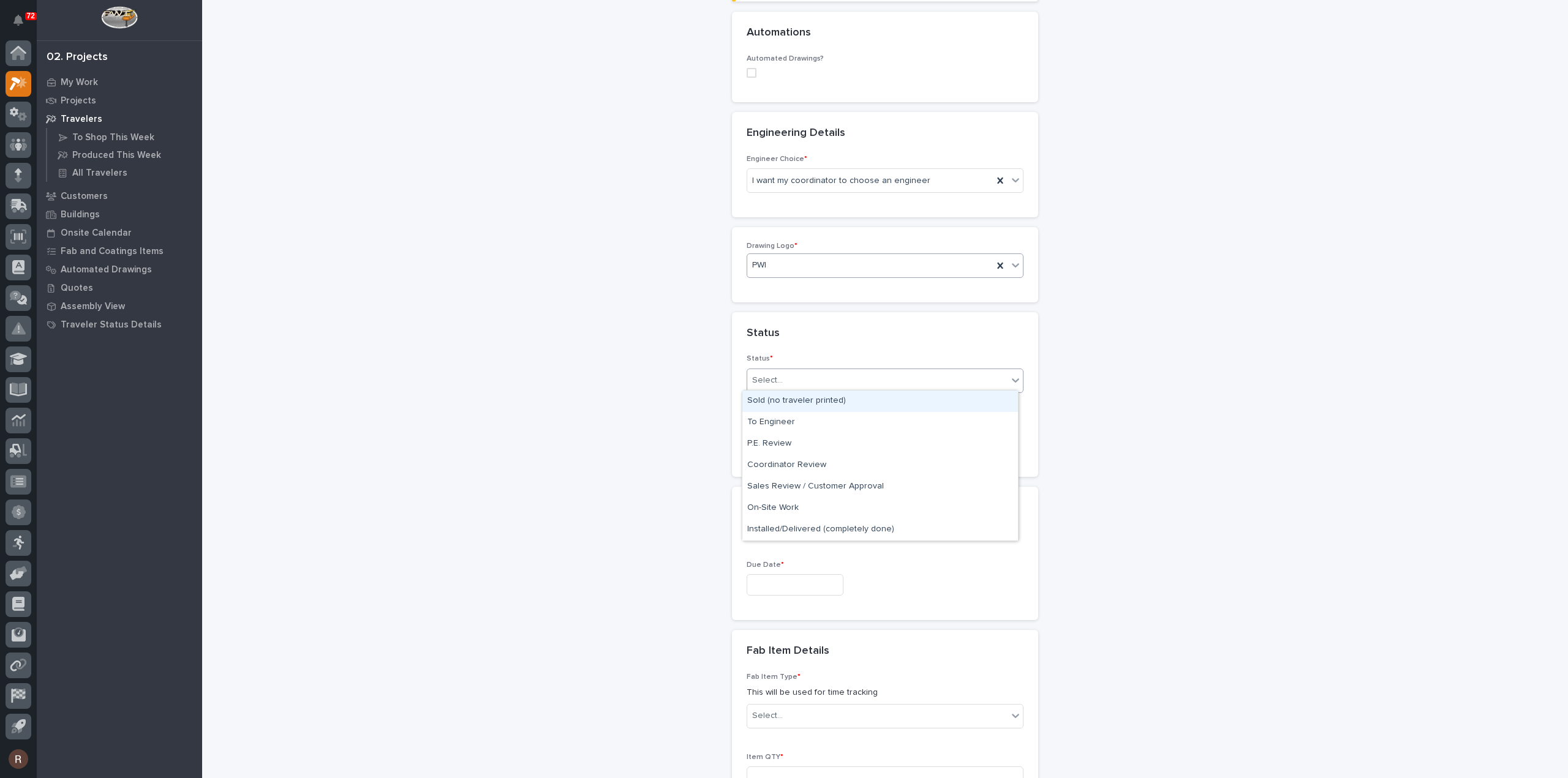
click at [776, 374] on div "Select..." at bounding box center [767, 380] width 30 height 13
drag, startPoint x: 784, startPoint y: 411, endPoint x: 785, endPoint y: 419, distance: 8.1
click at [785, 419] on div "To Engineer" at bounding box center [880, 422] width 276 height 22
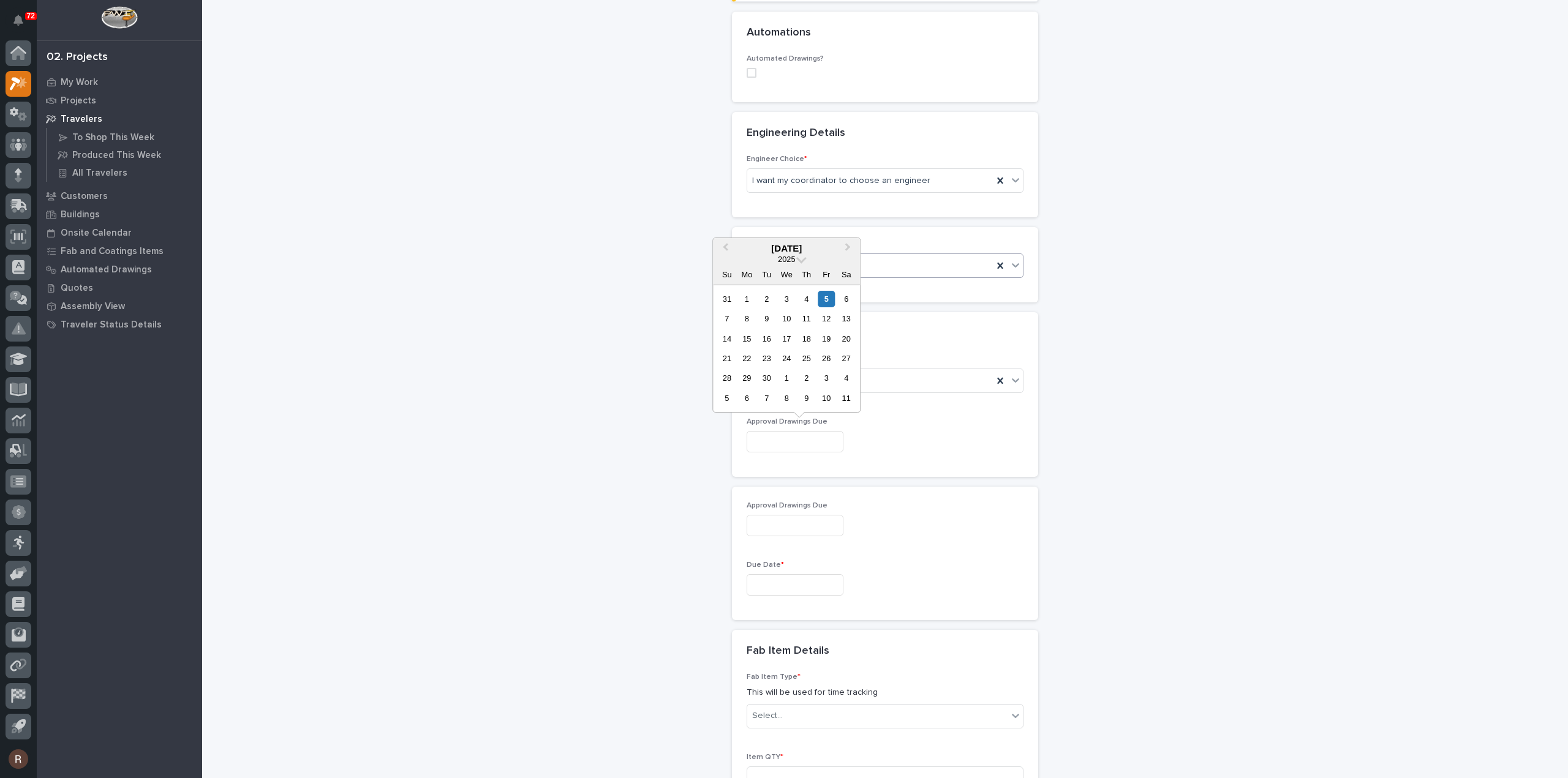
click at [792, 433] on input "text" at bounding box center [795, 442] width 97 height 22
click at [825, 315] on div "12" at bounding box center [826, 318] width 17 height 17
type input "**********"
click at [780, 585] on input "text" at bounding box center [795, 585] width 97 height 22
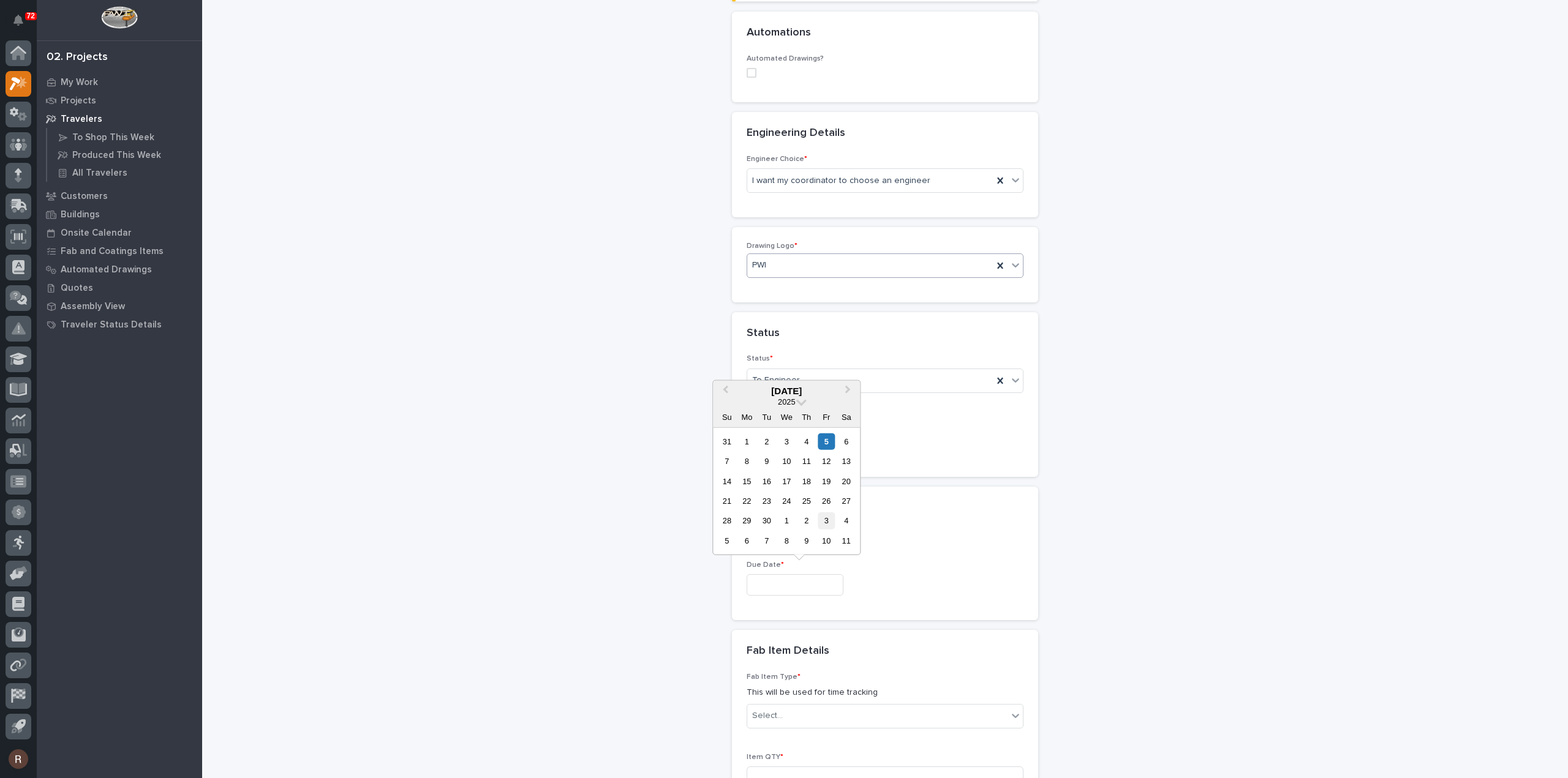
click at [828, 518] on div "3" at bounding box center [826, 520] width 17 height 17
type input "**********"
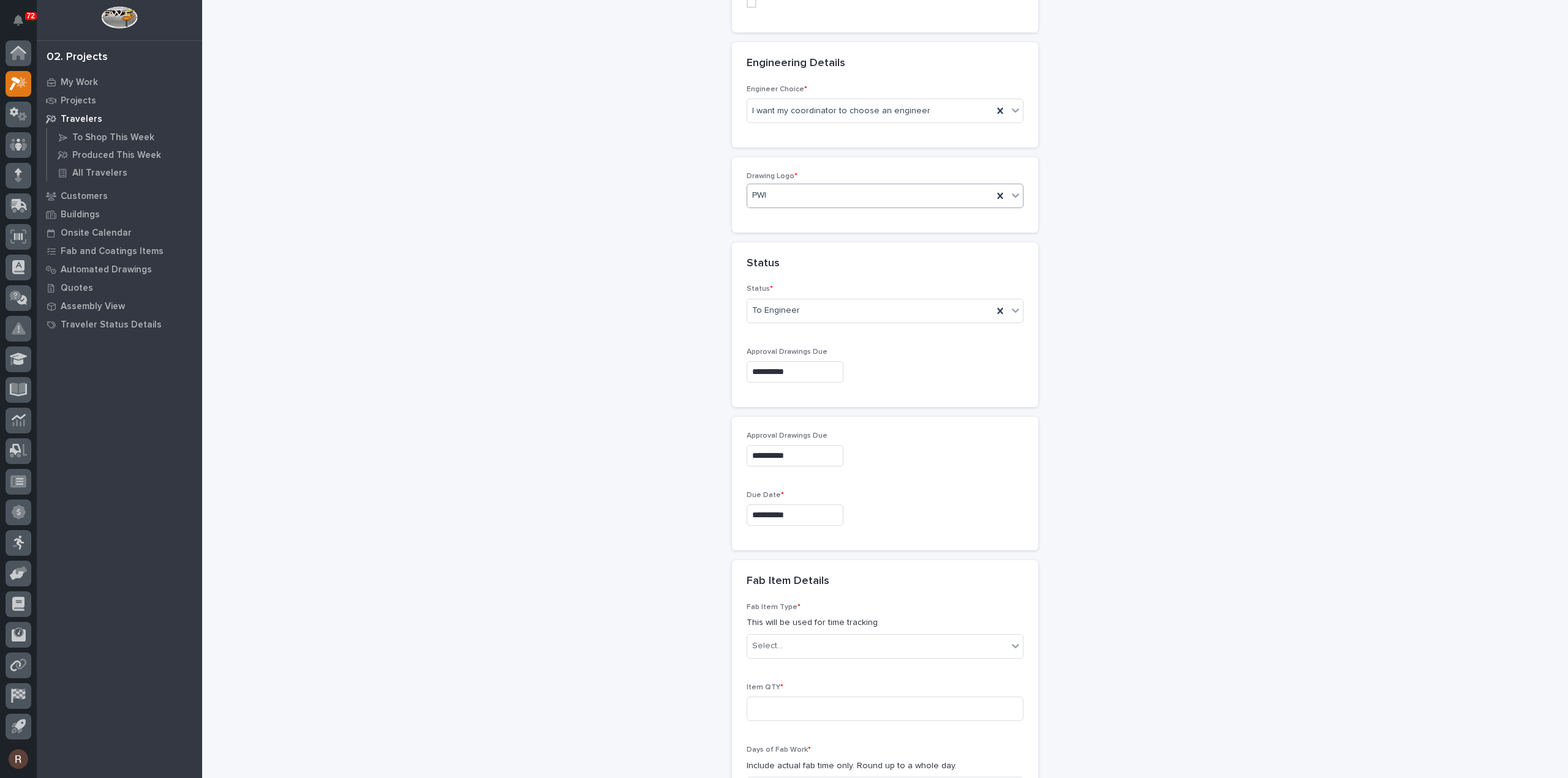
scroll to position [618, 0]
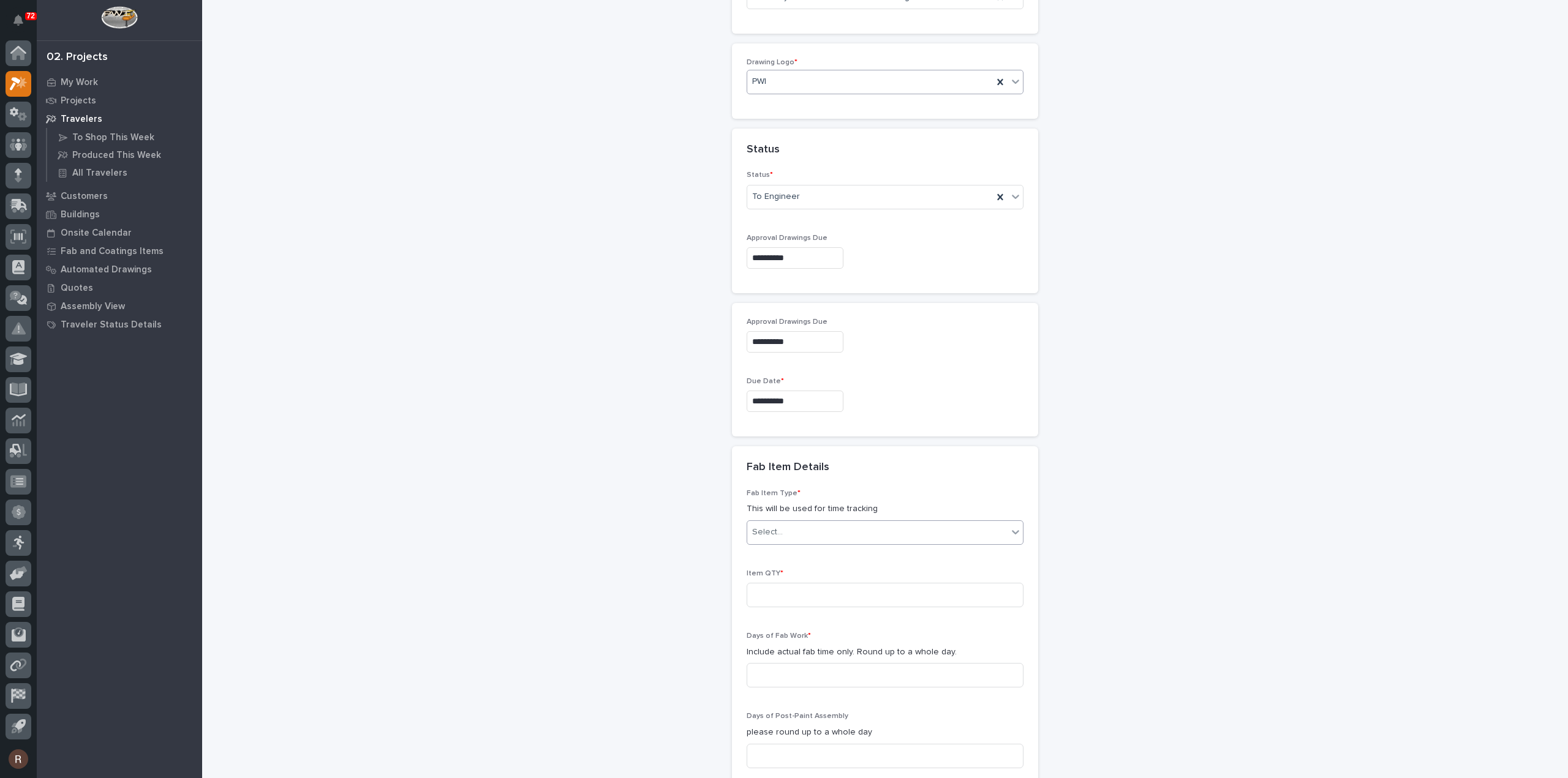
click at [815, 532] on div "Select..." at bounding box center [877, 532] width 260 height 20
click at [812, 578] on div "Other (custom item)" at bounding box center [880, 579] width 276 height 22
click at [818, 596] on input at bounding box center [885, 595] width 277 height 25
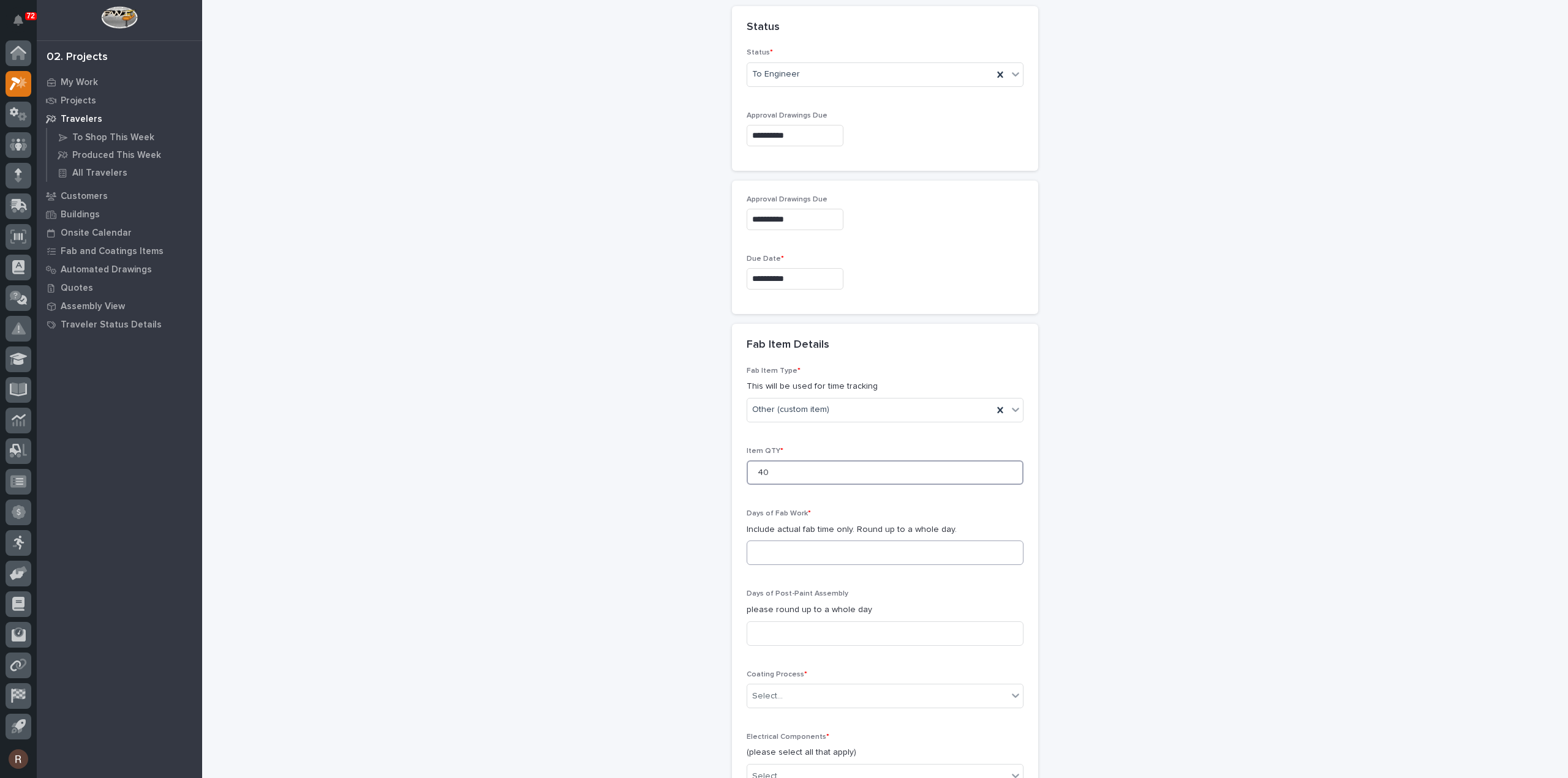
type input "40"
click at [799, 543] on input at bounding box center [885, 553] width 277 height 25
type input "1"
click at [797, 623] on input at bounding box center [885, 634] width 277 height 25
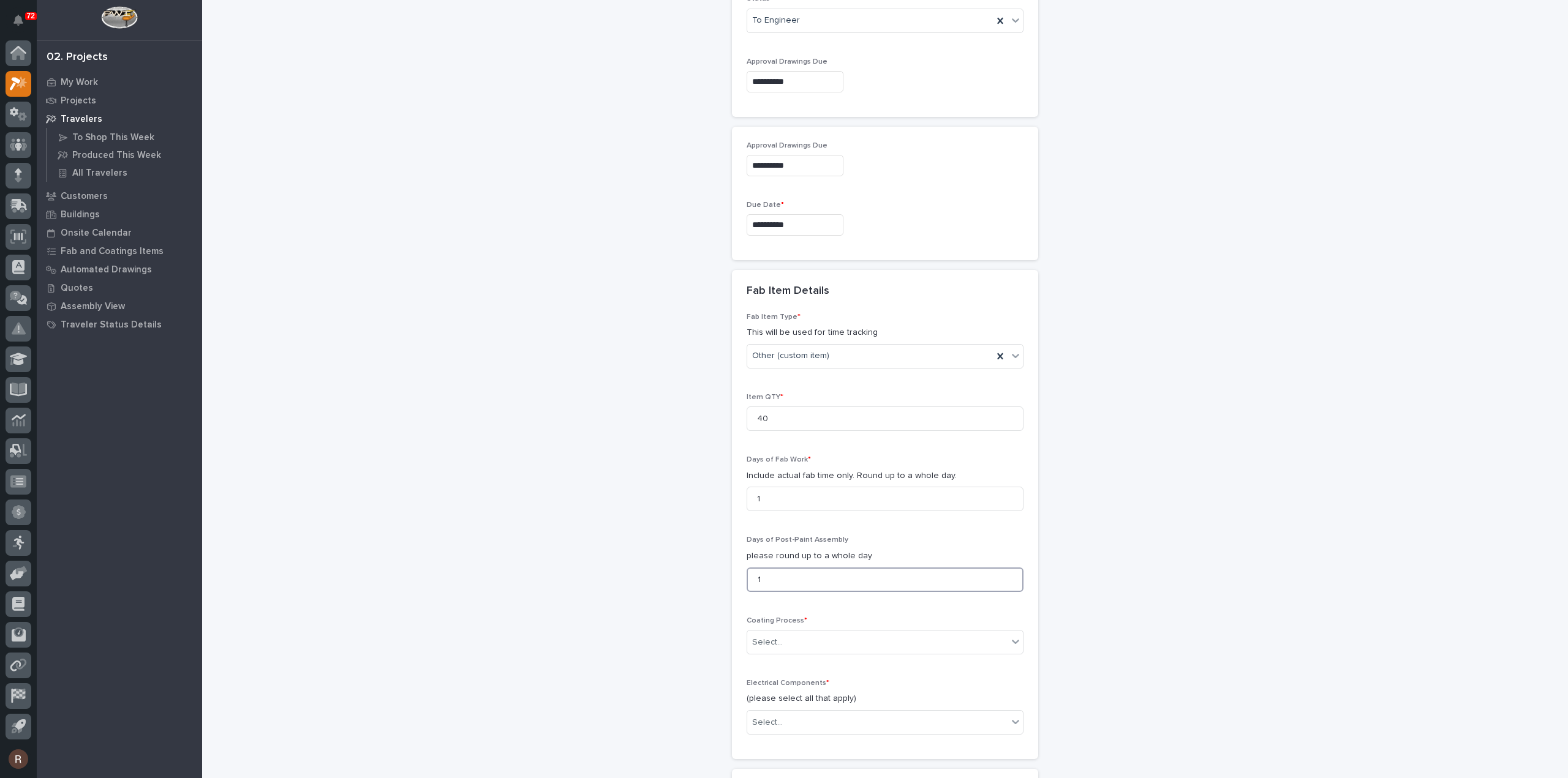
scroll to position [863, 0]
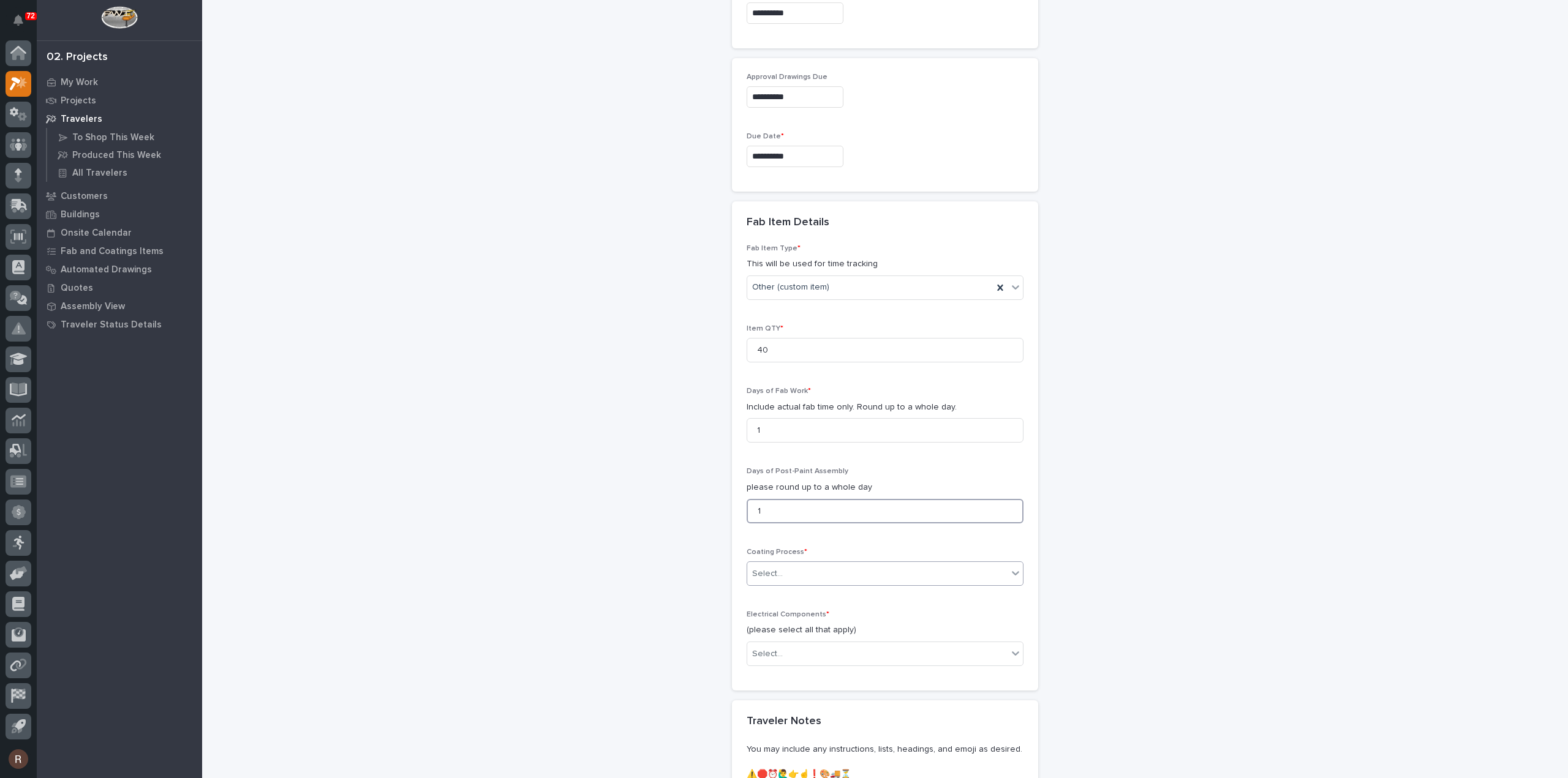
type input "1"
click at [764, 564] on div "Select..." at bounding box center [877, 574] width 260 height 20
click at [772, 615] on div "In-House Paint/Powder" at bounding box center [880, 614] width 276 height 22
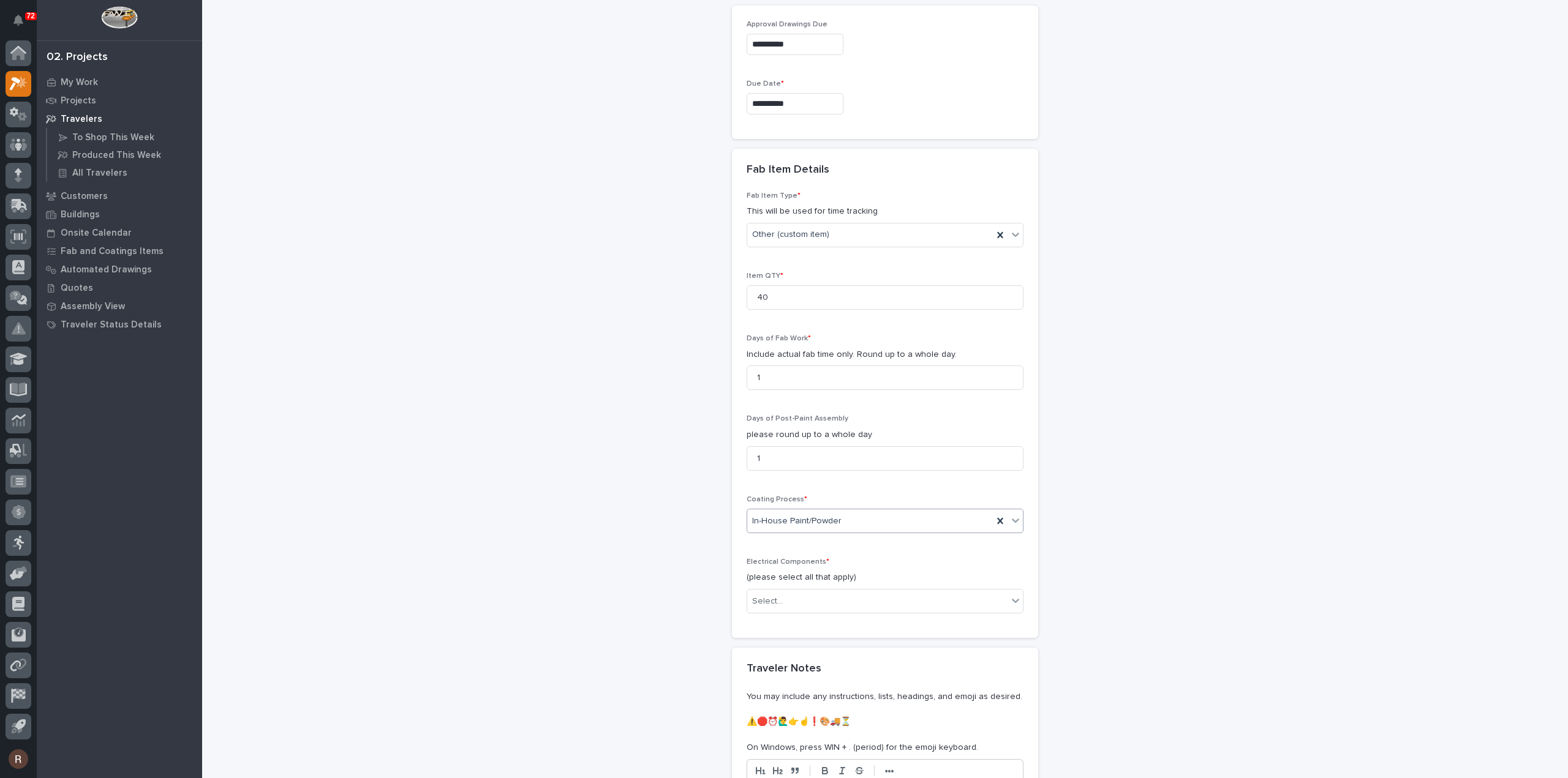
scroll to position [986, 0]
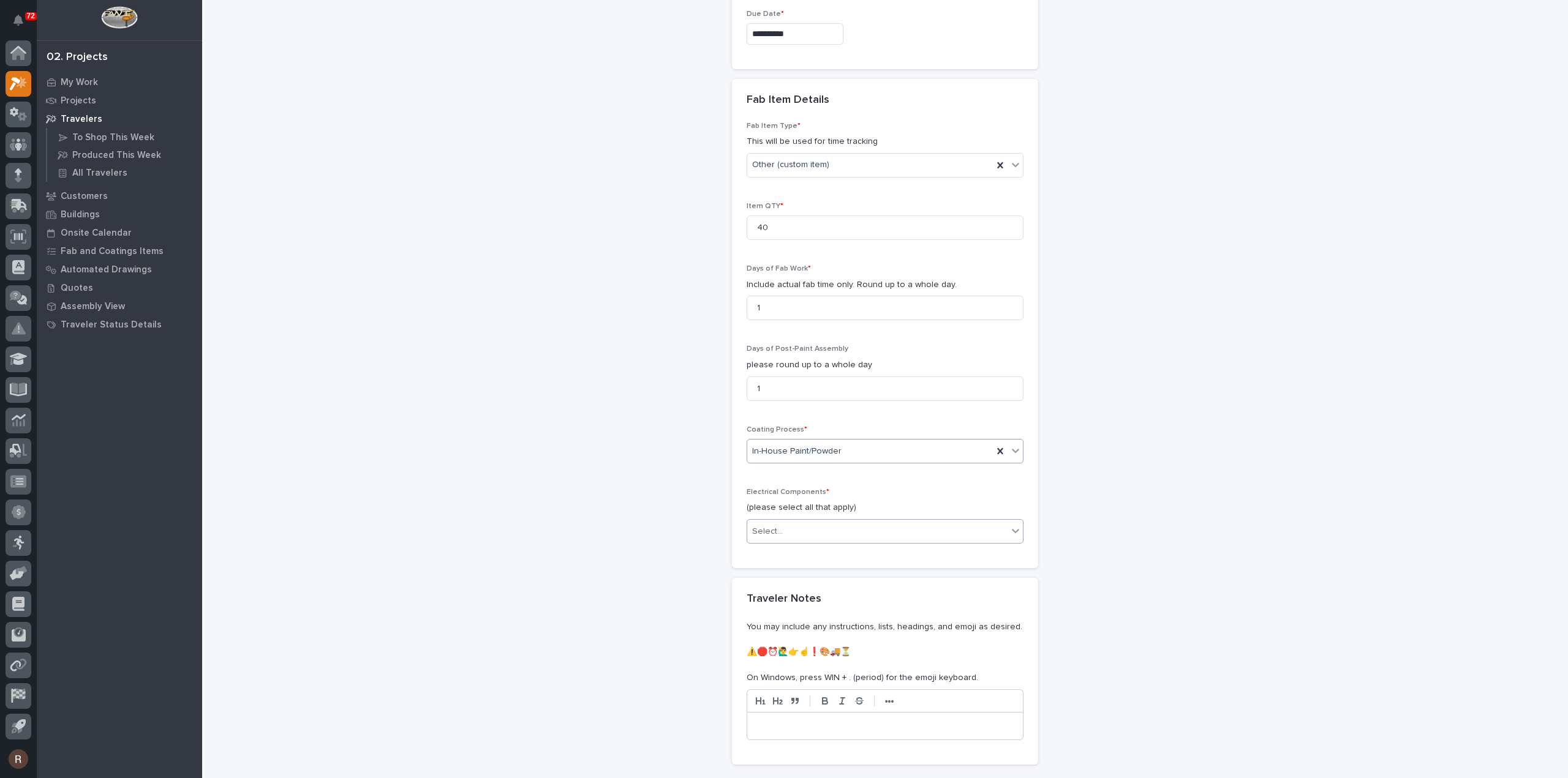
click at [791, 525] on div "Select..." at bounding box center [877, 531] width 260 height 20
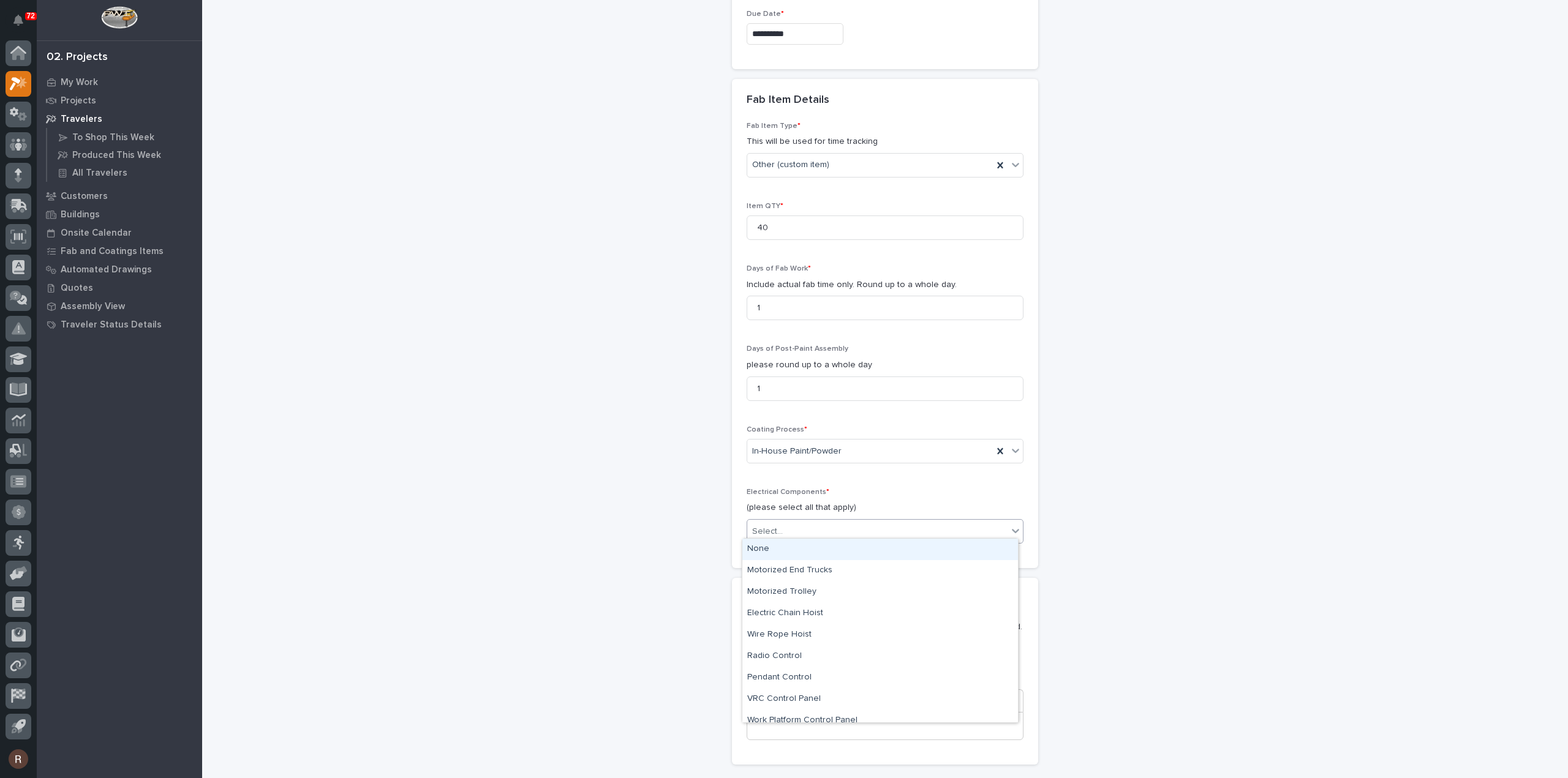
click at [771, 552] on div "None" at bounding box center [880, 549] width 276 height 22
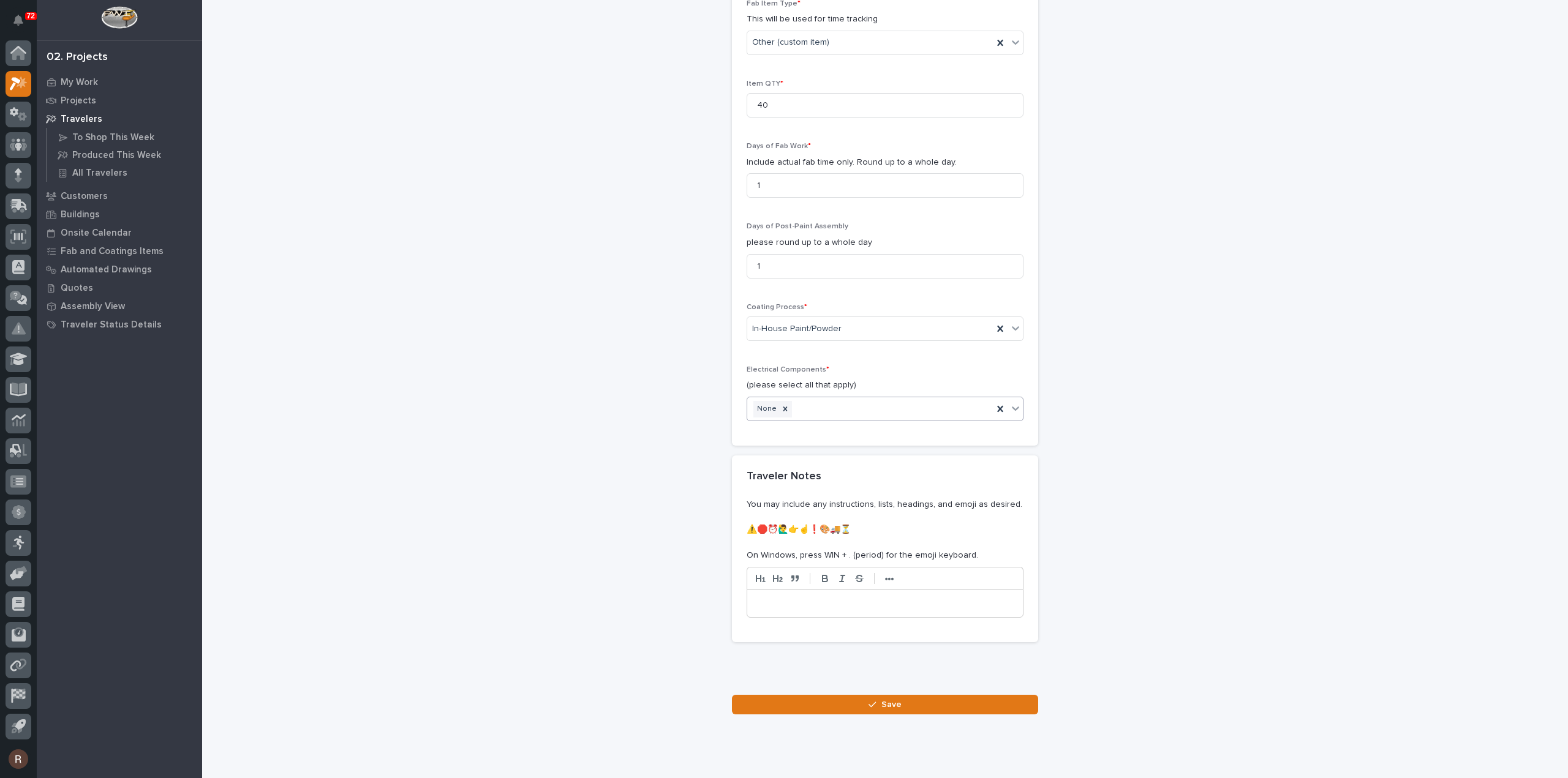
scroll to position [1108, 0]
click at [811, 699] on button "Save" at bounding box center [885, 705] width 306 height 20
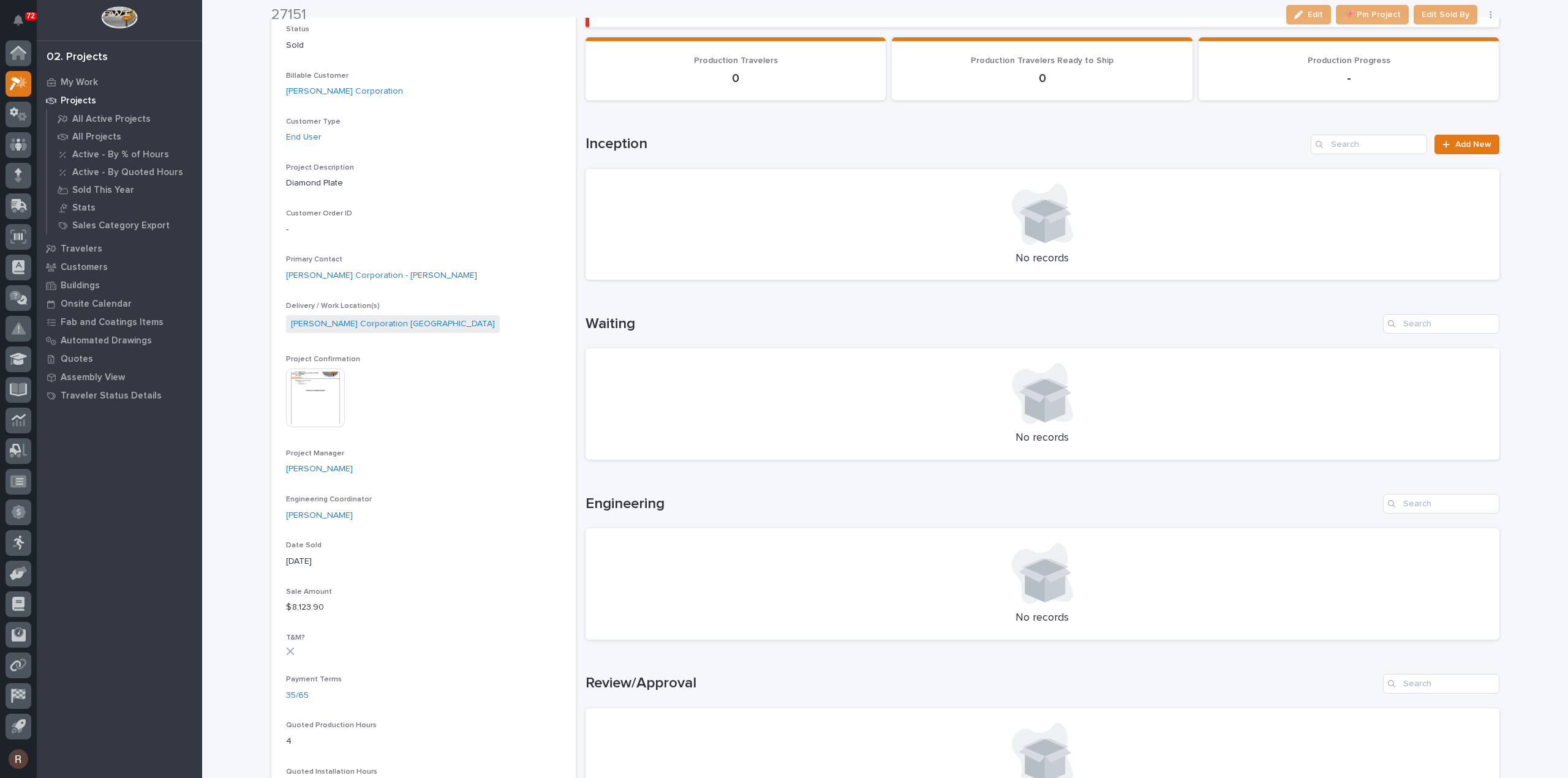
scroll to position [123, 0]
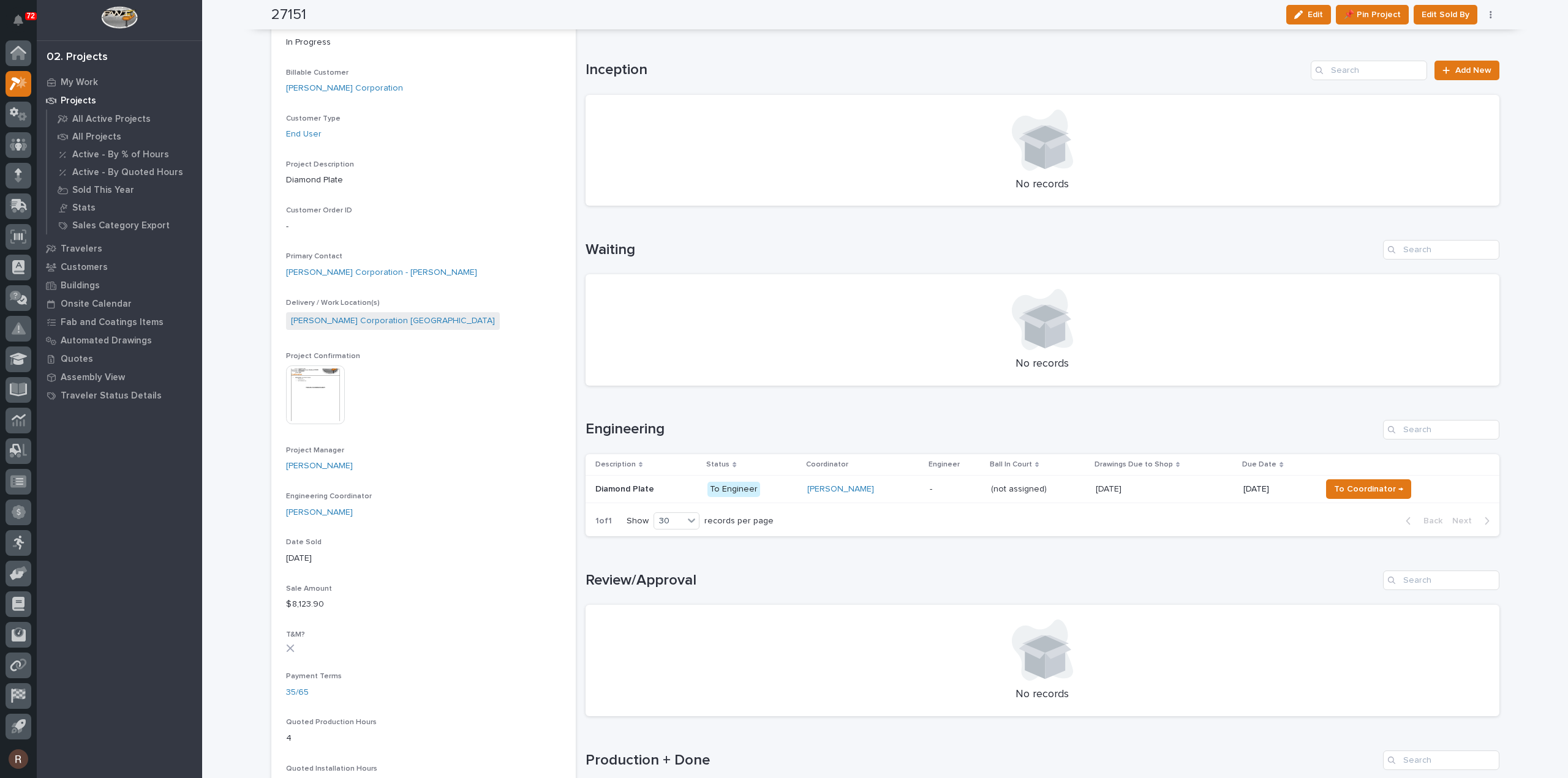
click at [774, 489] on p "To Engineer" at bounding box center [752, 489] width 90 height 15
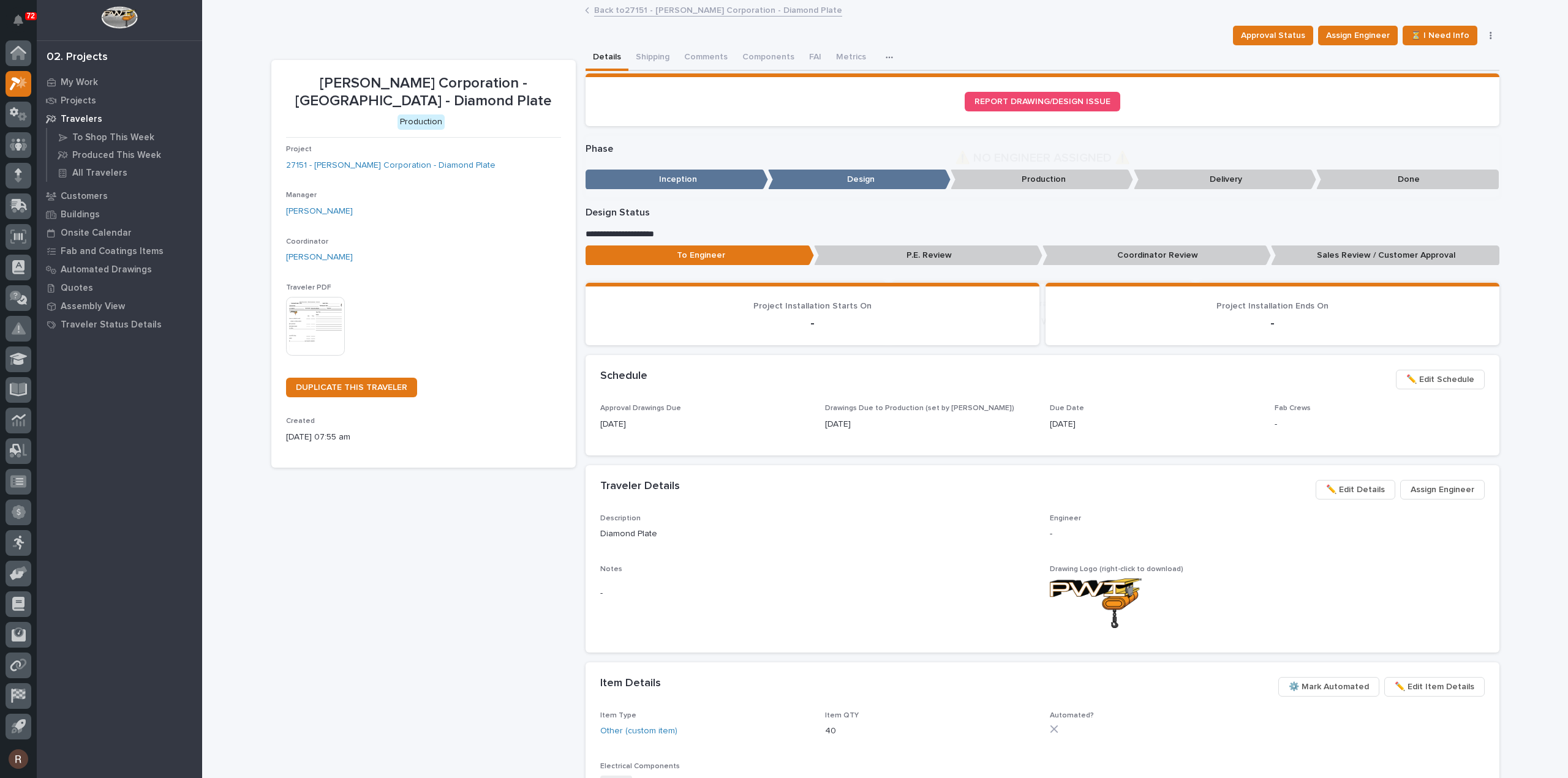
click at [306, 315] on img at bounding box center [315, 326] width 59 height 59
